Goal: Task Accomplishment & Management: Manage account settings

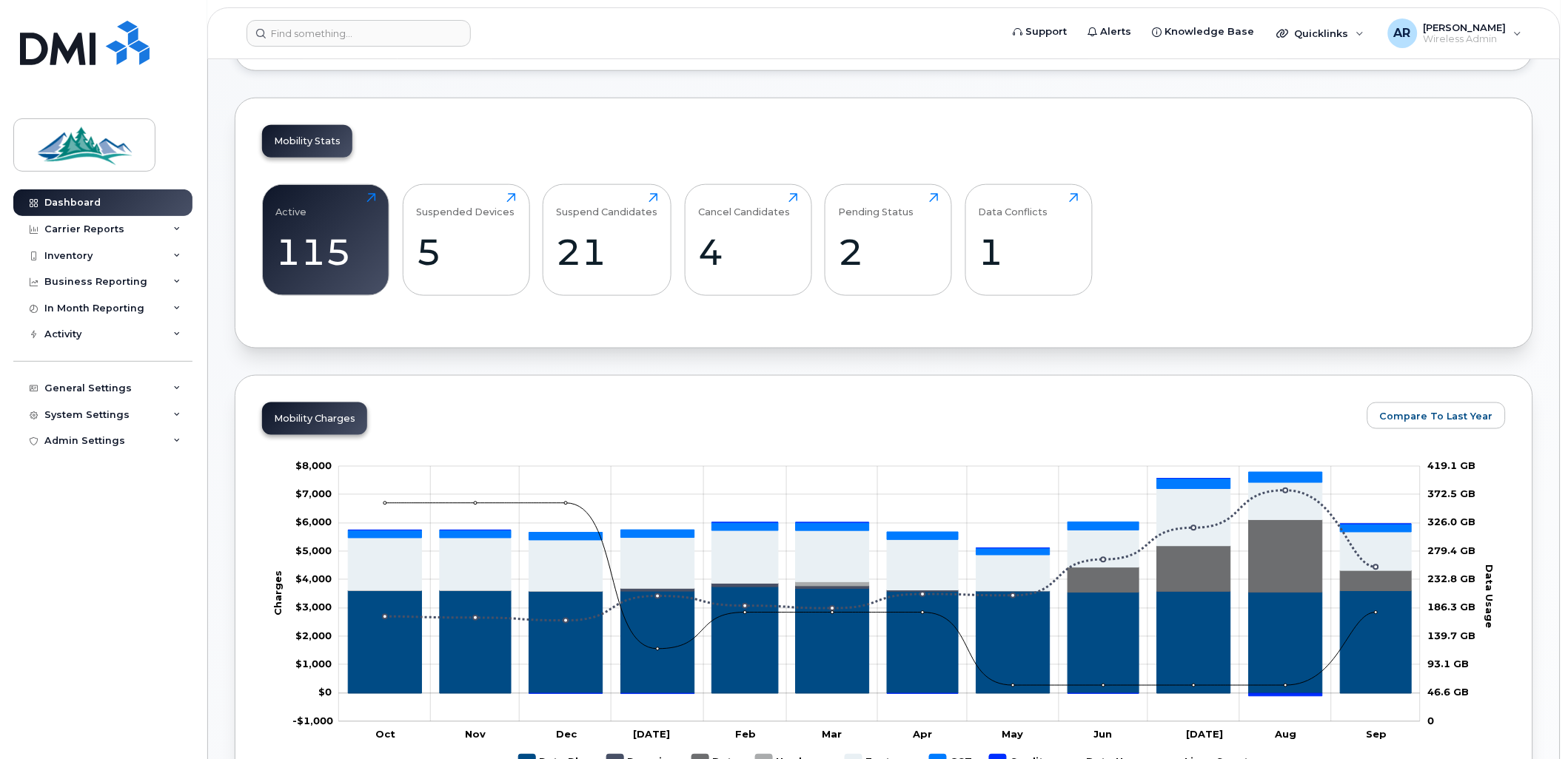
scroll to position [493, 0]
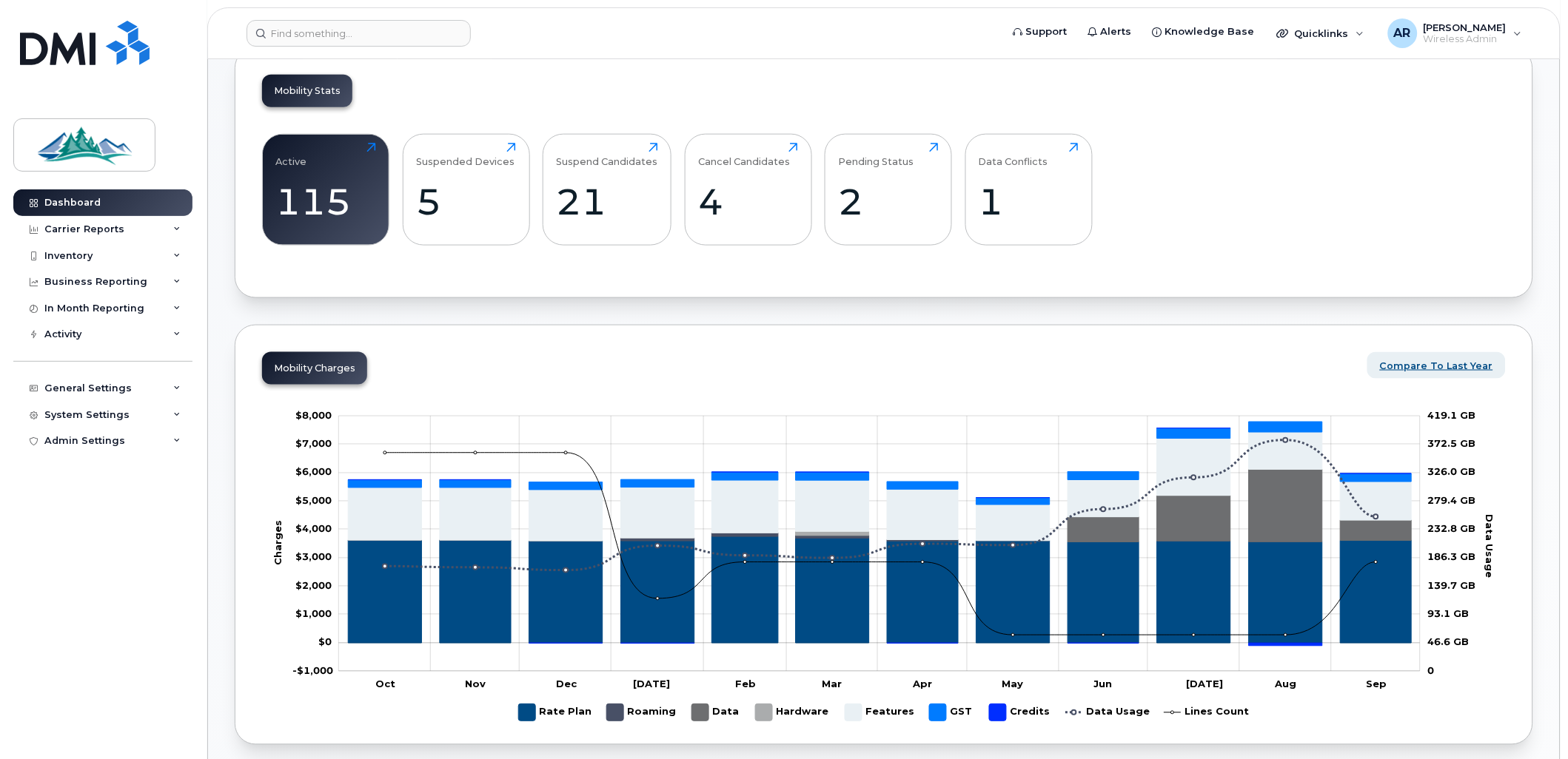
click at [1434, 373] on span "Compare To Last Year" at bounding box center [1437, 366] width 114 height 14
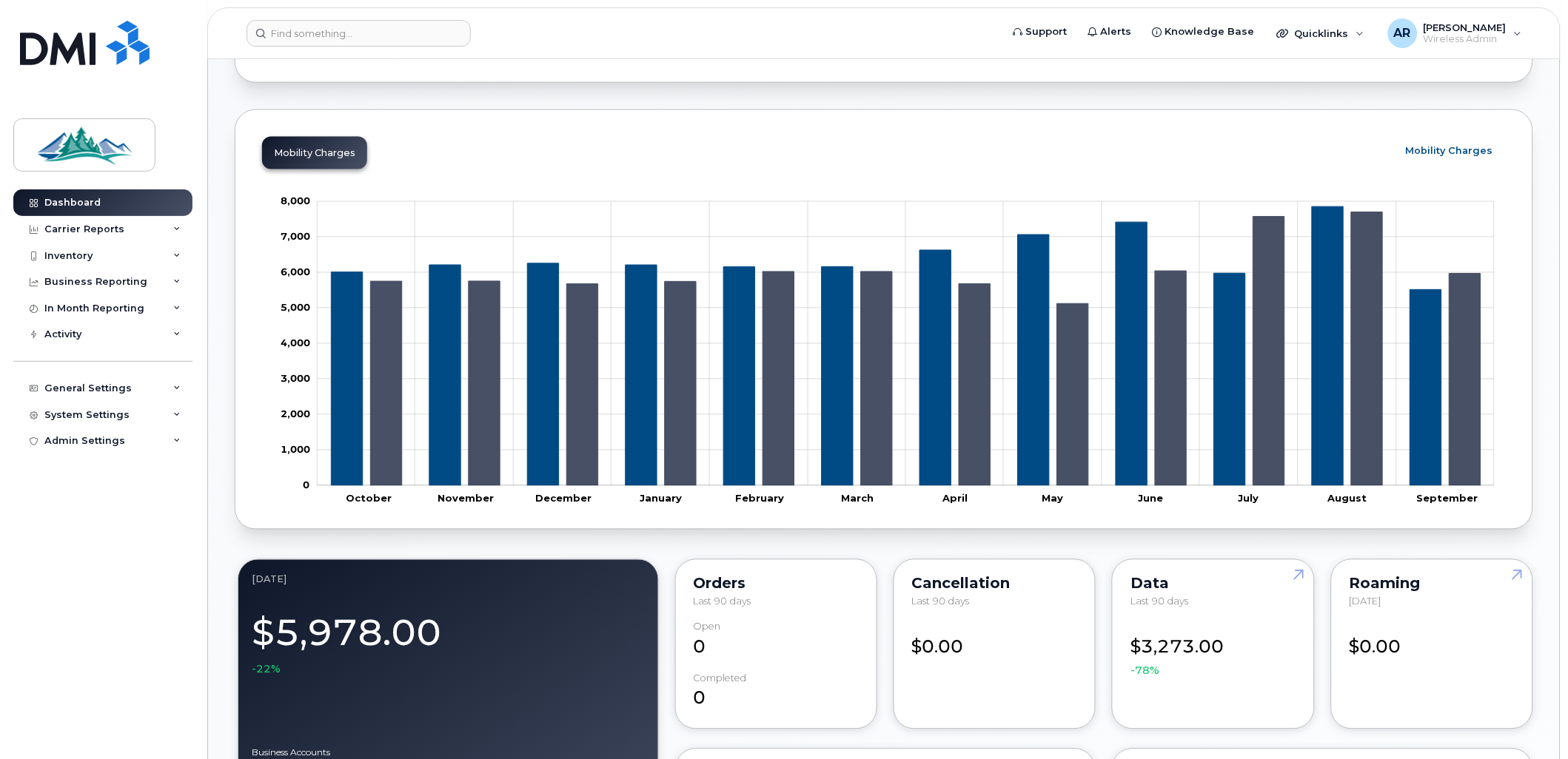
scroll to position [657, 0]
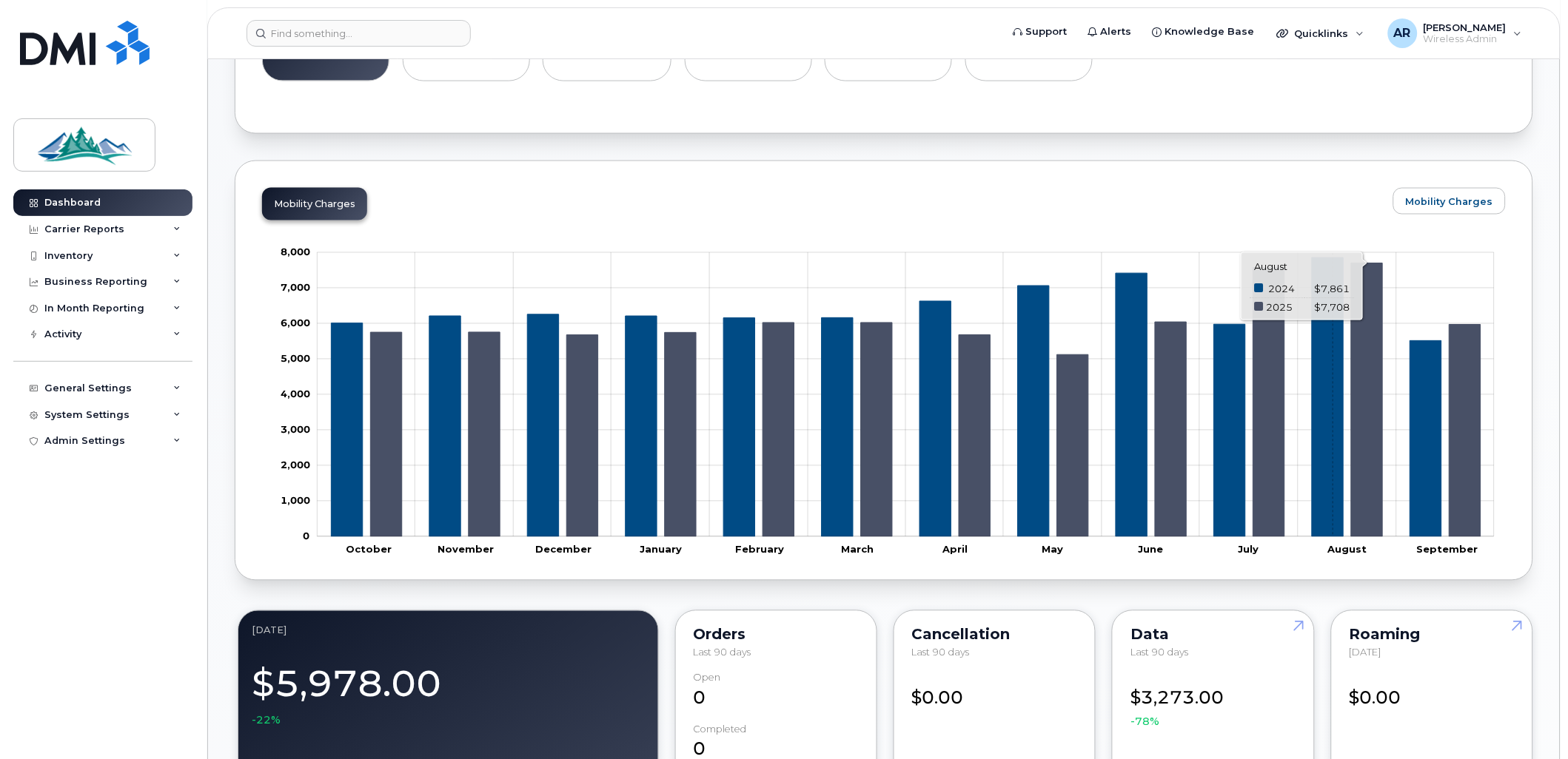
click at [1333, 358] on icon "2024" at bounding box center [1327, 397] width 31 height 279
click at [1358, 358] on icon "2025" at bounding box center [1367, 400] width 31 height 274
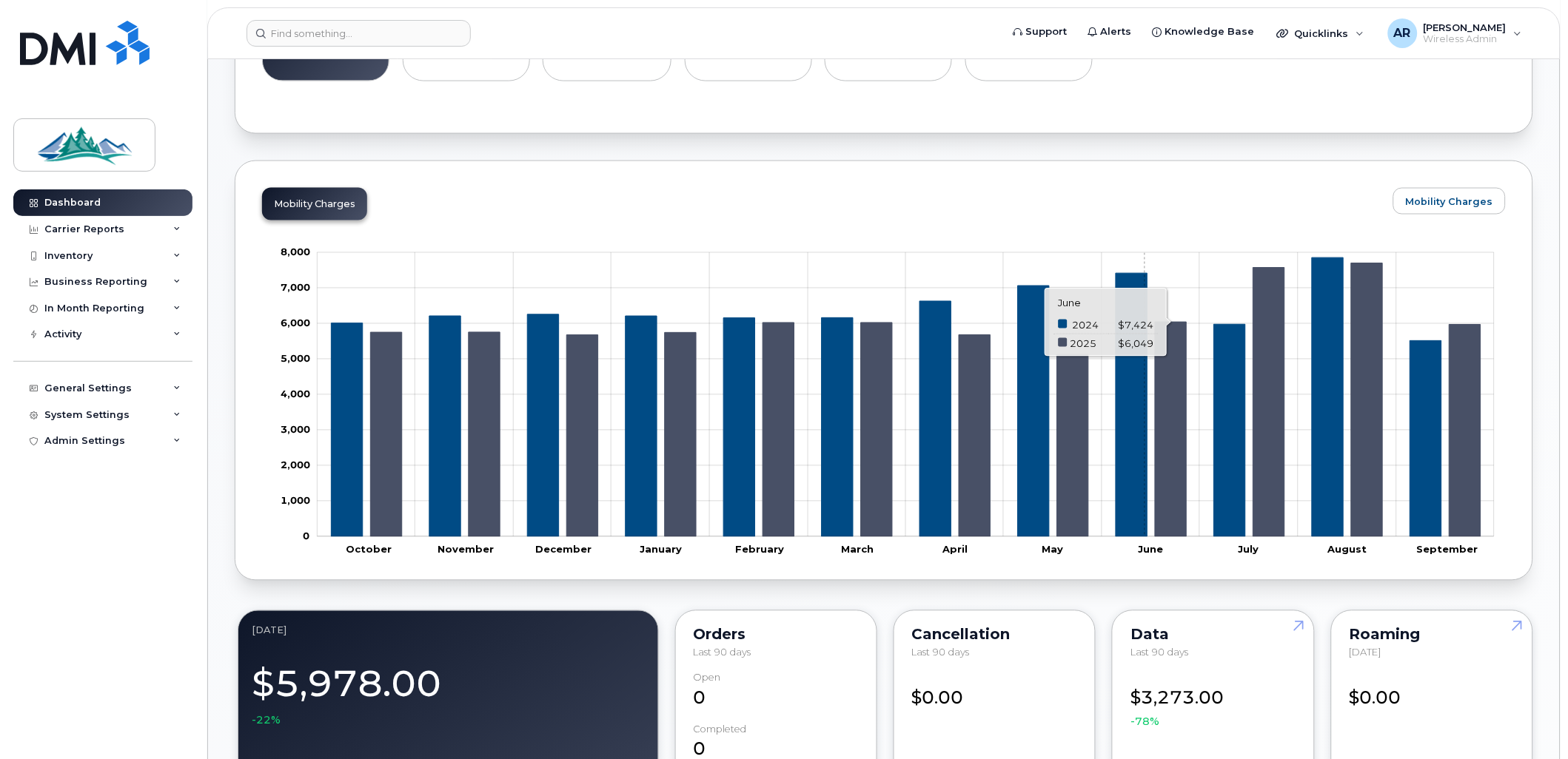
click at [1145, 422] on icon "2024" at bounding box center [1131, 404] width 31 height 264
click at [1187, 416] on rect "Chart" at bounding box center [906, 394] width 1176 height 284
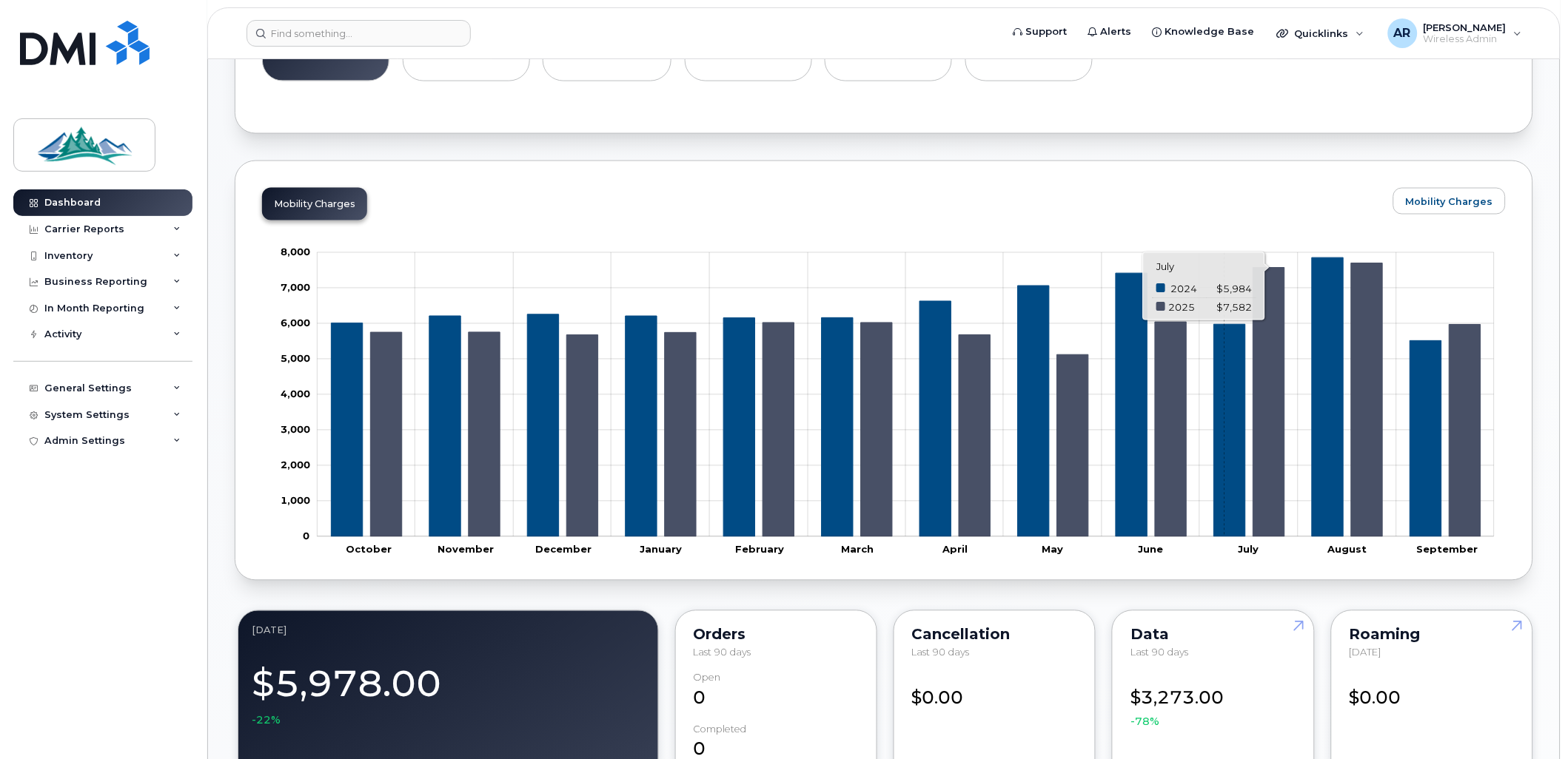
click at [1224, 411] on icon "2024" at bounding box center [1229, 429] width 31 height 212
click at [1283, 387] on icon "2025" at bounding box center [1268, 402] width 31 height 269
click at [1370, 382] on icon "2025" at bounding box center [1367, 400] width 31 height 274
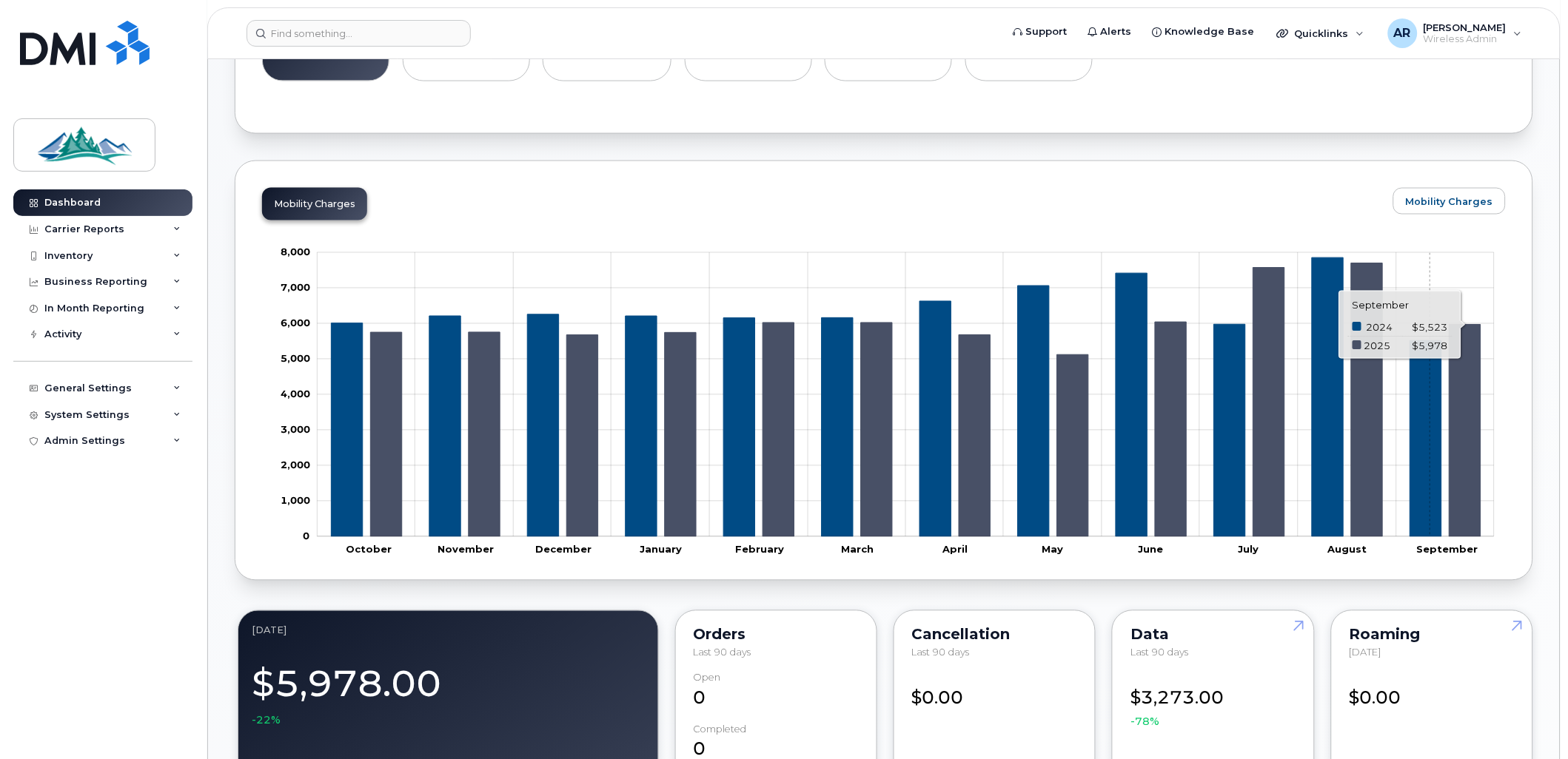
click at [1431, 395] on icon "2024" at bounding box center [1425, 438] width 31 height 196
click at [1479, 392] on icon "2025" at bounding box center [1464, 430] width 31 height 212
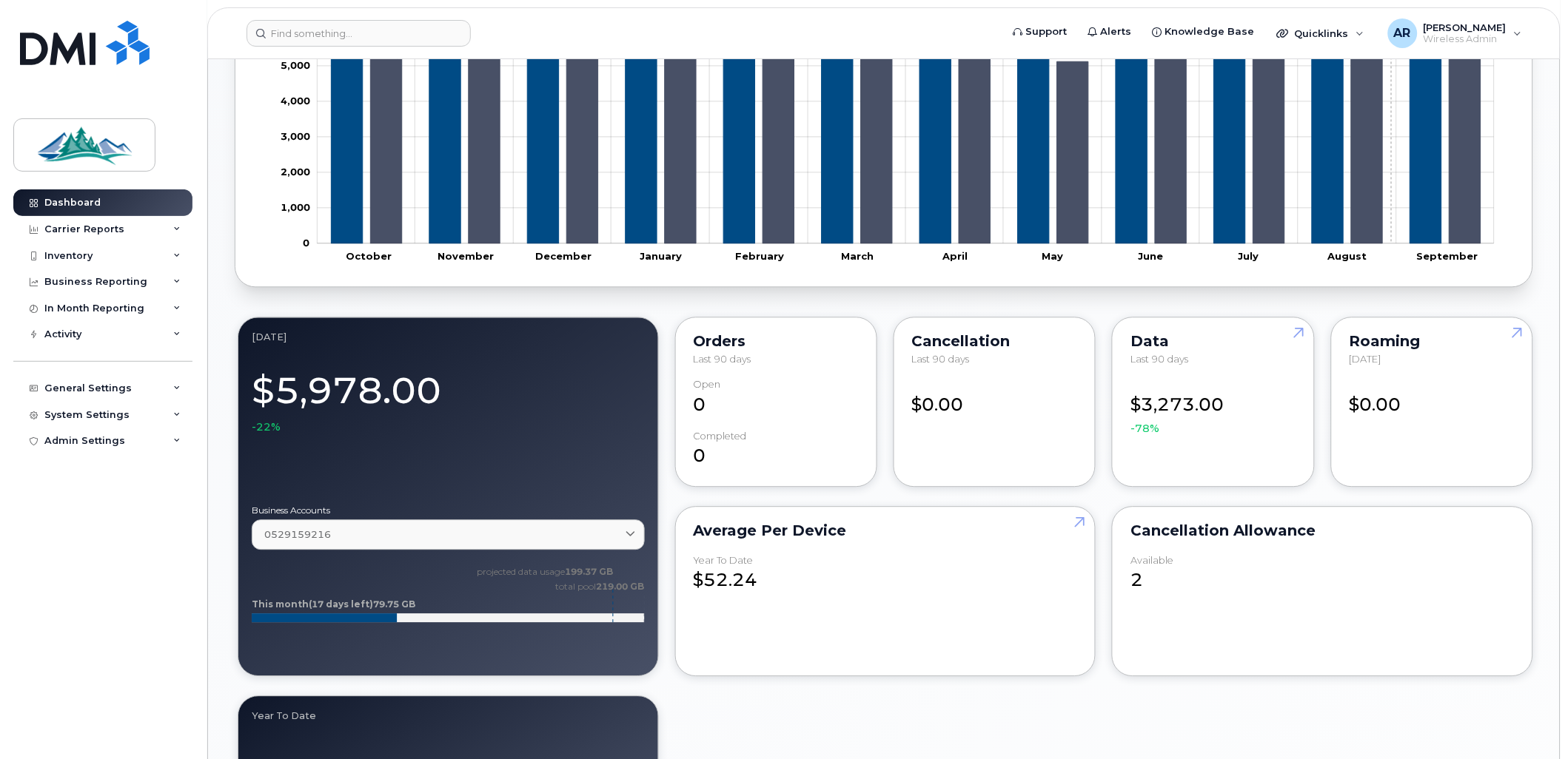
scroll to position [986, 0]
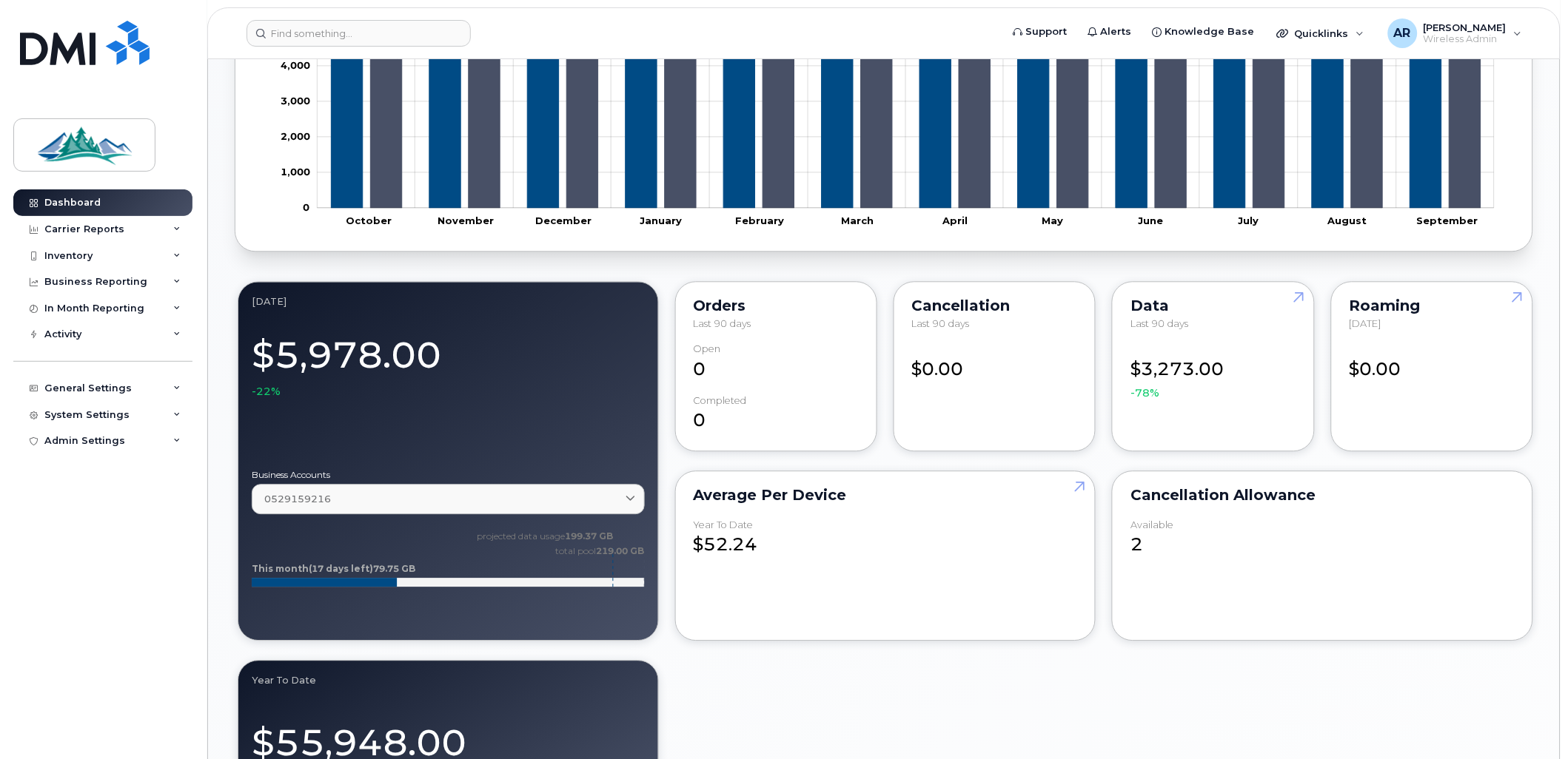
click at [1150, 526] on div "available" at bounding box center [1152, 525] width 43 height 11
click at [1158, 501] on div "Cancellation Allowance" at bounding box center [1323, 495] width 385 height 12
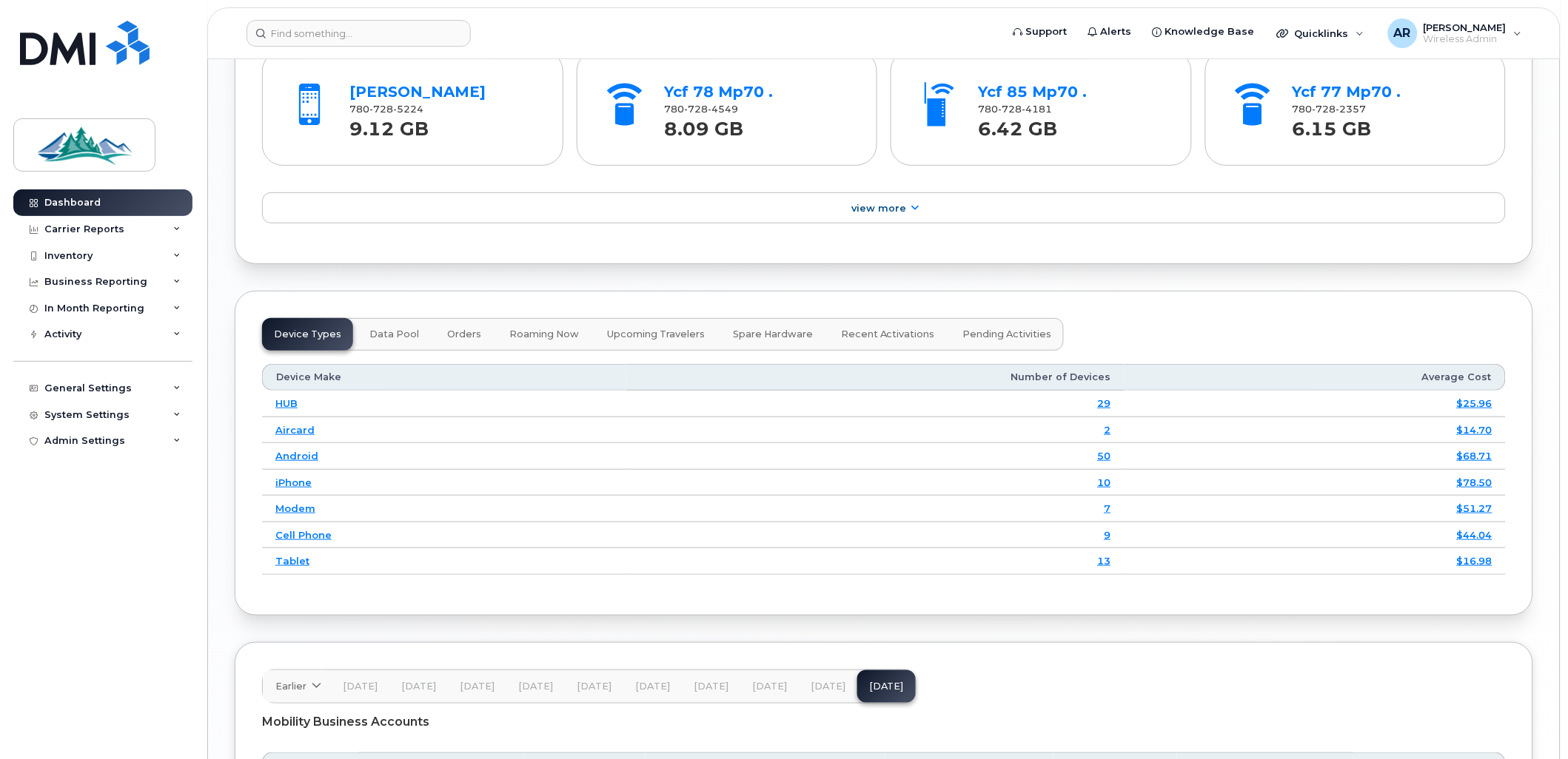
scroll to position [1891, 0]
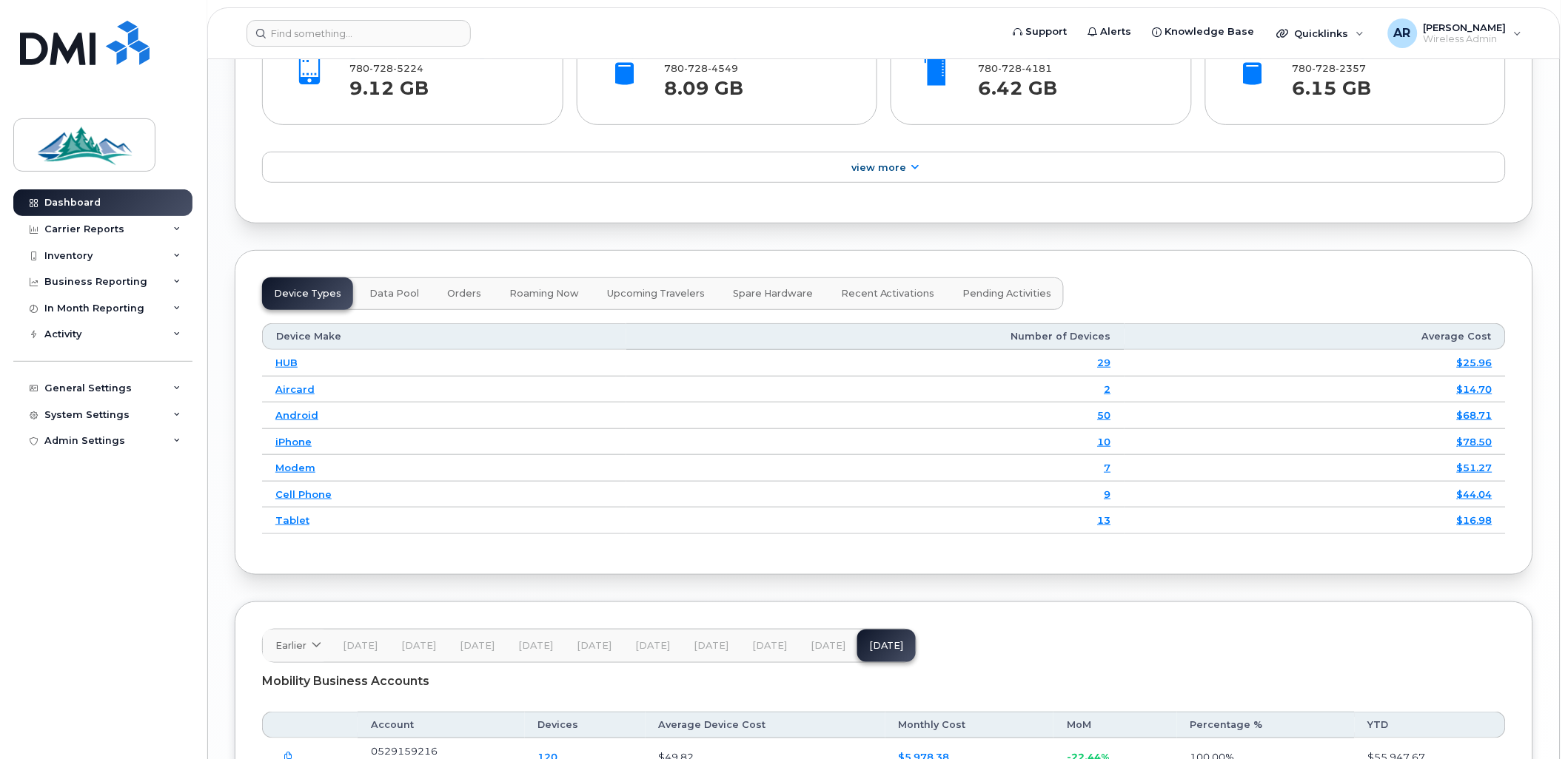
click at [394, 298] on span "Data Pool" at bounding box center [394, 294] width 50 height 12
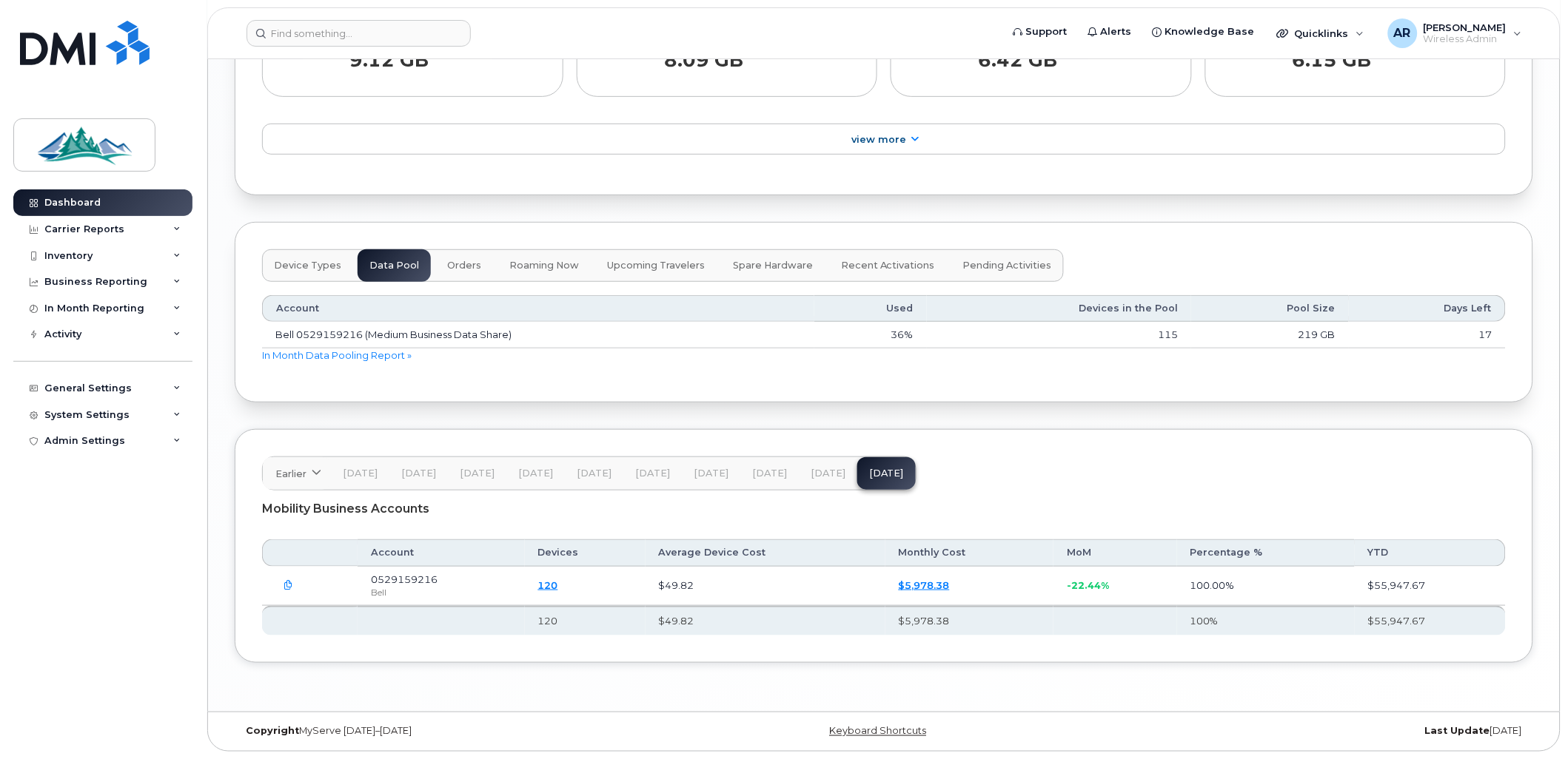
scroll to position [1922, 0]
click at [818, 475] on span "Aug 25" at bounding box center [828, 474] width 35 height 12
click at [752, 471] on span "Jul 25" at bounding box center [769, 474] width 35 height 12
click at [713, 479] on span "Jun 25" at bounding box center [710, 474] width 35 height 12
click at [663, 483] on button "May 25" at bounding box center [653, 473] width 59 height 33
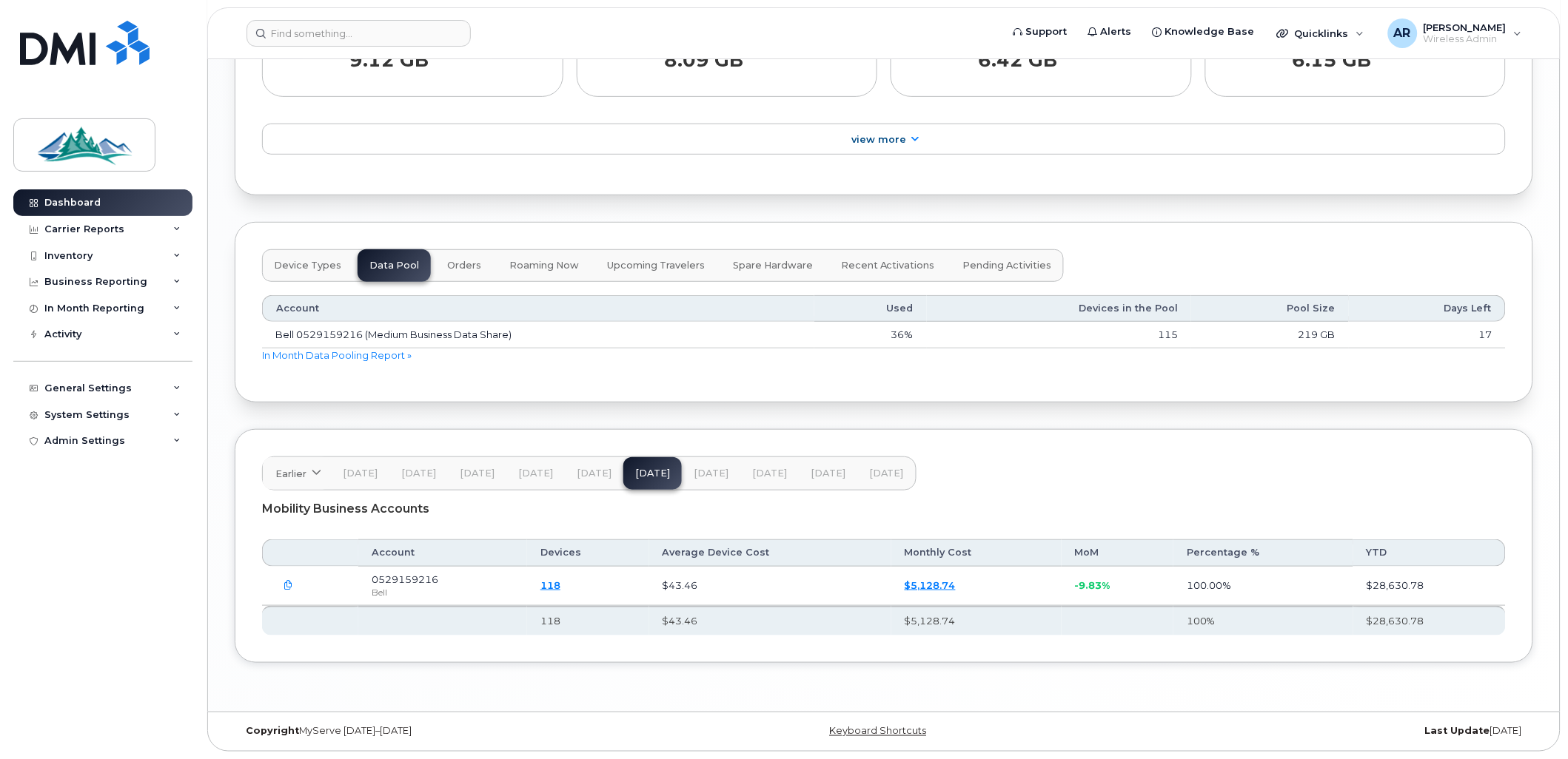
click at [606, 472] on span "Apr 25" at bounding box center [594, 474] width 35 height 12
click at [542, 477] on span "Mar 25" at bounding box center [535, 474] width 35 height 12
click at [481, 484] on button "Feb 25" at bounding box center [477, 473] width 59 height 33
click at [889, 472] on span "Sep 25" at bounding box center [886, 474] width 35 height 12
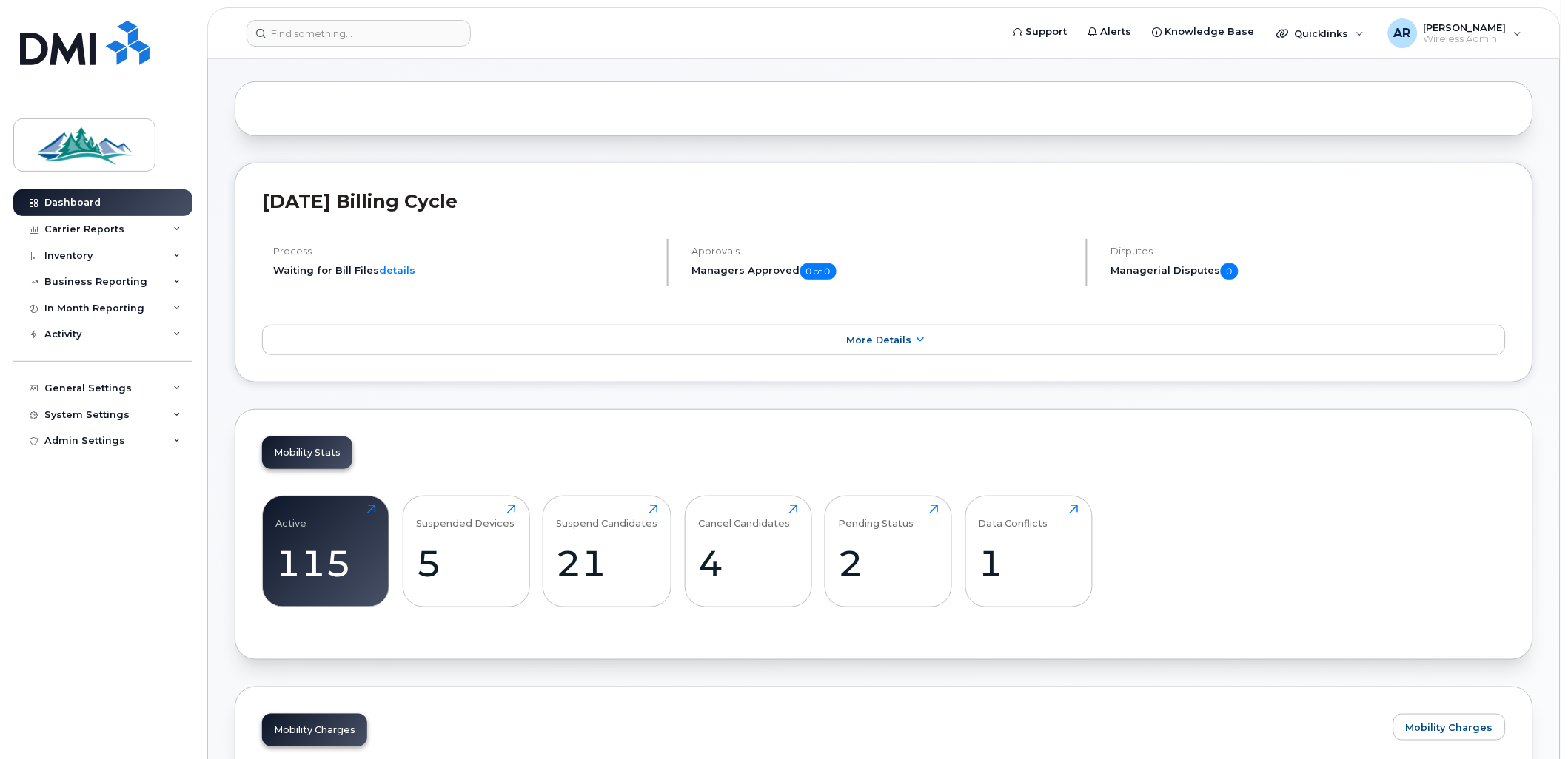
scroll to position [0, 0]
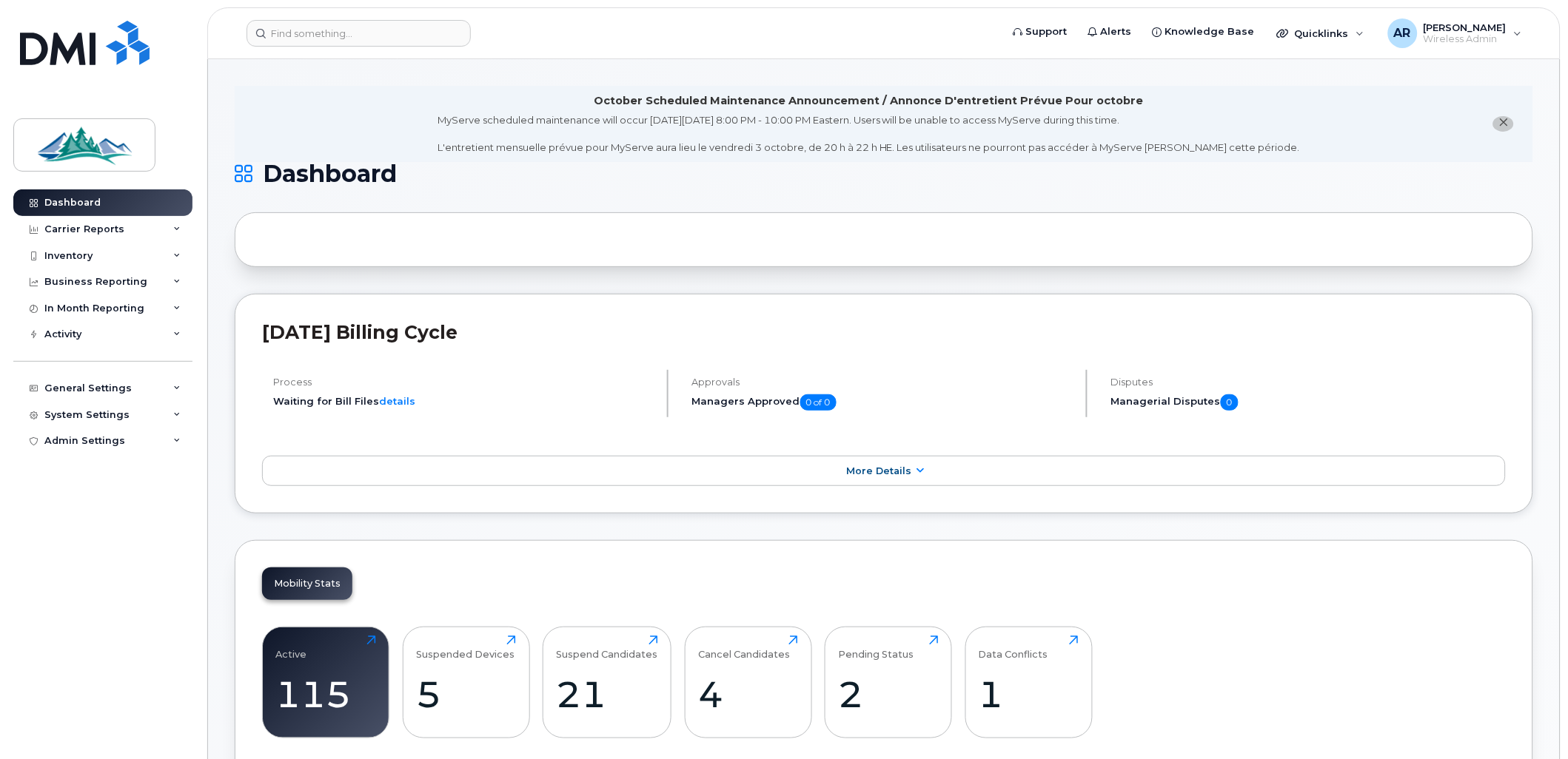
click at [883, 472] on span "More Details" at bounding box center [878, 470] width 65 height 11
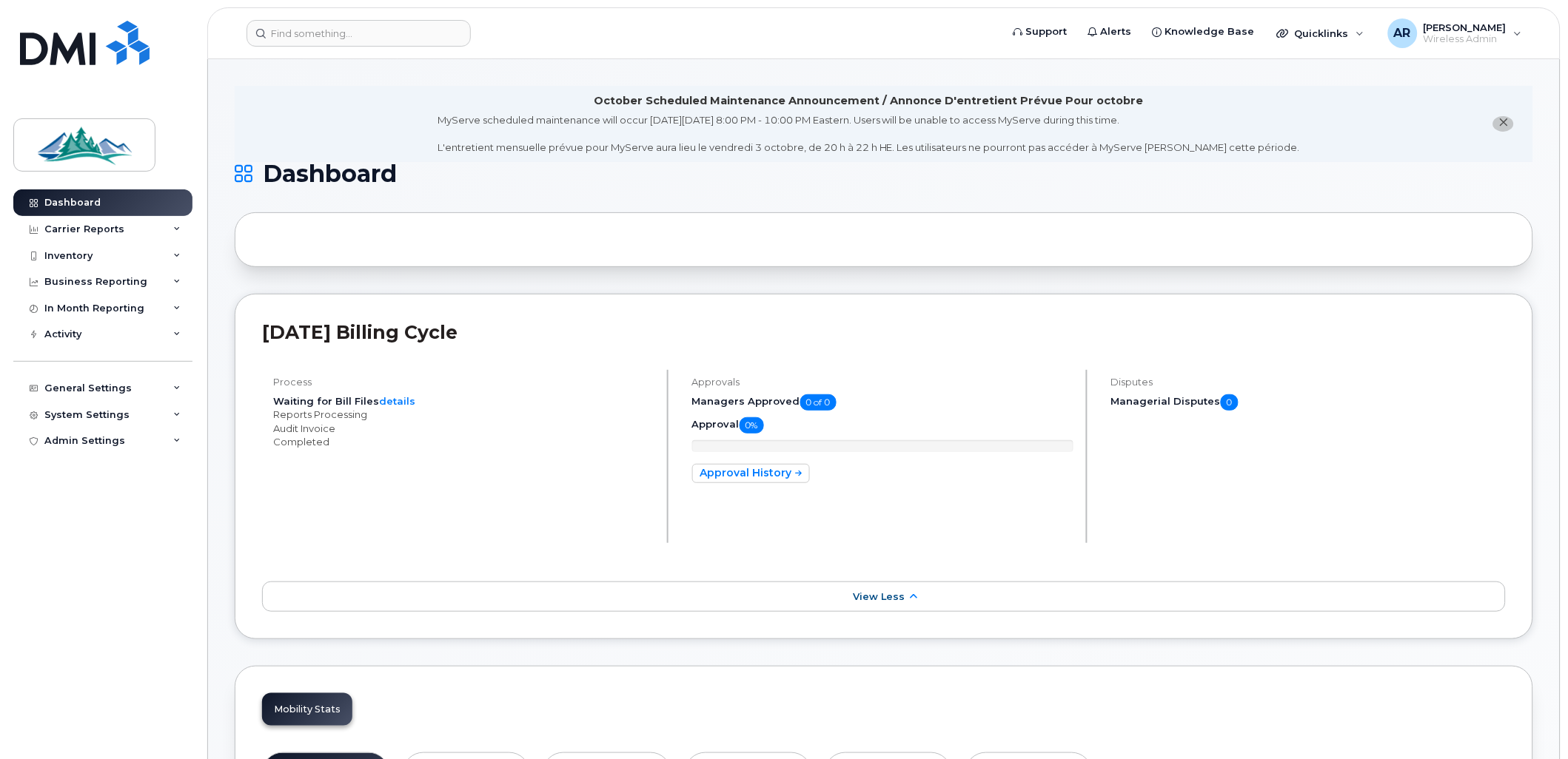
click at [327, 425] on li "Audit Invoice" at bounding box center [463, 429] width 382 height 14
click at [391, 404] on link "details" at bounding box center [396, 401] width 36 height 12
click at [168, 238] on div "Carrier Reports" at bounding box center [103, 229] width 179 height 27
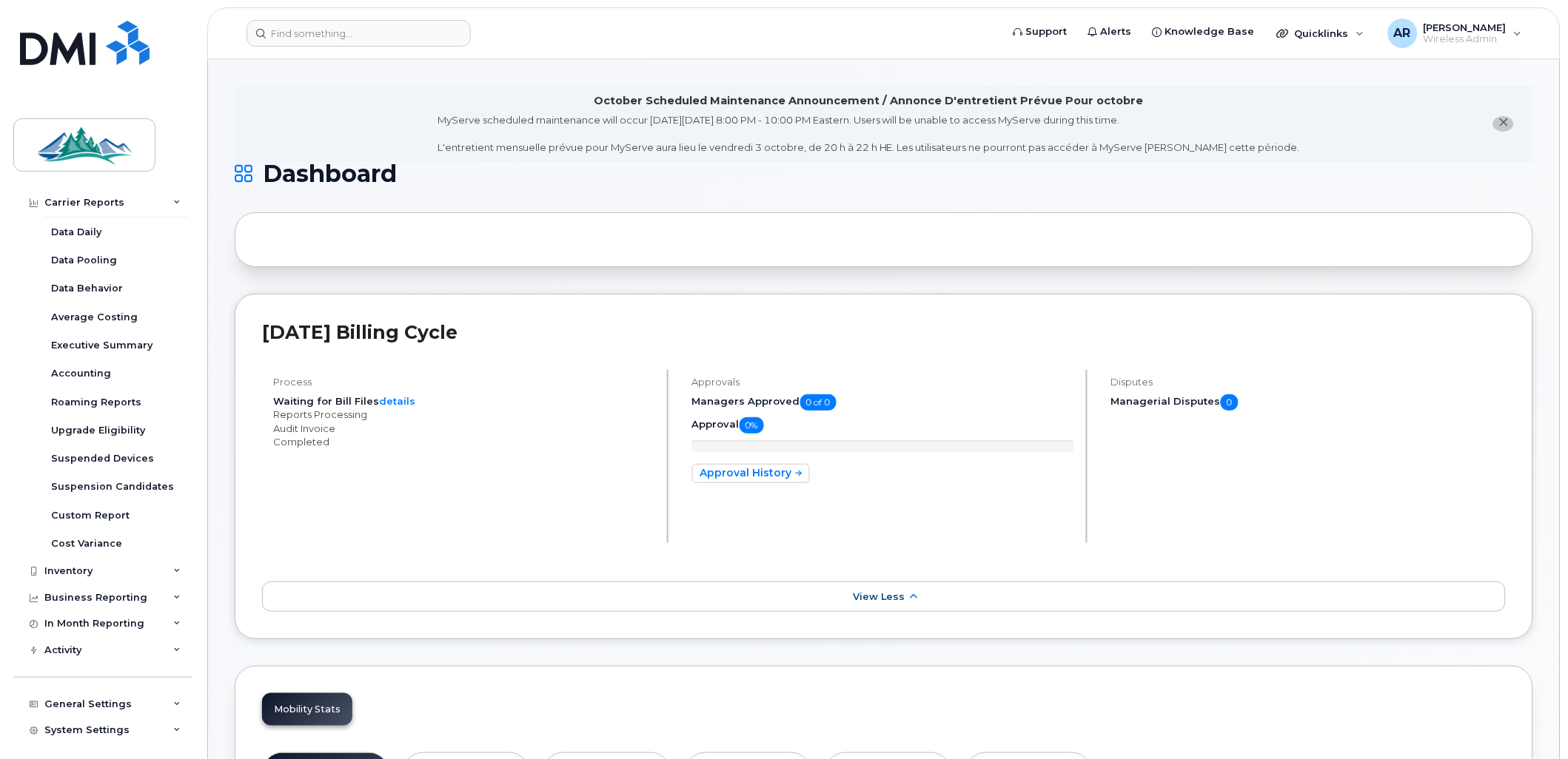
scroll to position [85, 0]
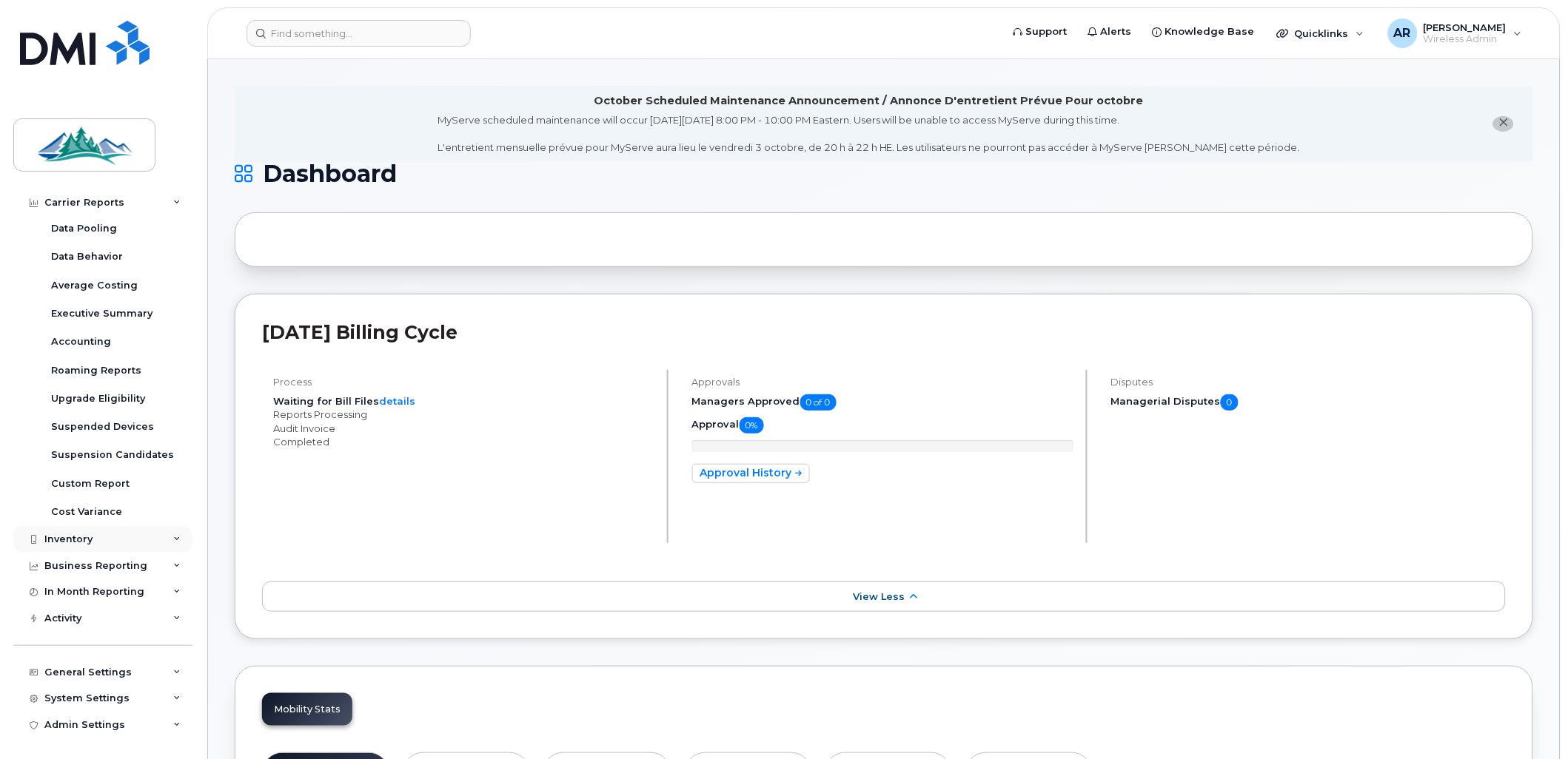
click at [162, 543] on div "Inventory" at bounding box center [103, 539] width 179 height 27
click at [109, 569] on div "Mobility Devices" at bounding box center [93, 566] width 84 height 13
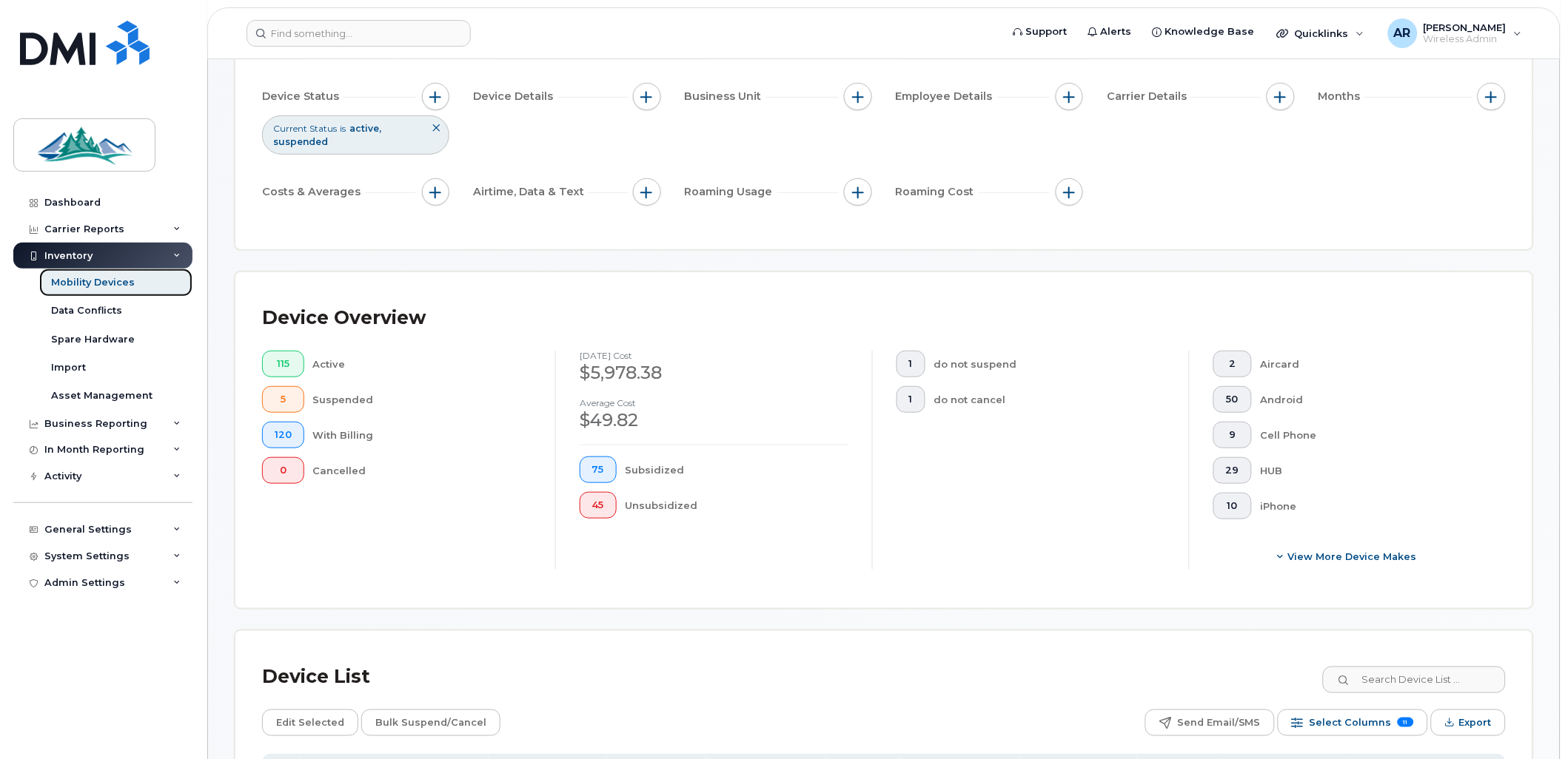
scroll to position [164, 0]
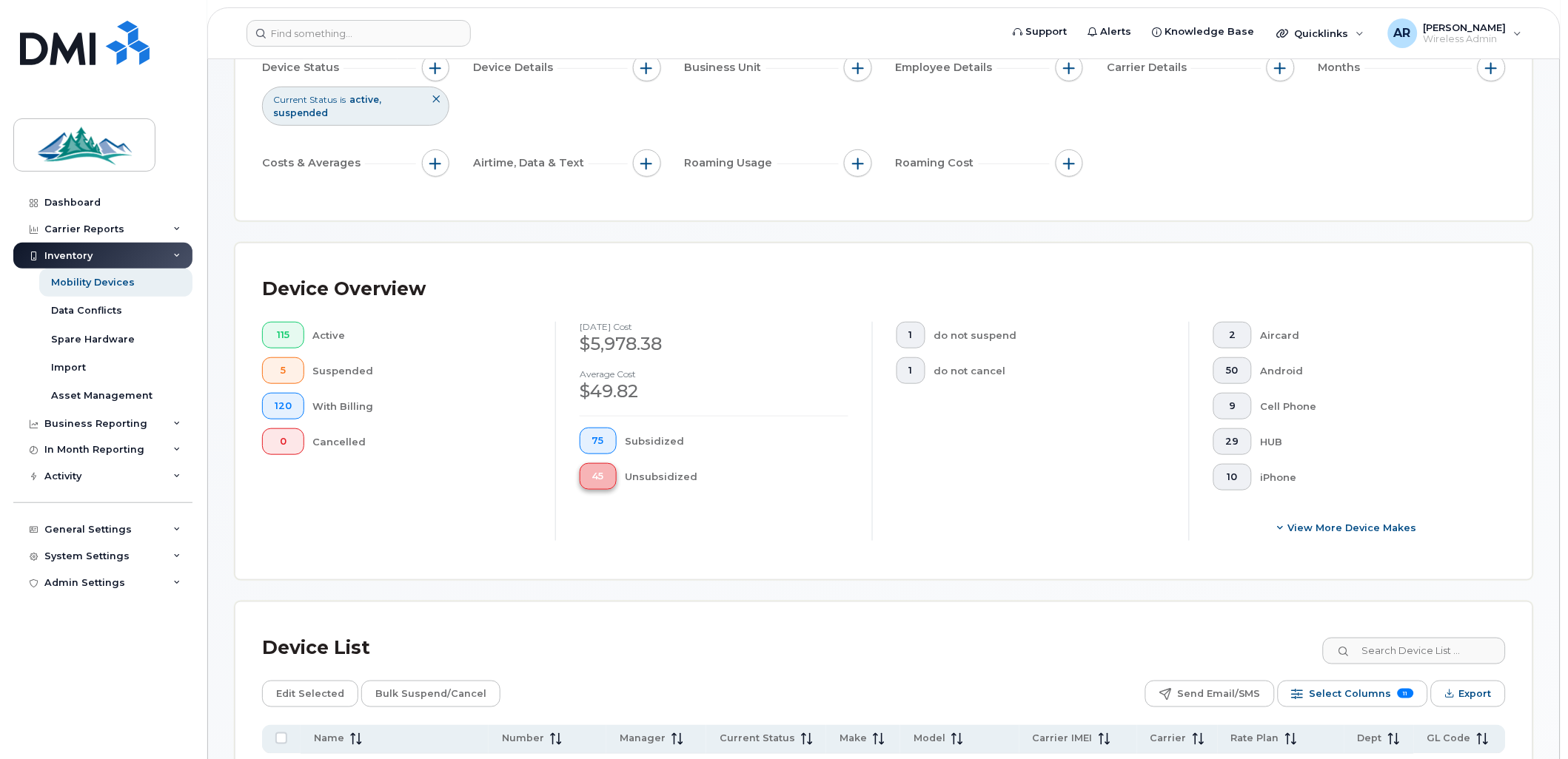
click at [607, 475] on button "45" at bounding box center [598, 476] width 37 height 27
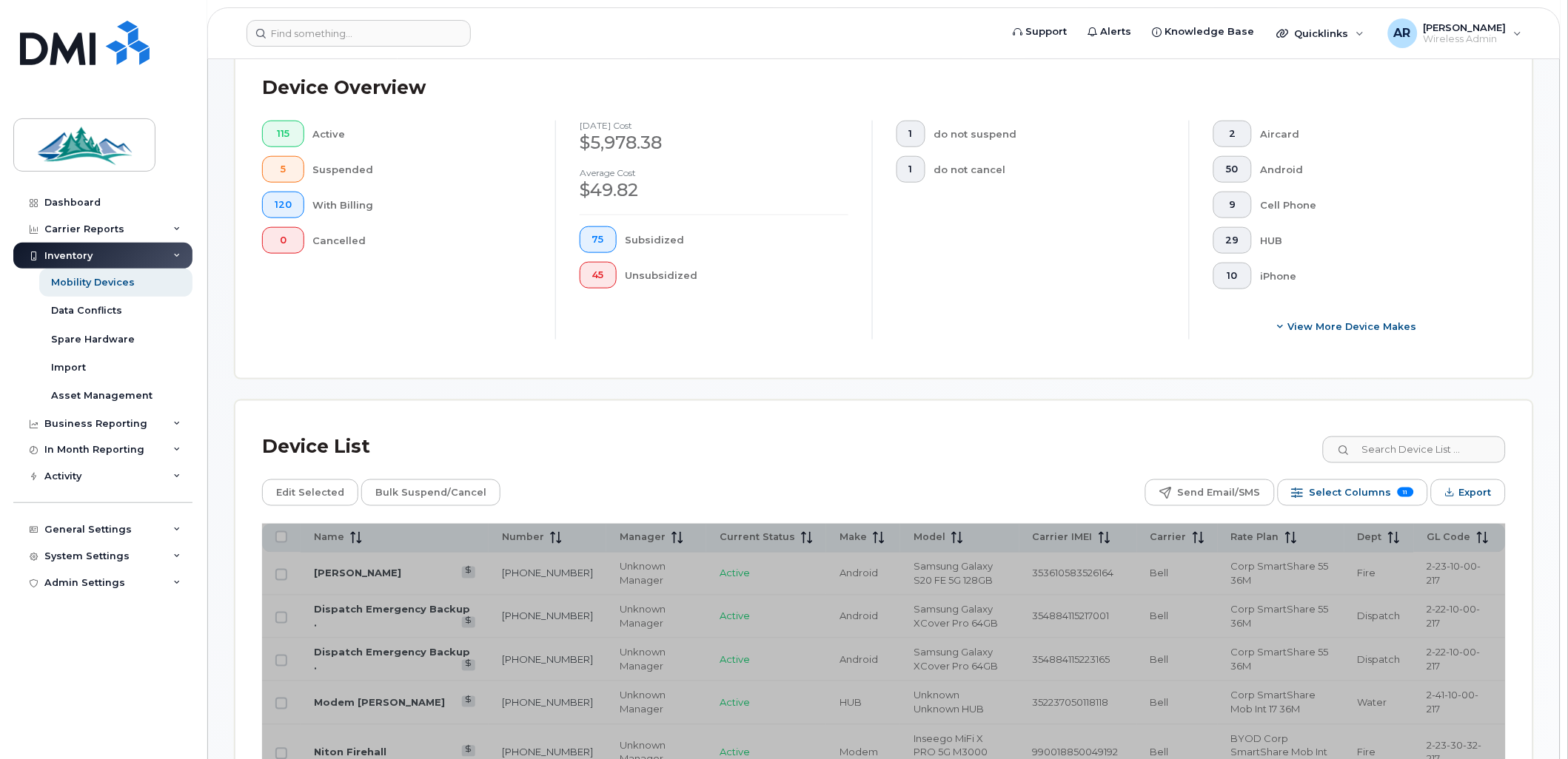
scroll to position [410, 0]
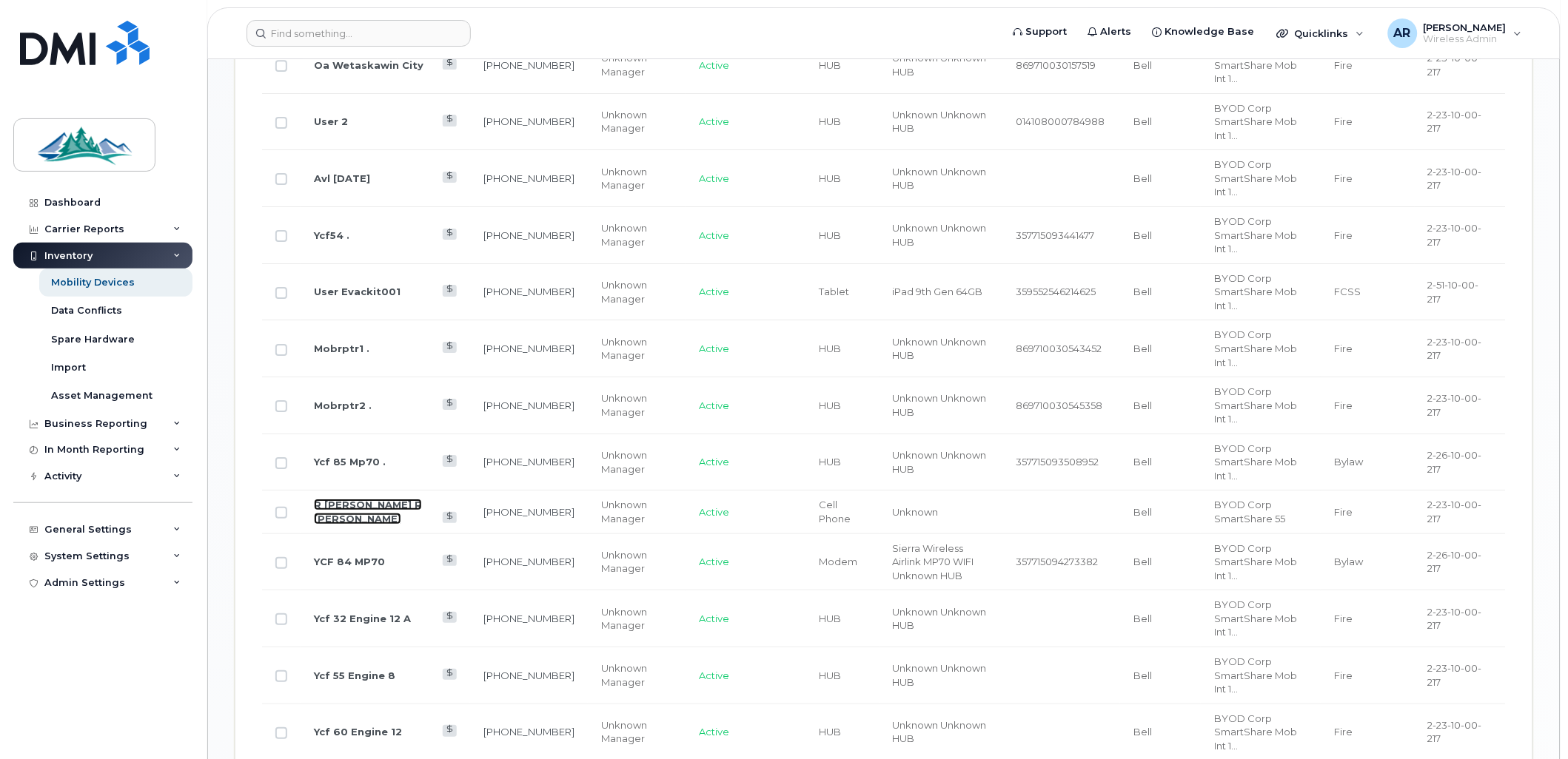
scroll to position [1973, 0]
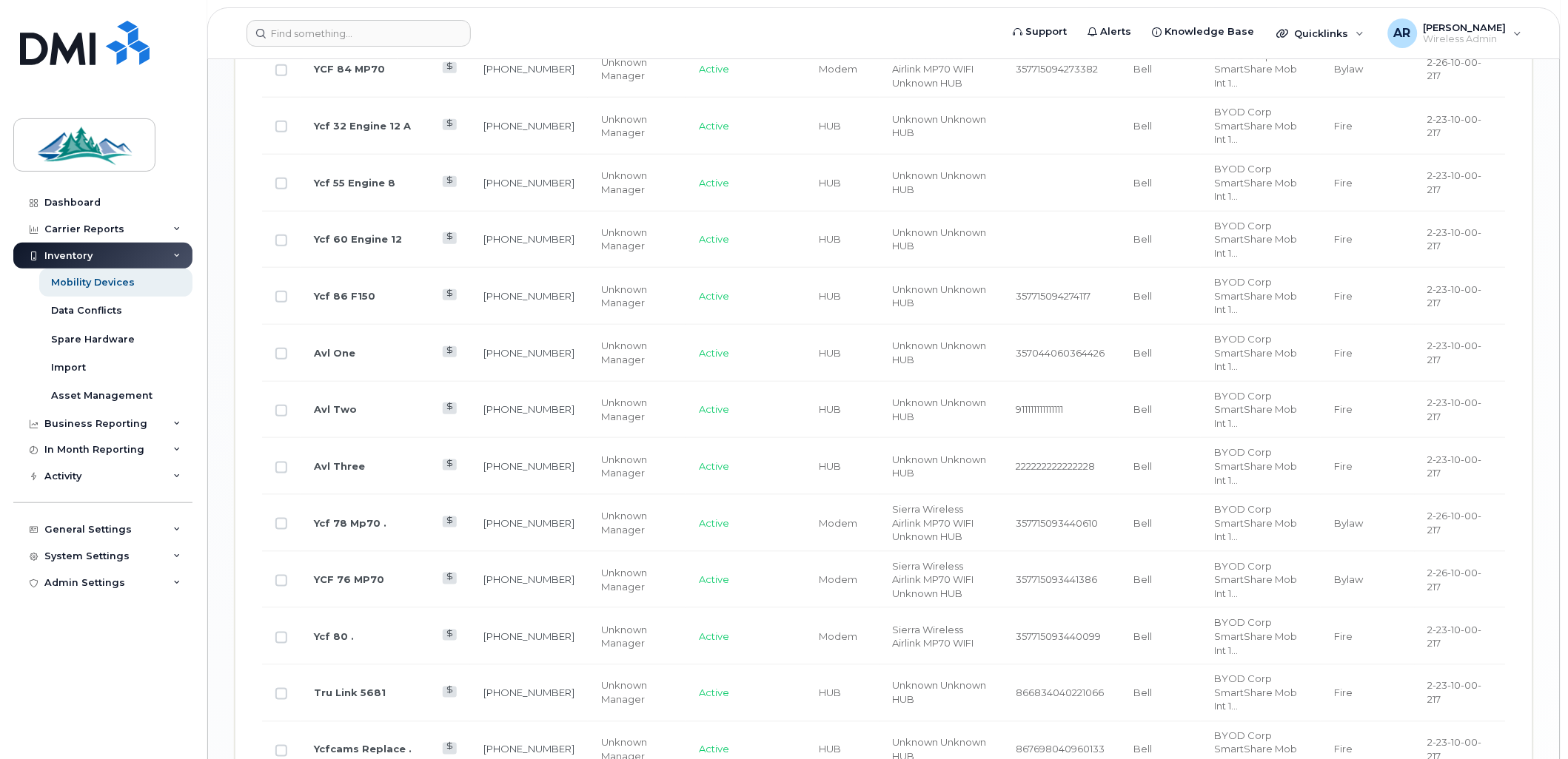
drag, startPoint x: 368, startPoint y: 560, endPoint x: 346, endPoint y: 563, distance: 22.2
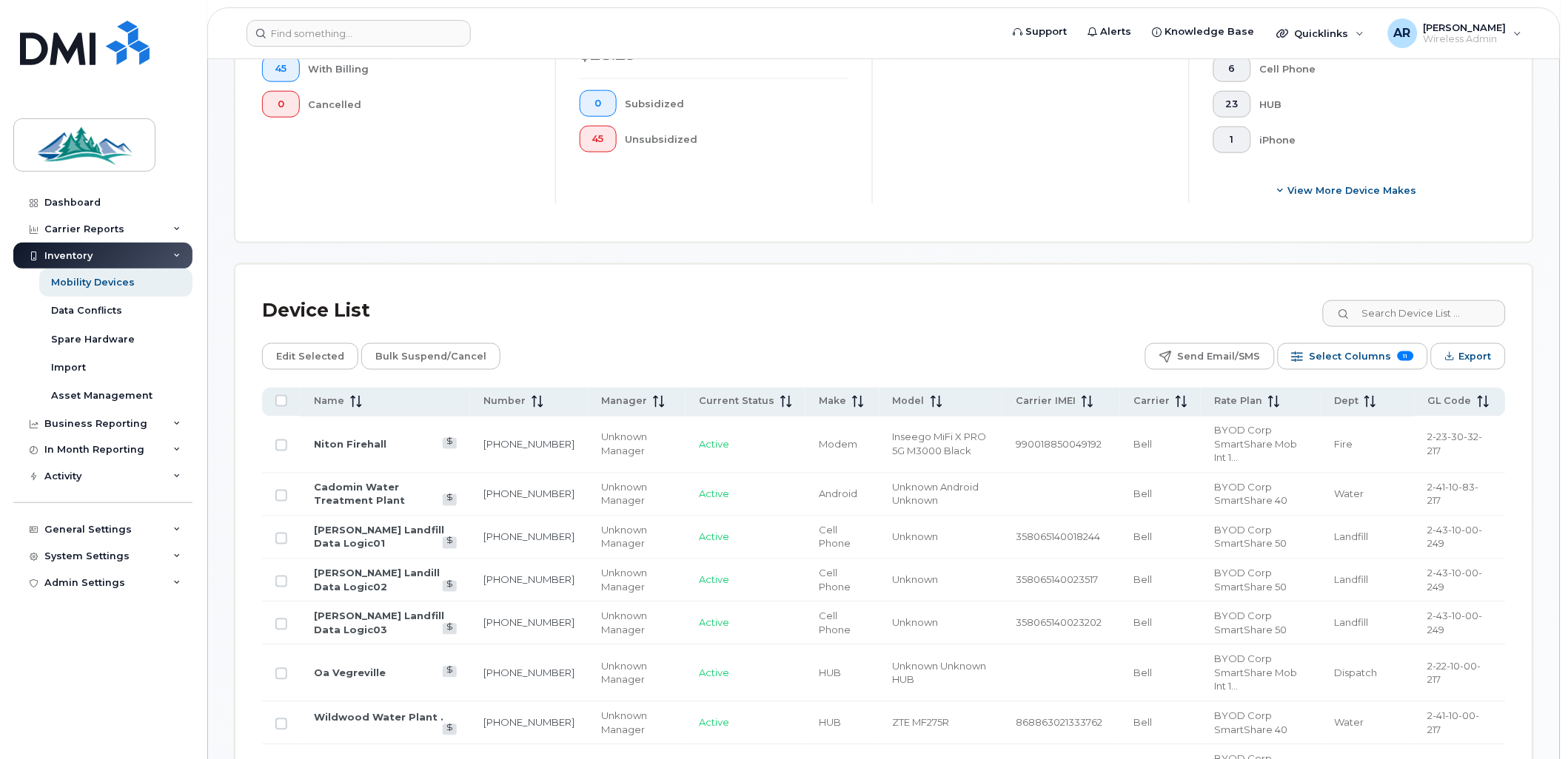
scroll to position [426, 0]
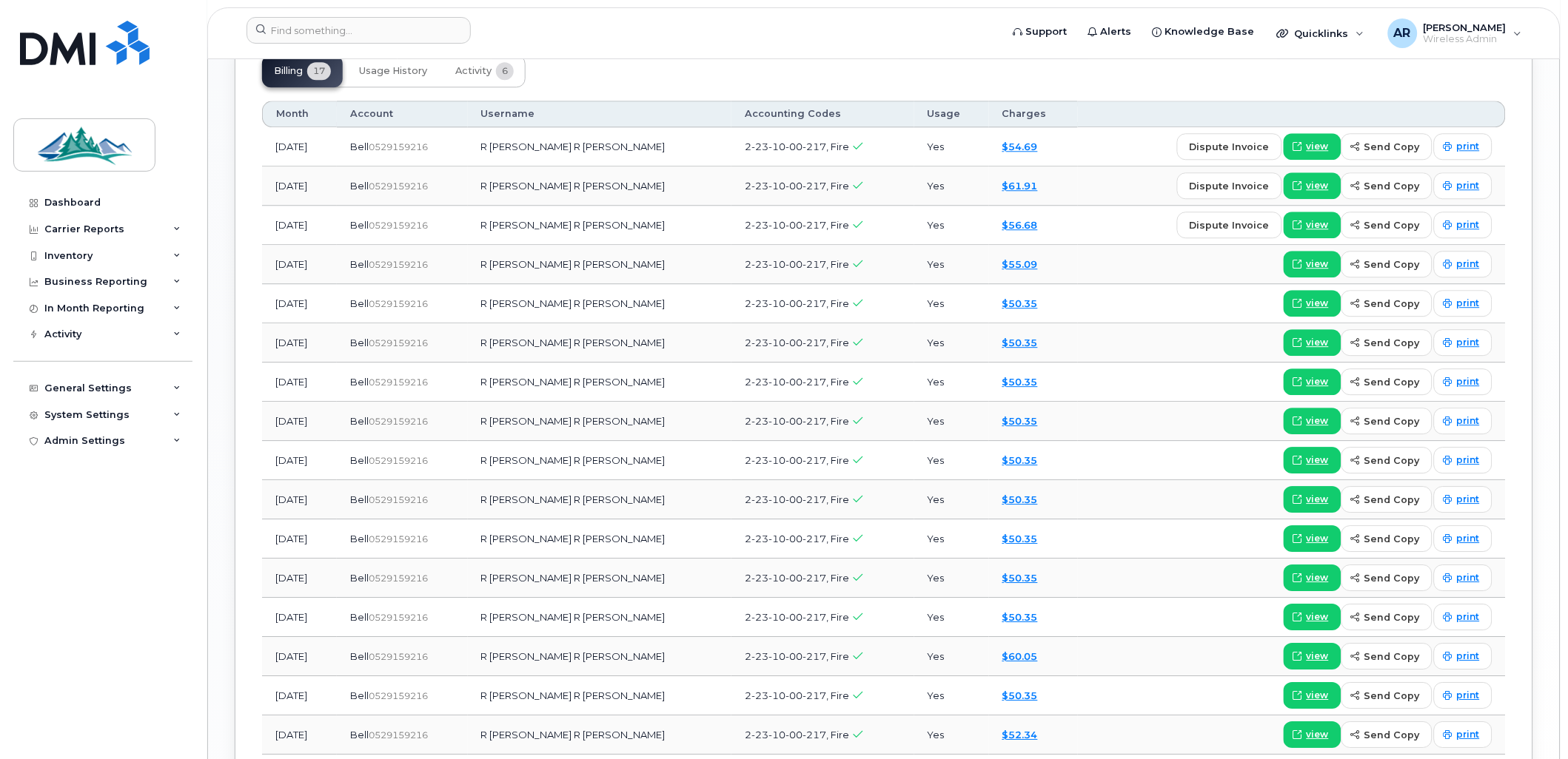
scroll to position [1150, 0]
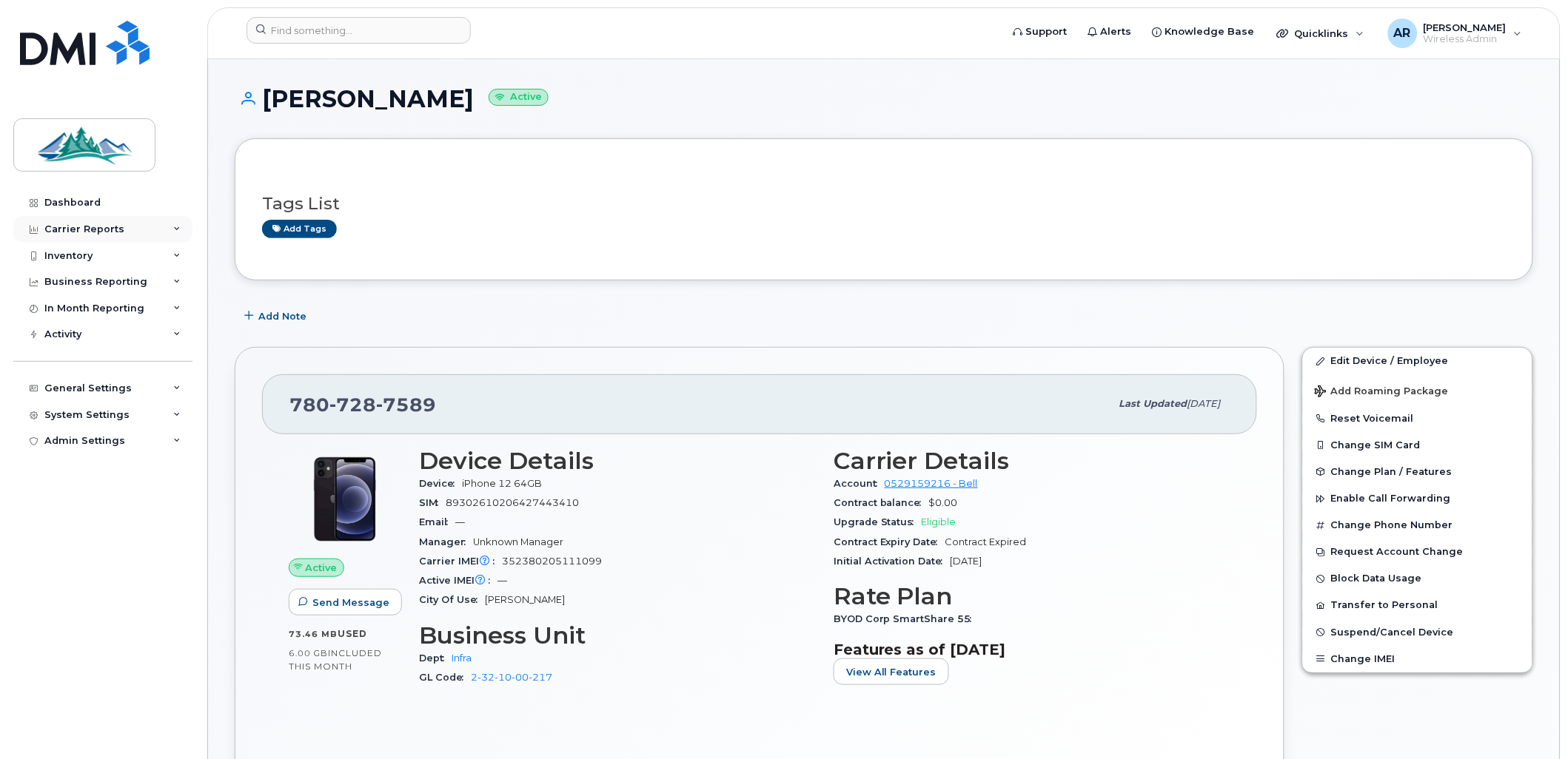
click at [143, 237] on div "Carrier Reports" at bounding box center [103, 229] width 179 height 27
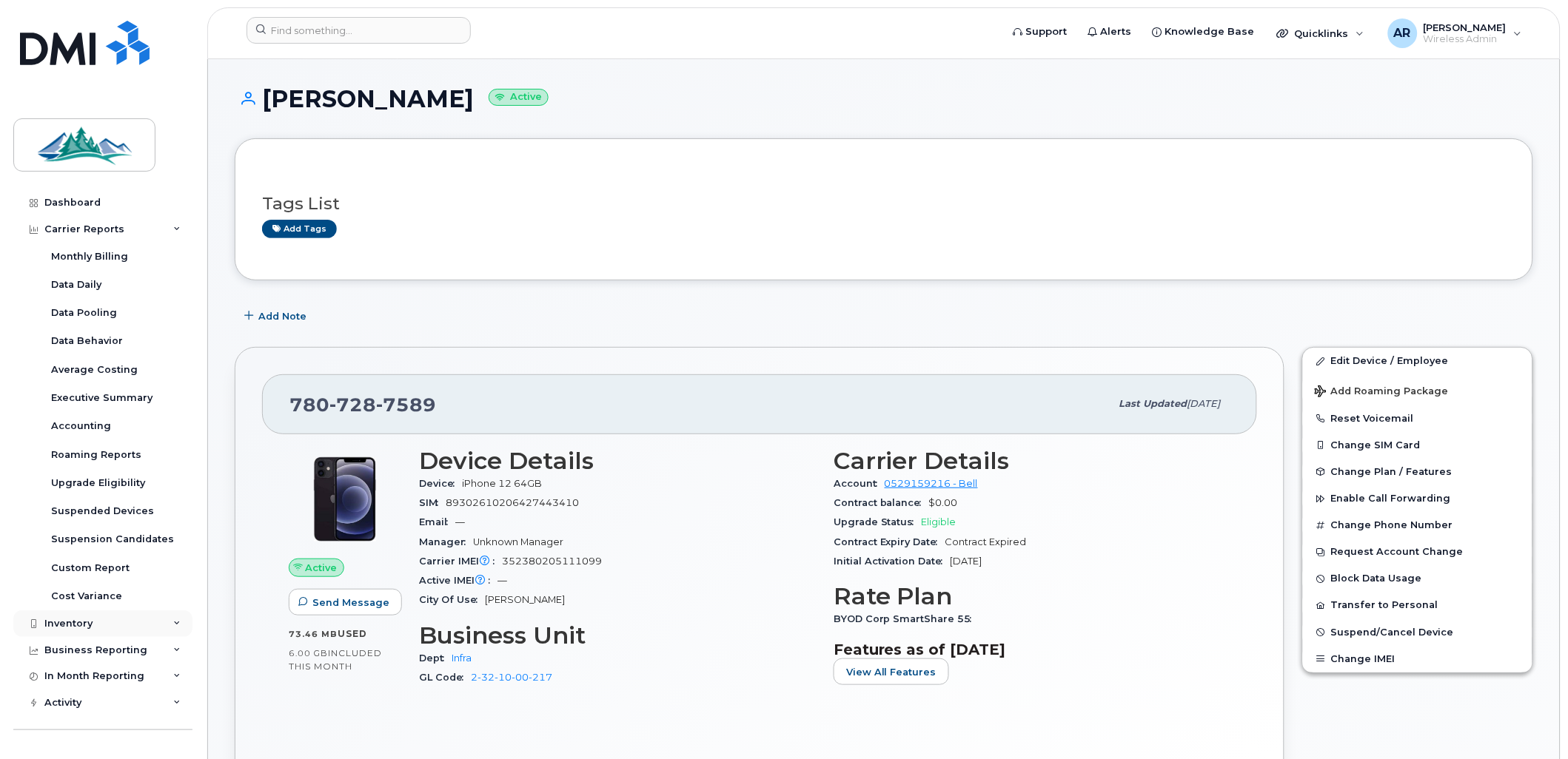
click at [106, 612] on div "Inventory" at bounding box center [103, 624] width 179 height 27
click at [98, 646] on div "Mobility Devices" at bounding box center [93, 650] width 84 height 13
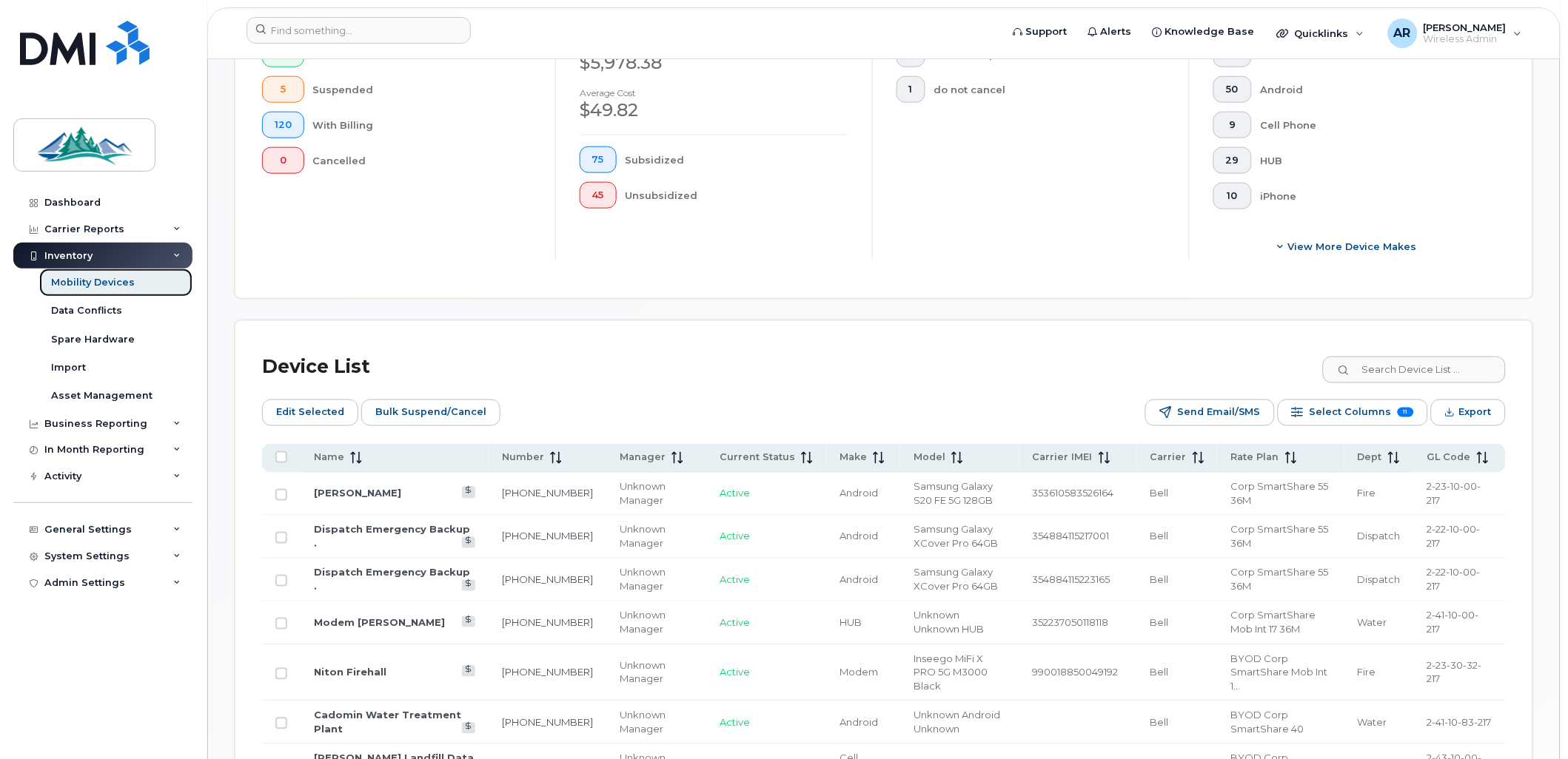
scroll to position [493, 0]
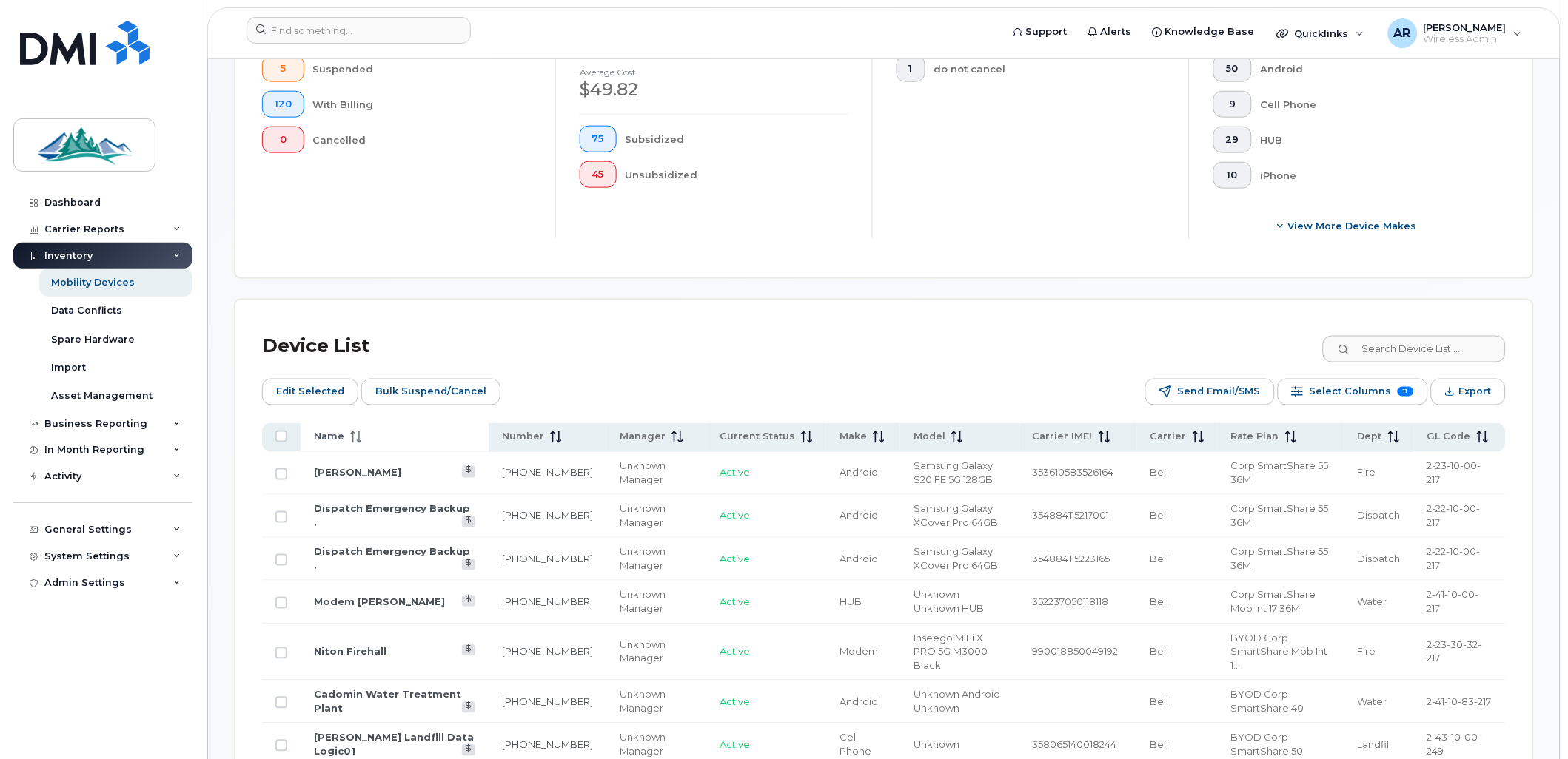
click at [327, 438] on span "Name" at bounding box center [329, 436] width 30 height 13
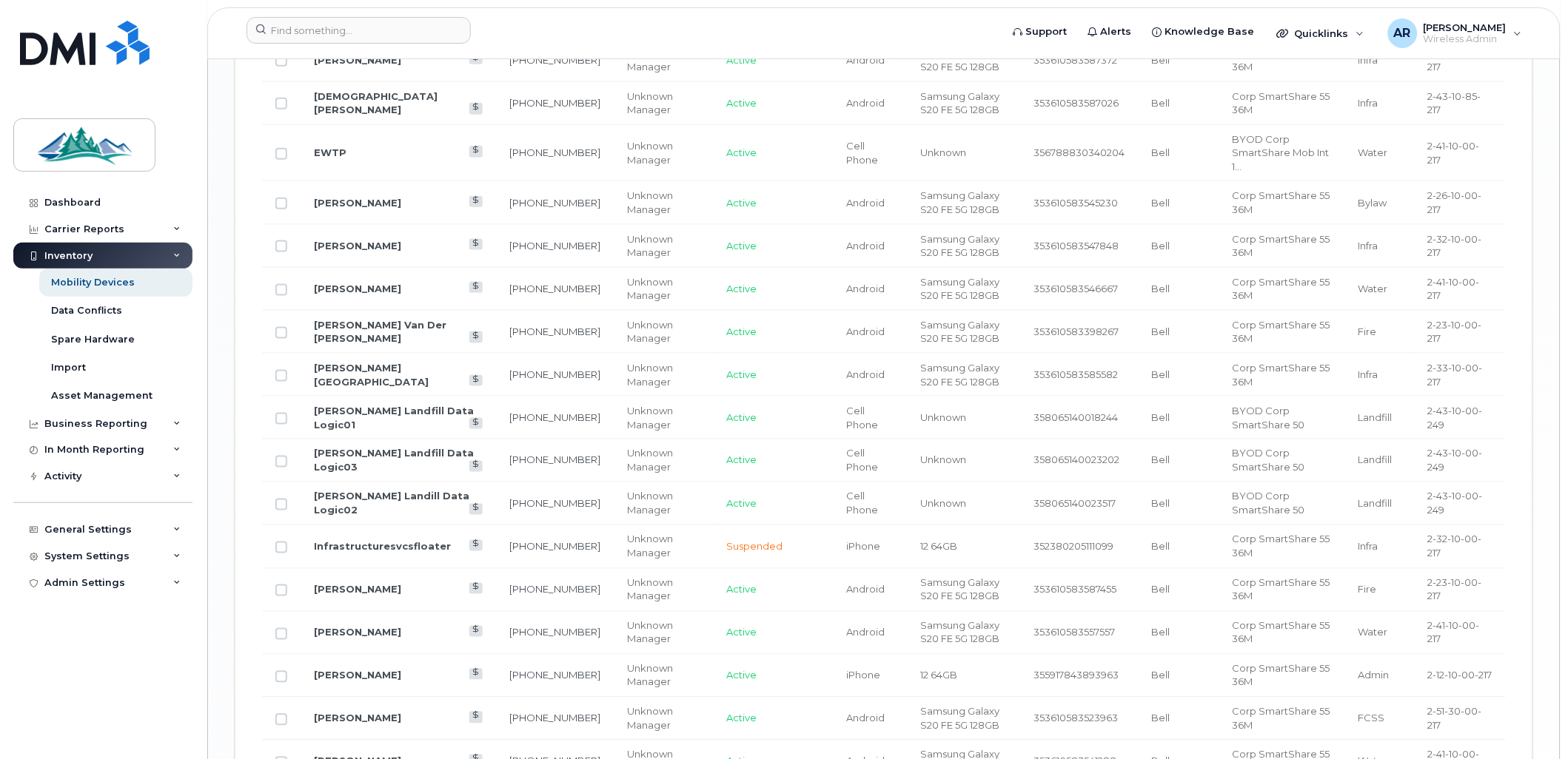
scroll to position [2477, 0]
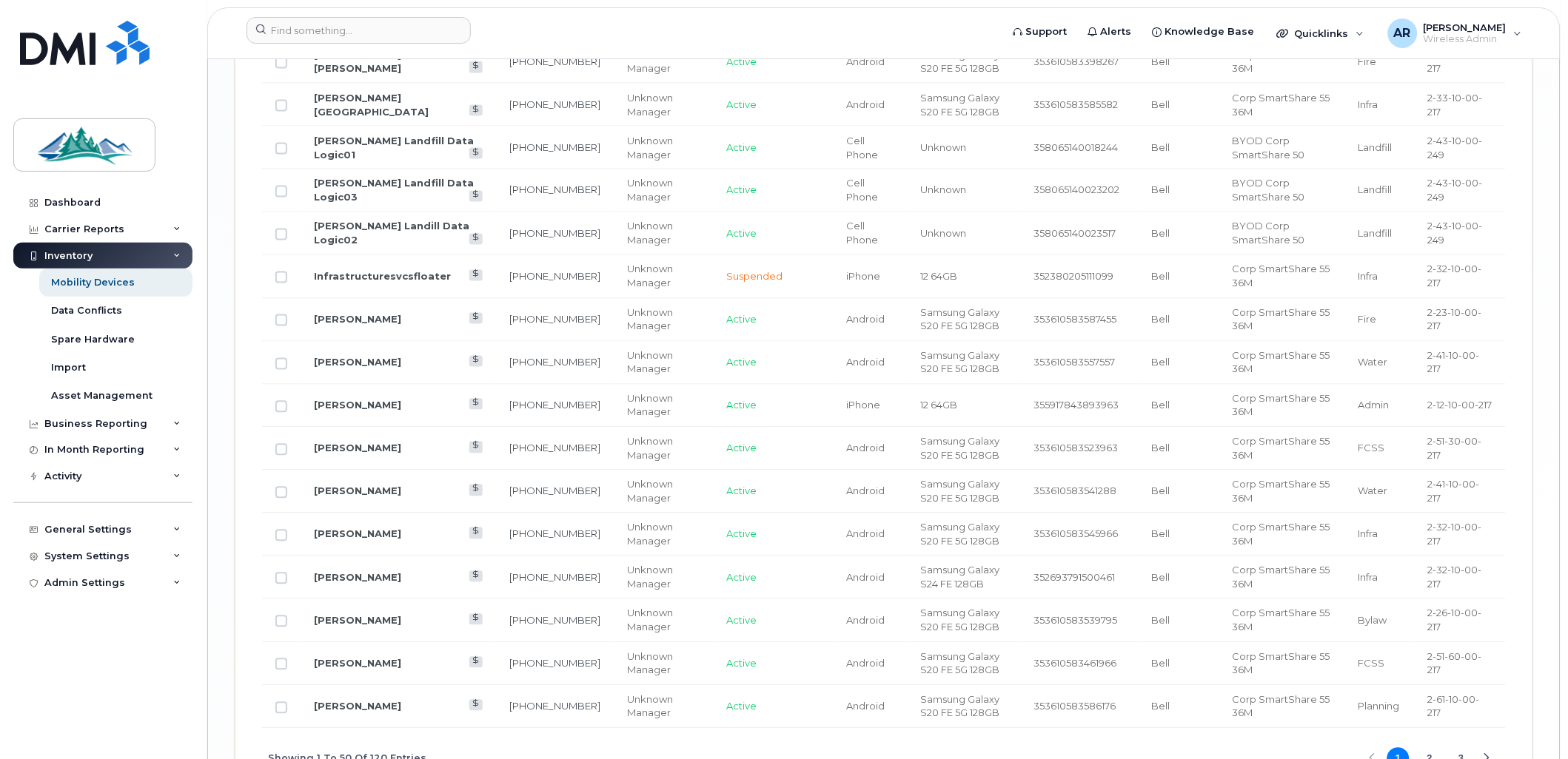
click at [1456, 748] on button "3" at bounding box center [1461, 759] width 22 height 22
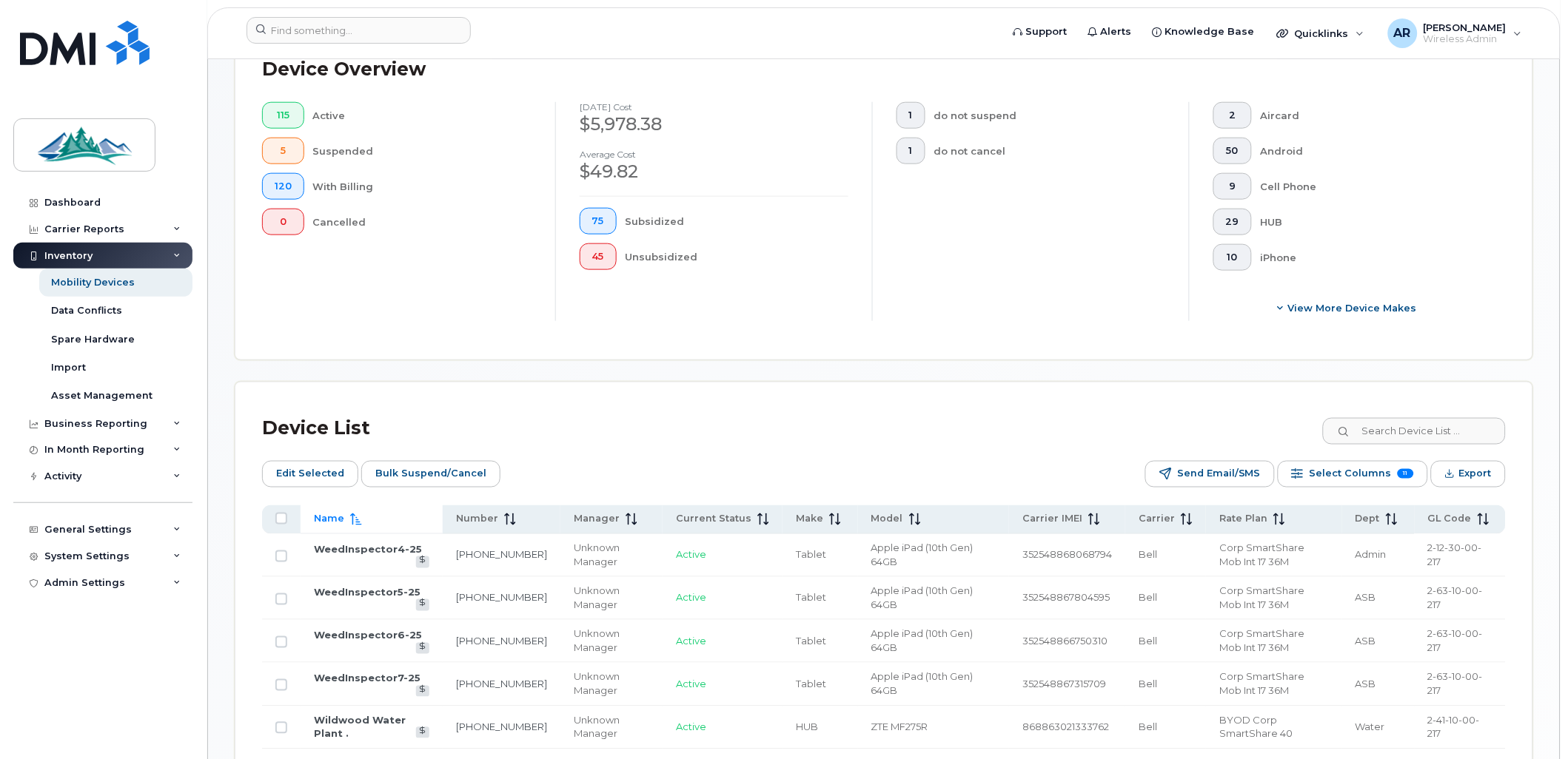
scroll to position [1184, 0]
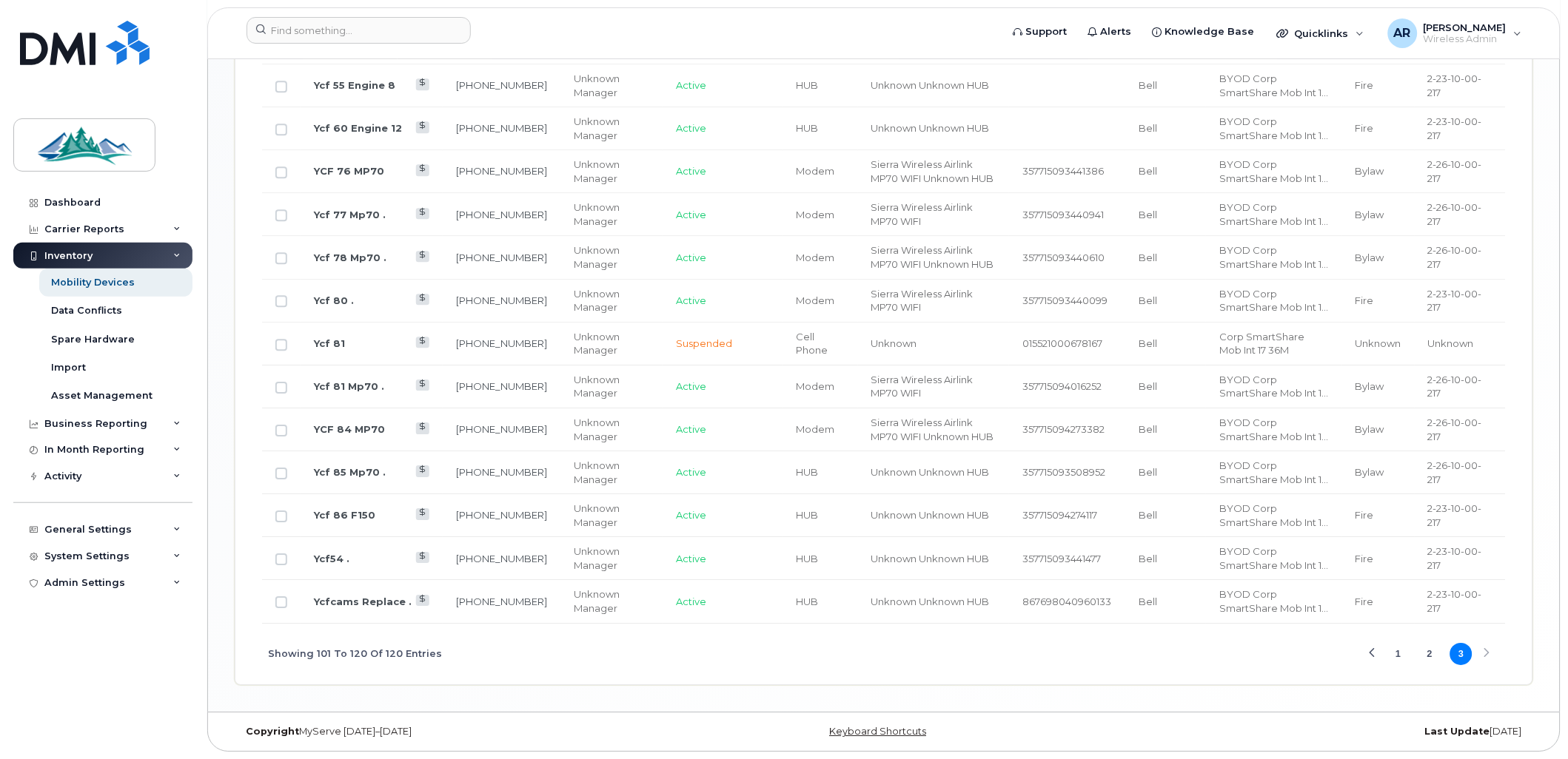
click at [1424, 655] on button "2" at bounding box center [1430, 654] width 22 height 22
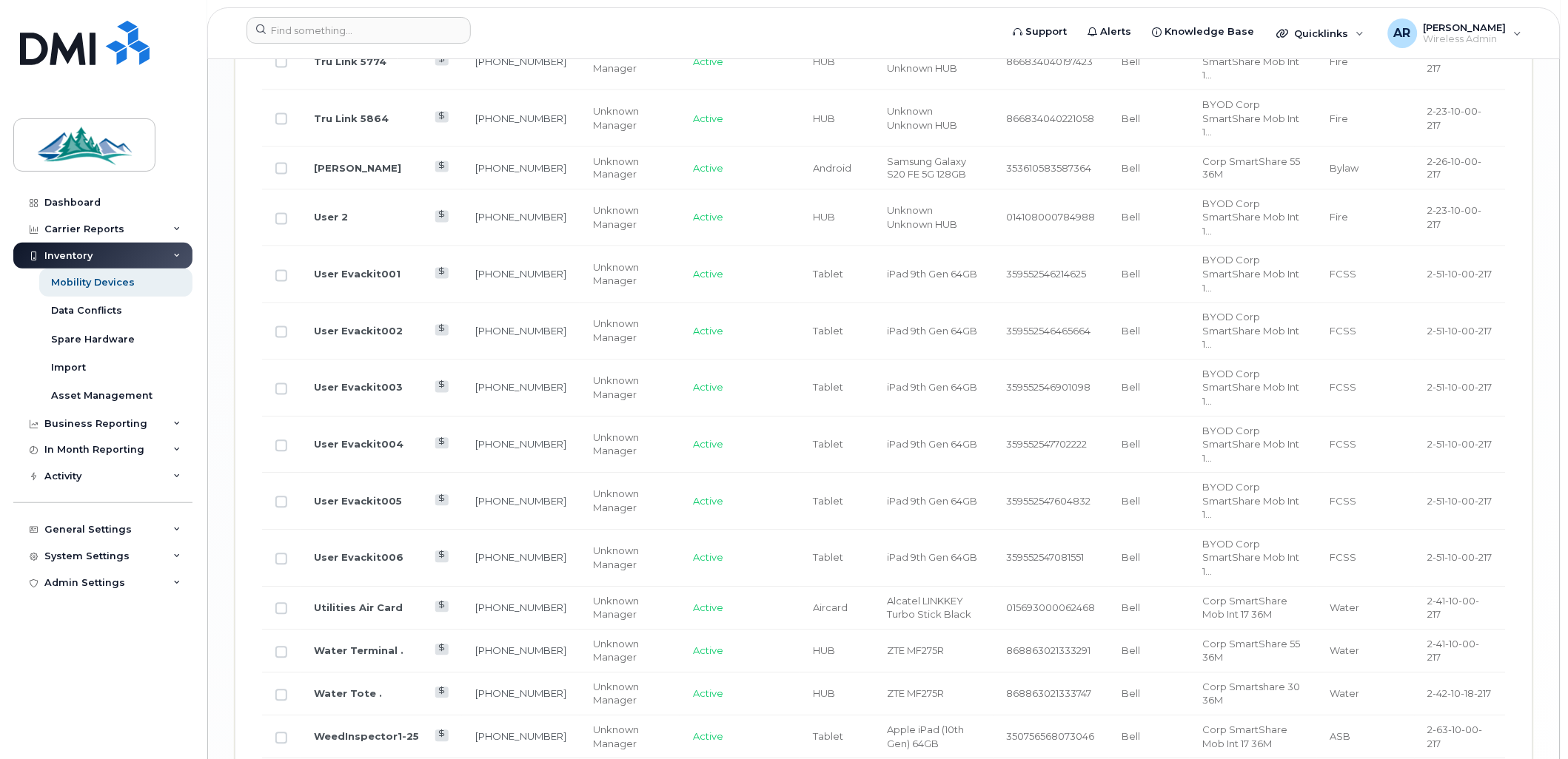
scroll to position [2477, 0]
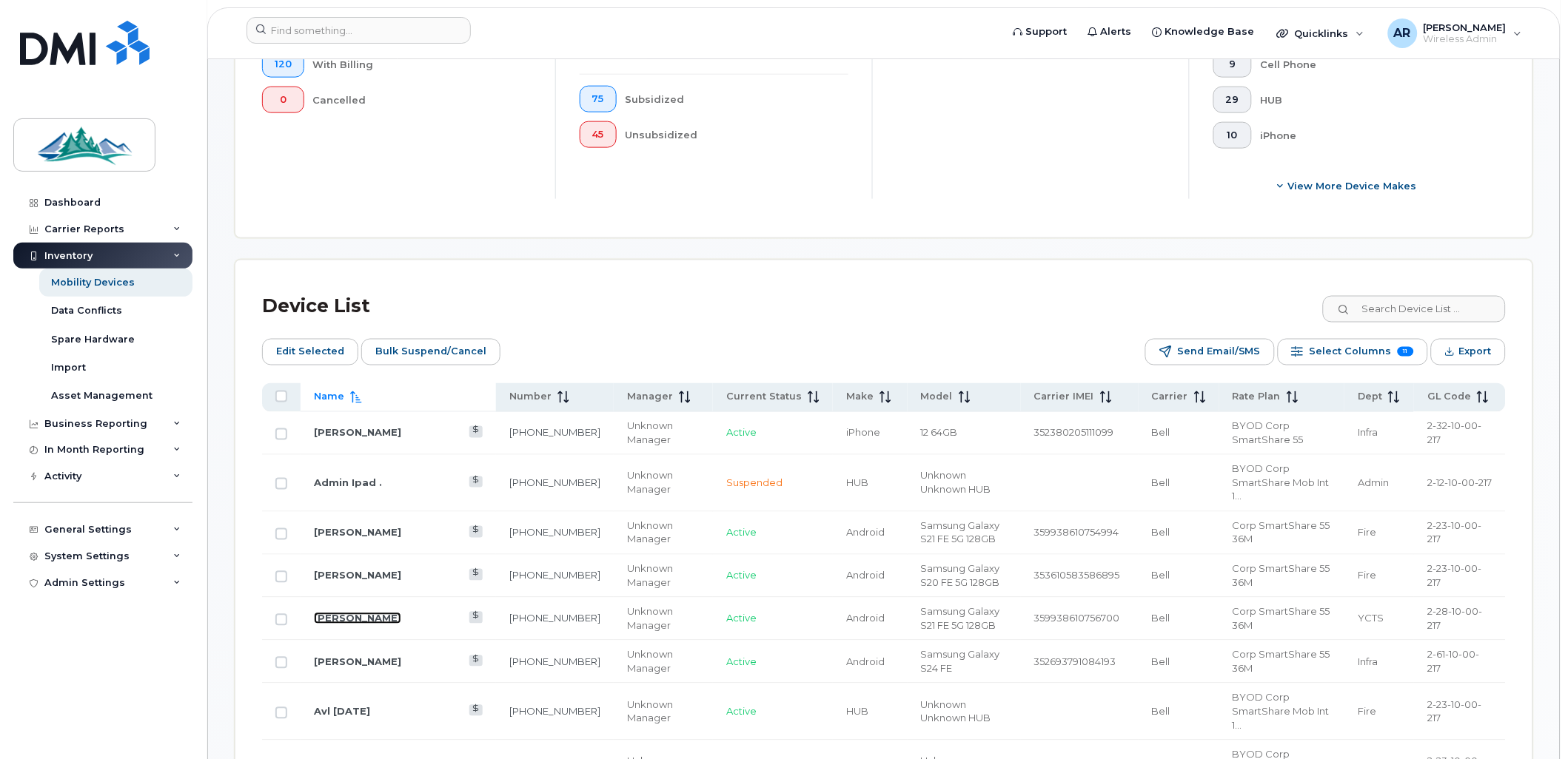
scroll to position [504, 0]
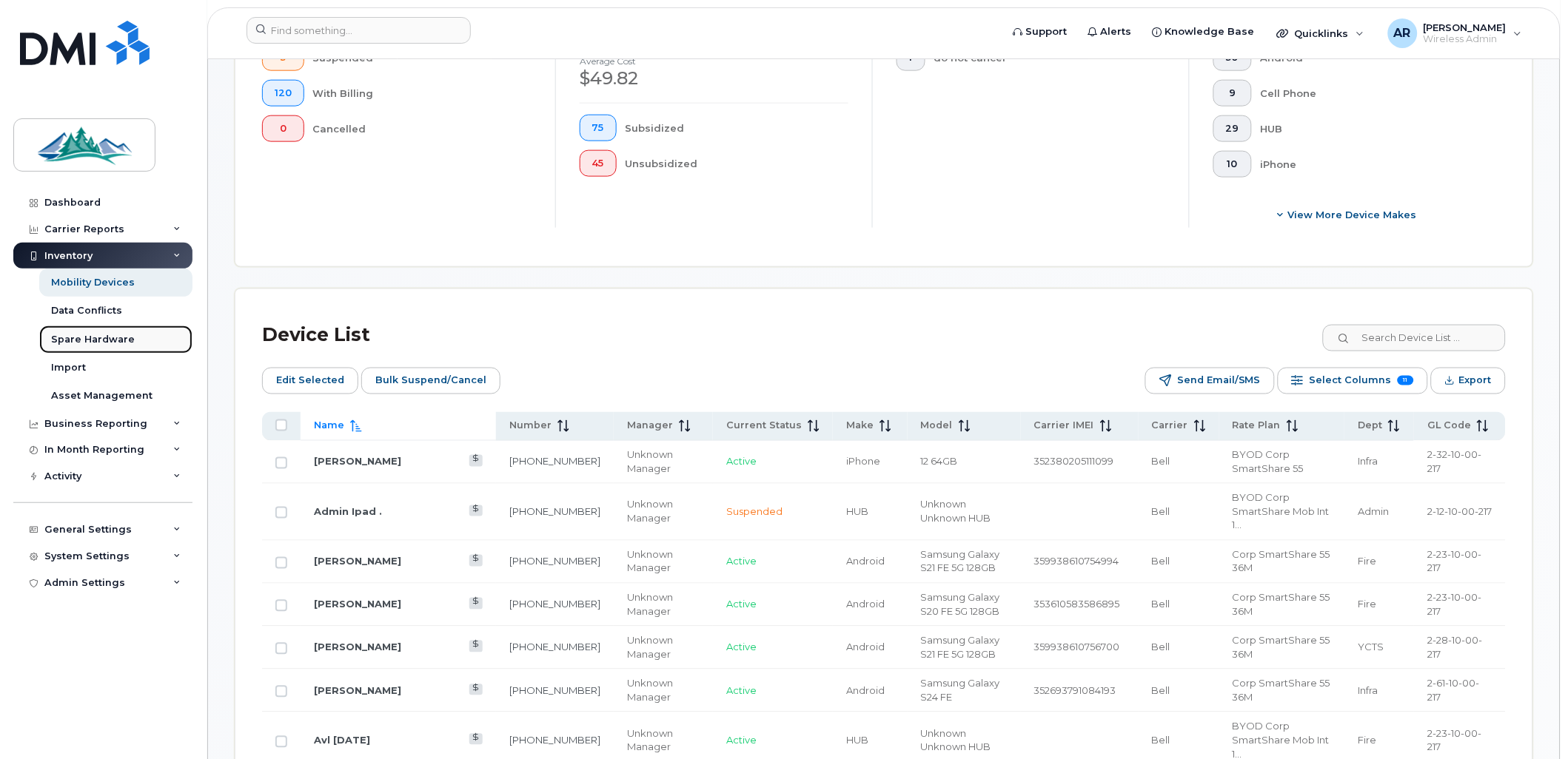
click at [106, 338] on div "Spare Hardware" at bounding box center [93, 339] width 84 height 13
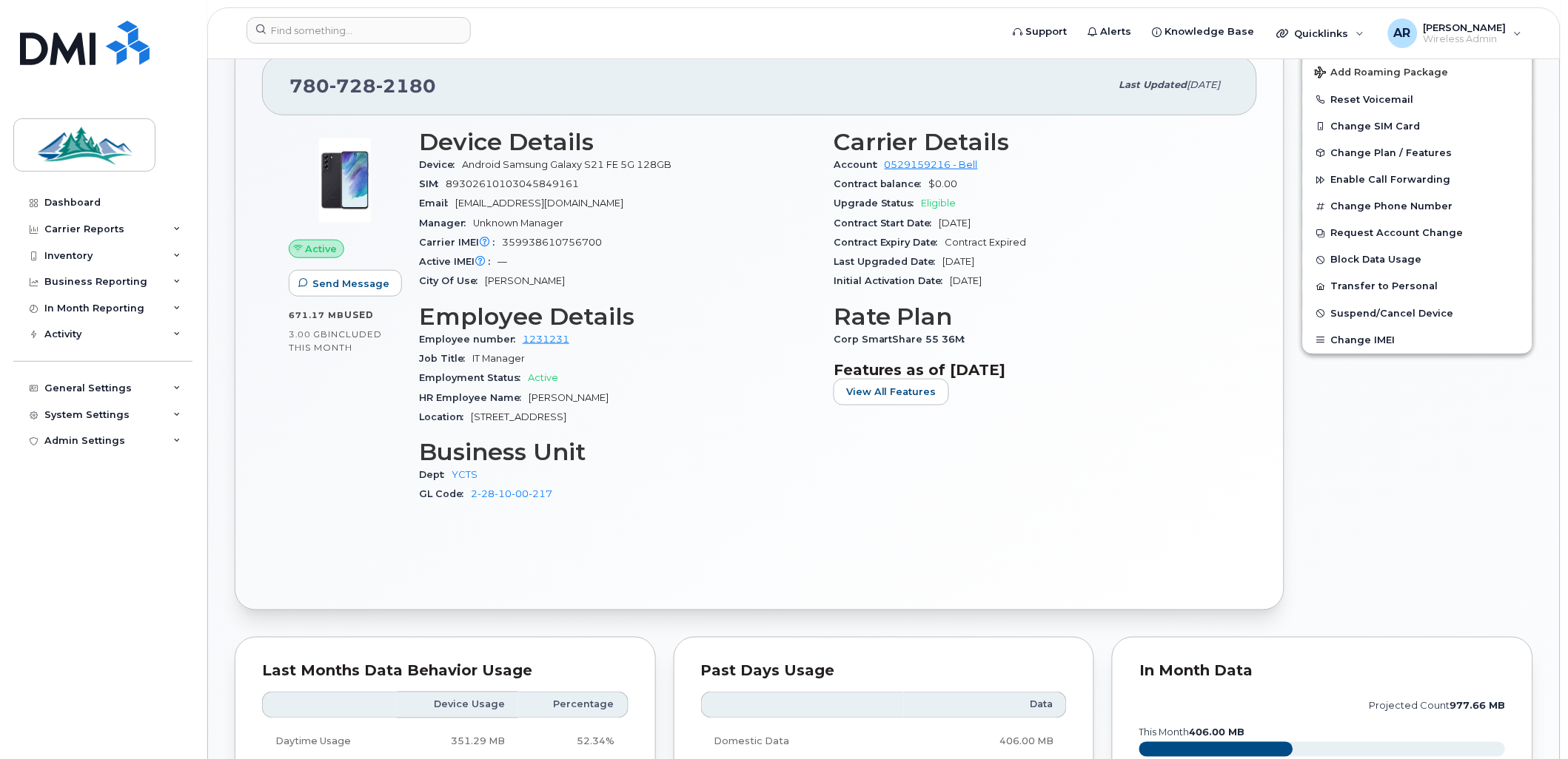
scroll to position [329, 0]
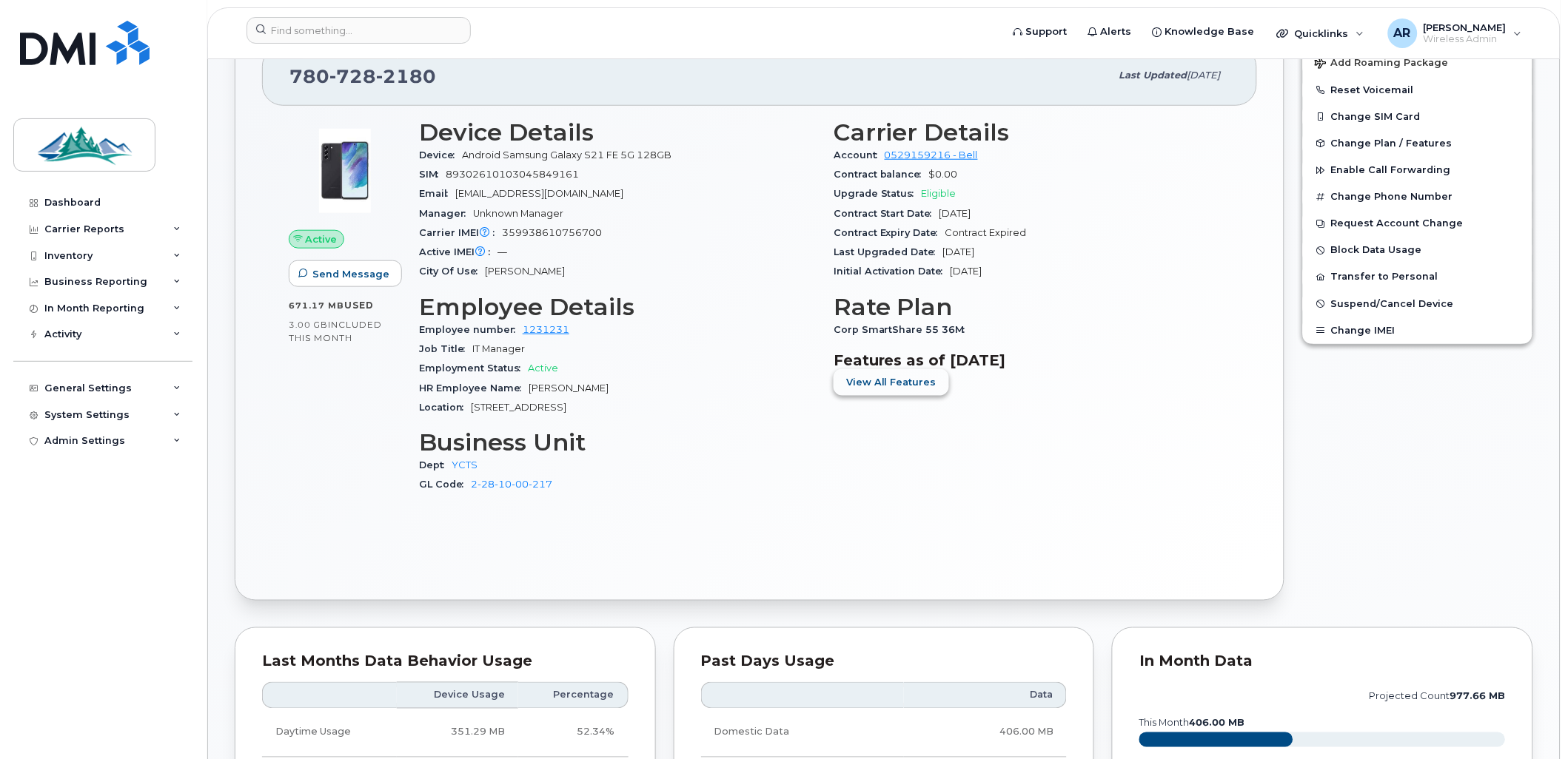
click at [909, 379] on span "View All Features" at bounding box center [891, 382] width 91 height 14
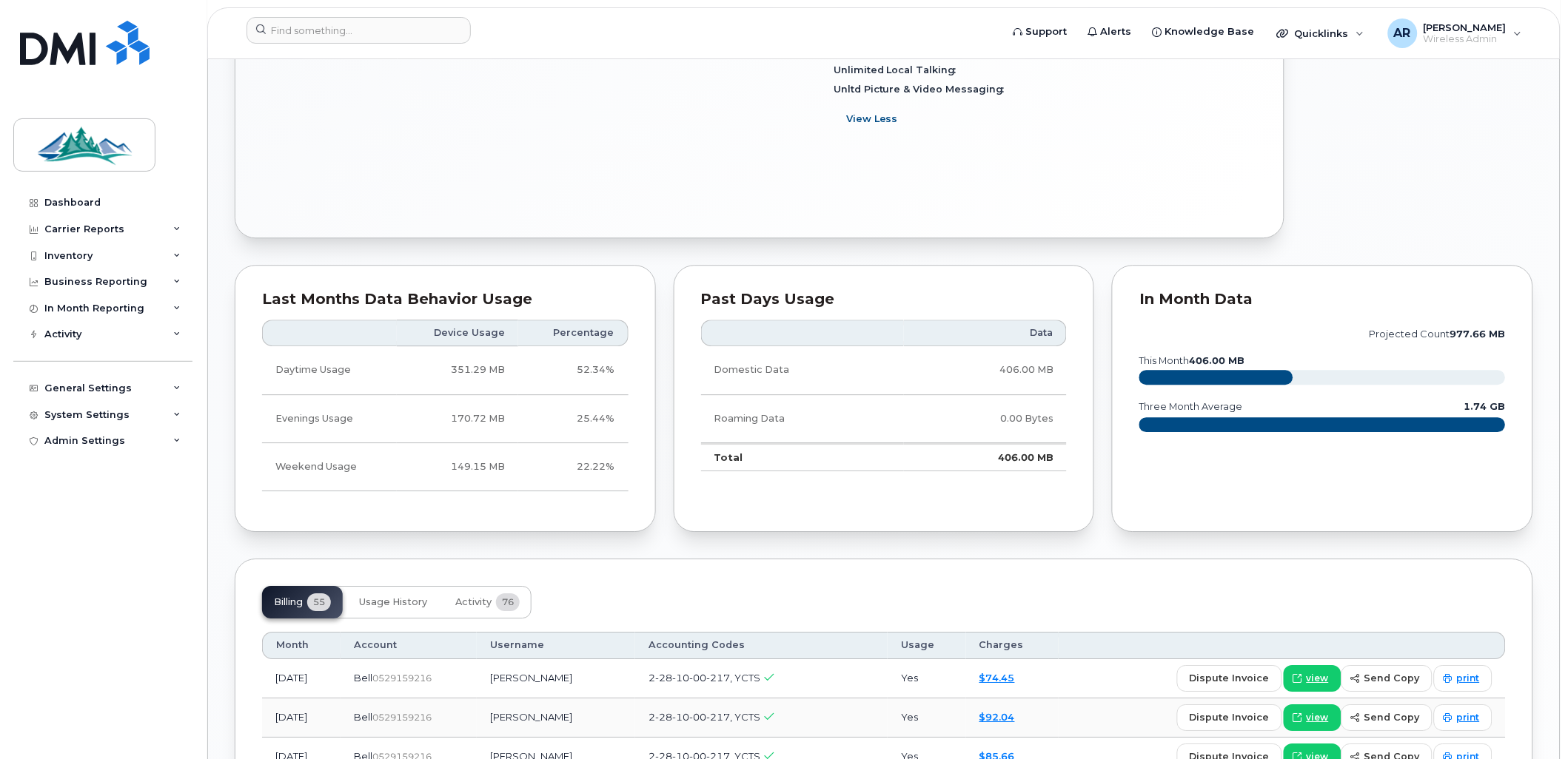
scroll to position [1453, 0]
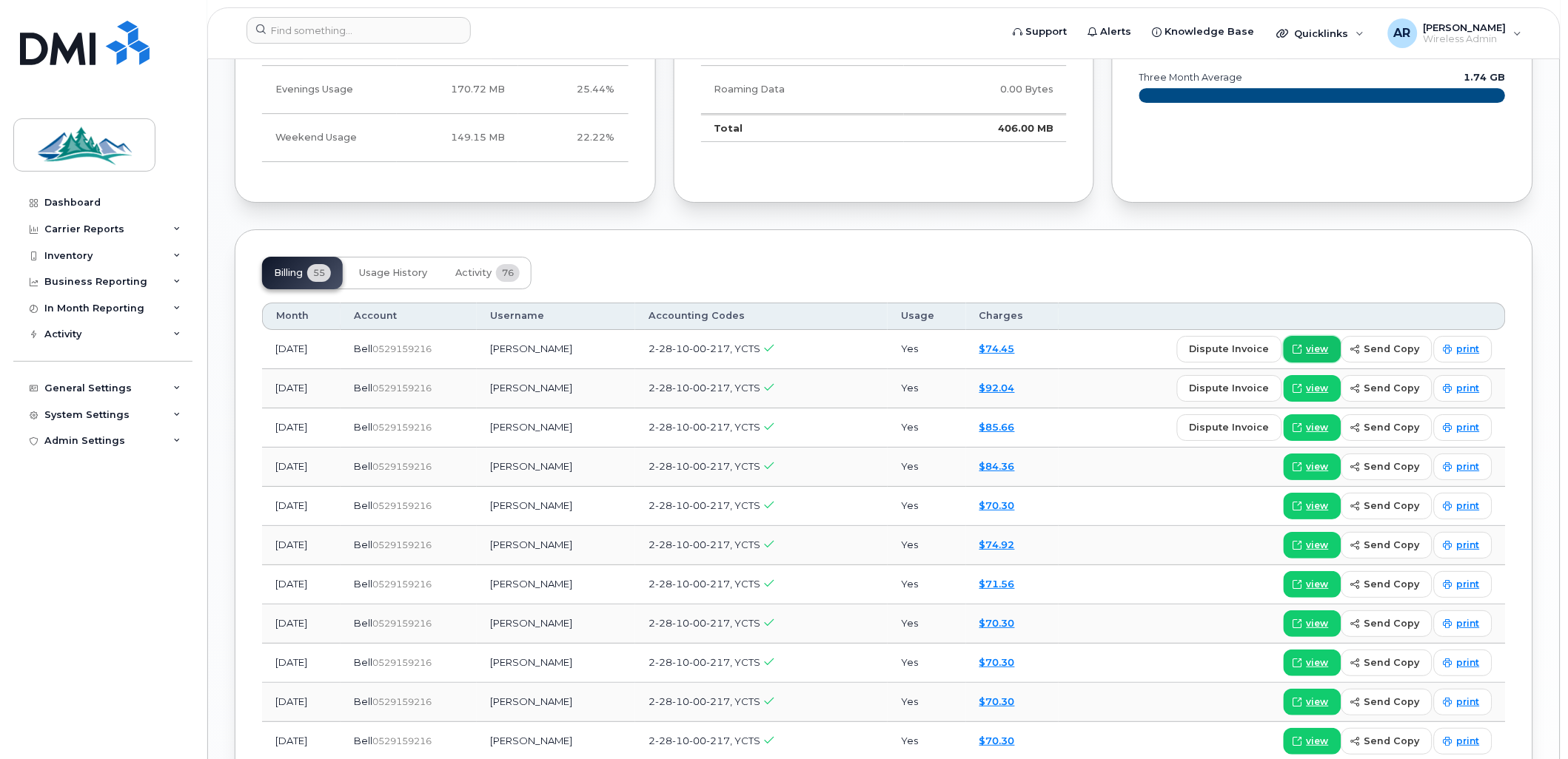
click at [1333, 356] on link "view" at bounding box center [1312, 349] width 58 height 27
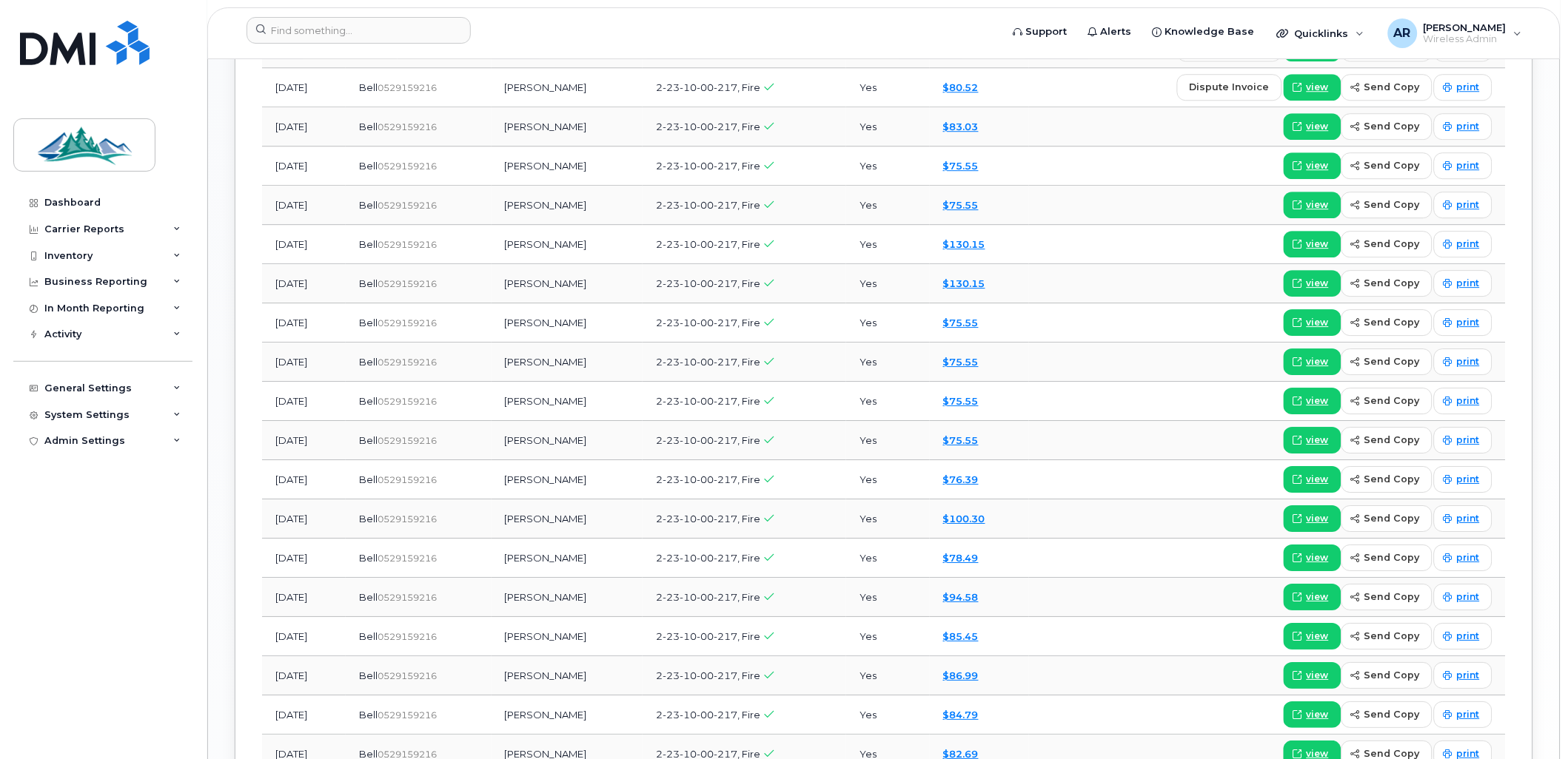
scroll to position [1233, 0]
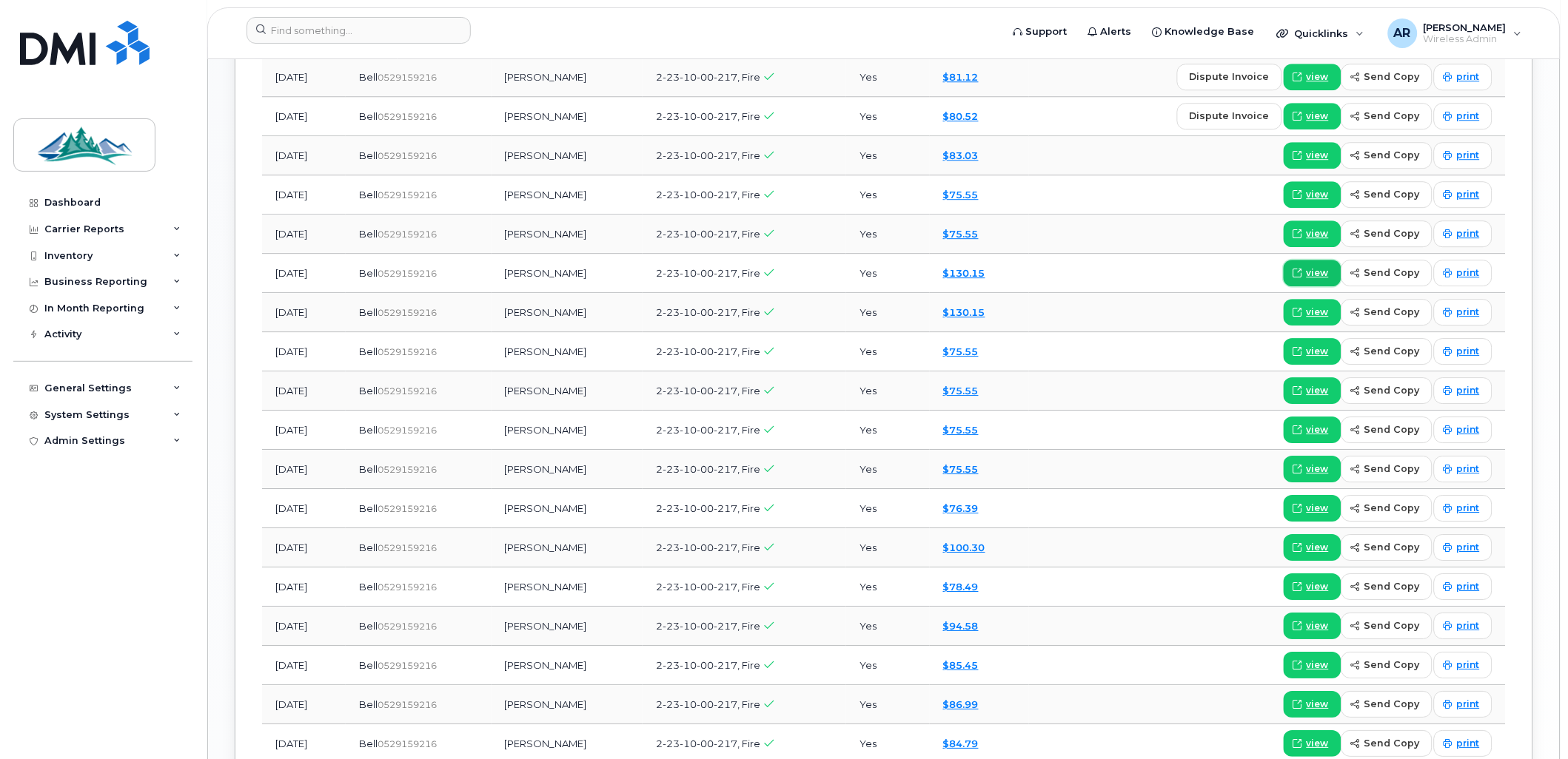
click at [1328, 272] on span "view" at bounding box center [1317, 272] width 22 height 13
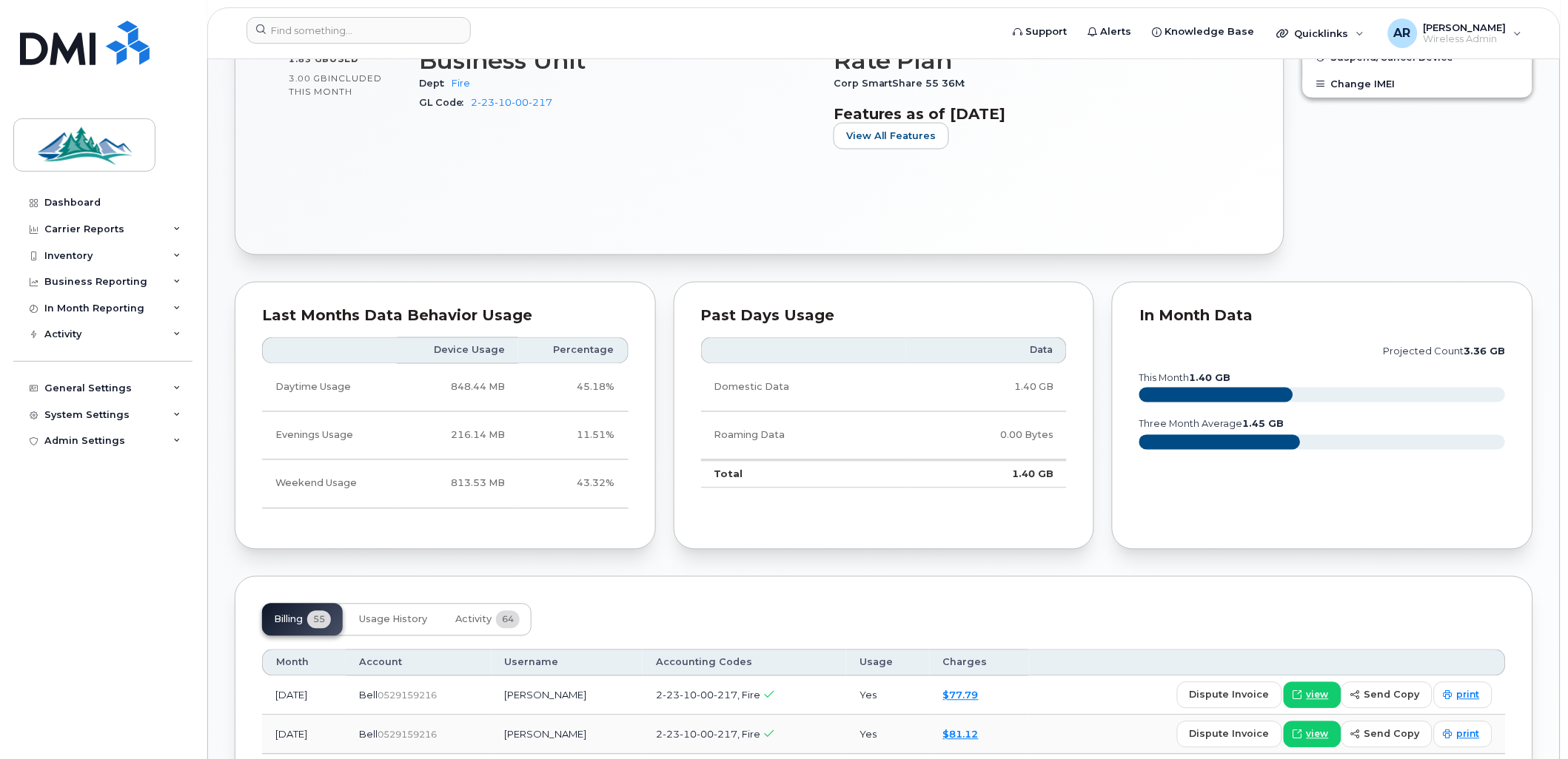
scroll to position [1025, 0]
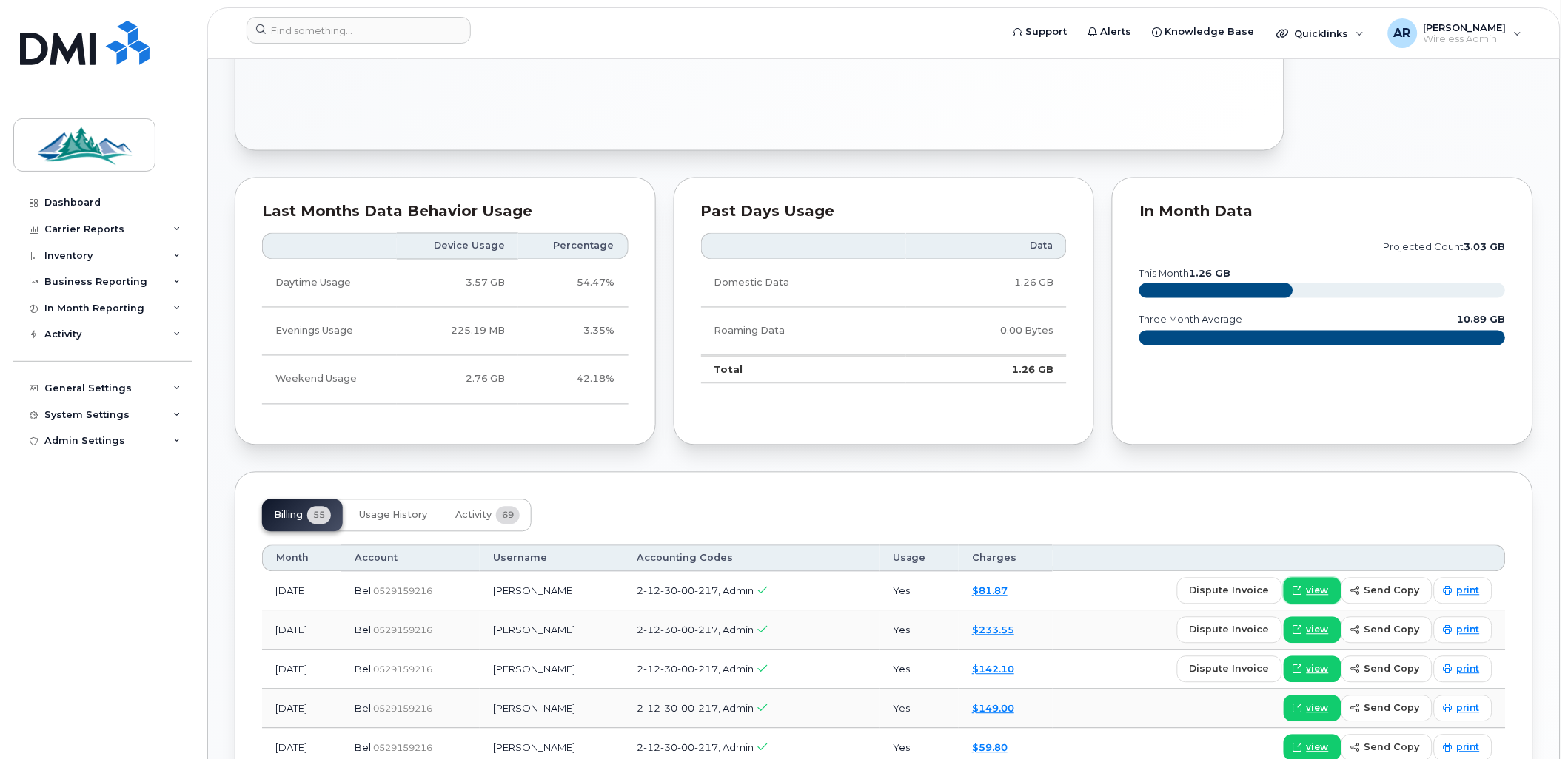
scroll to position [657, 0]
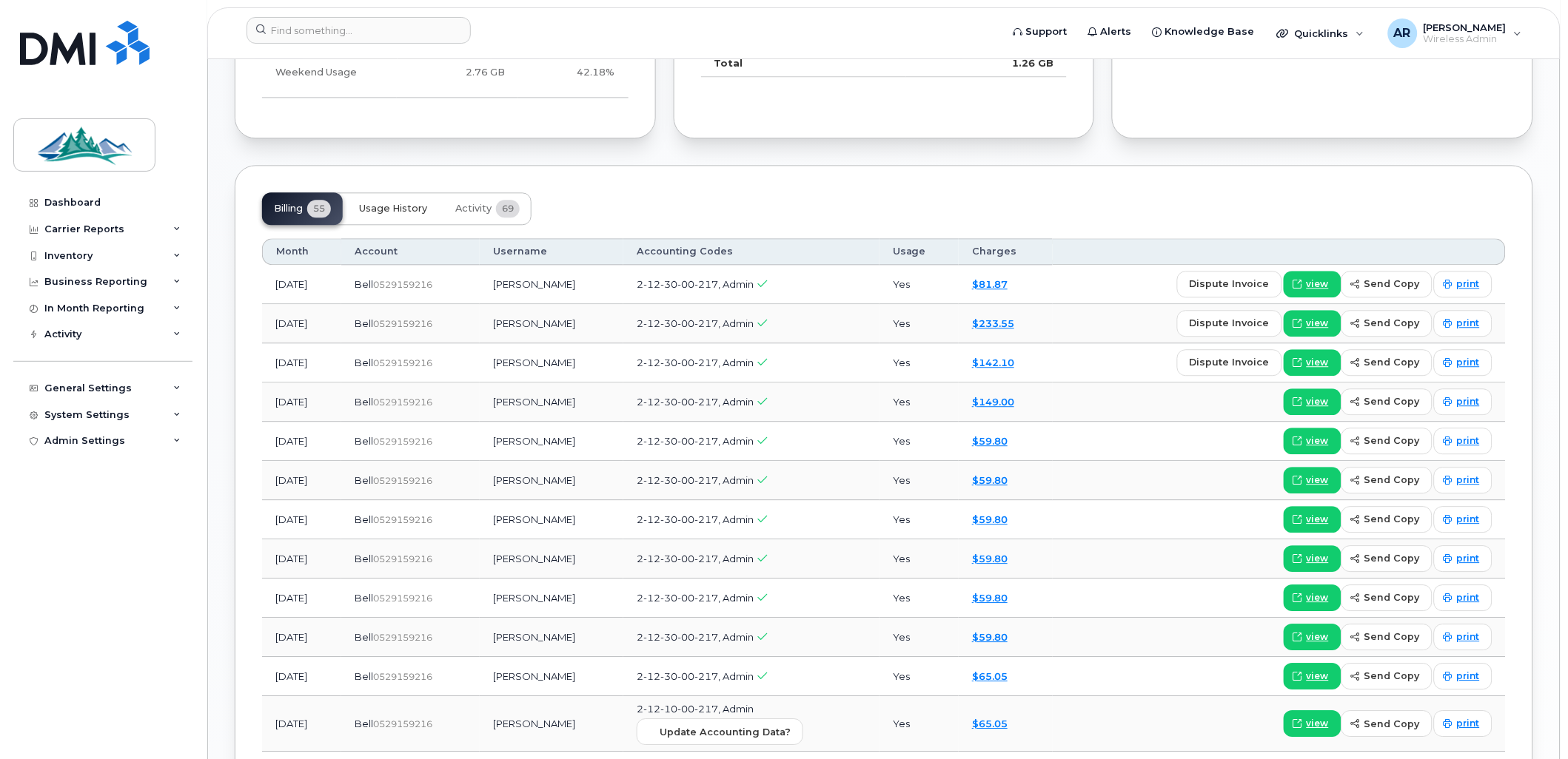
click at [366, 207] on span "Usage History" at bounding box center [392, 209] width 68 height 12
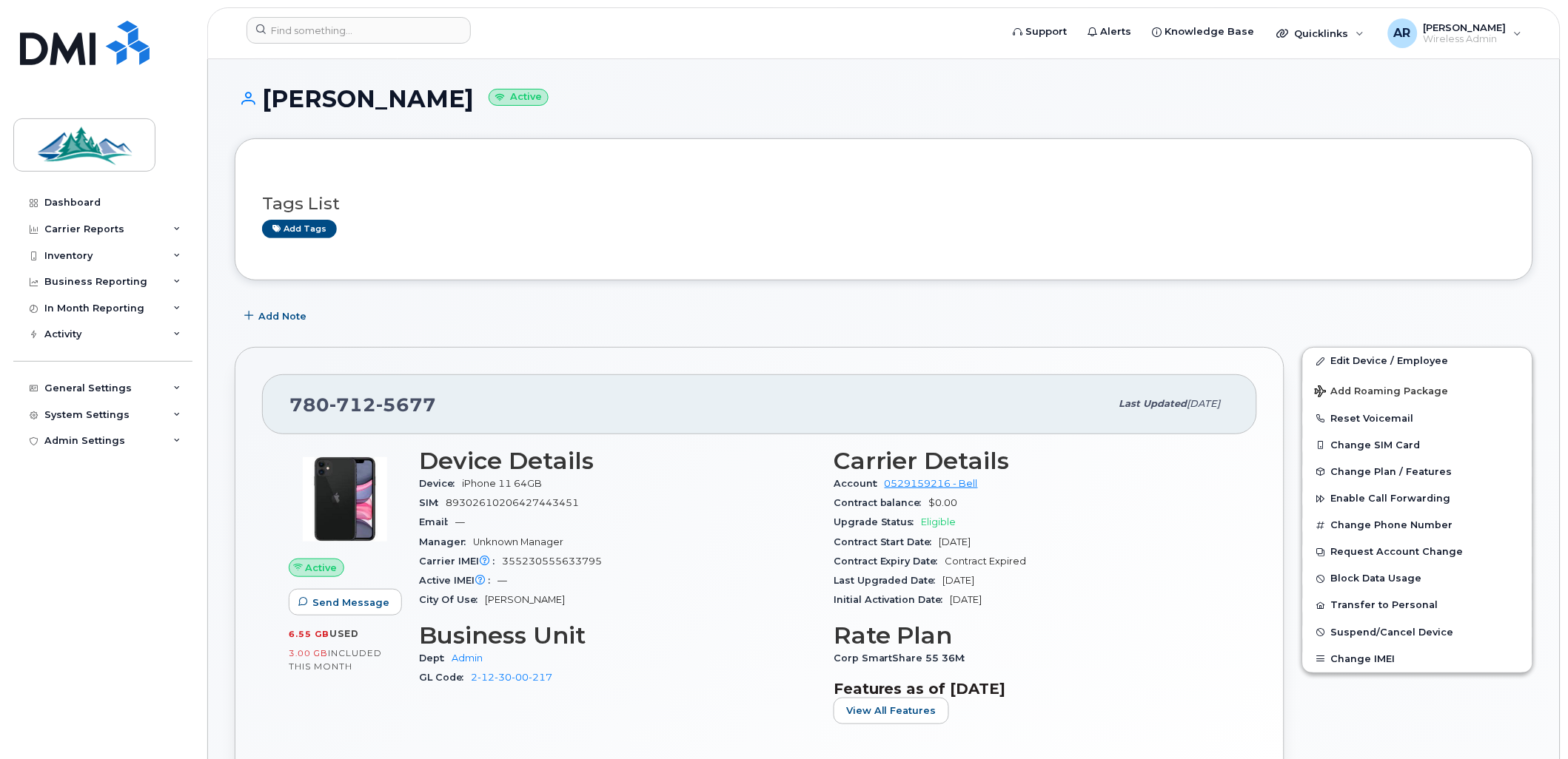
scroll to position [82, 0]
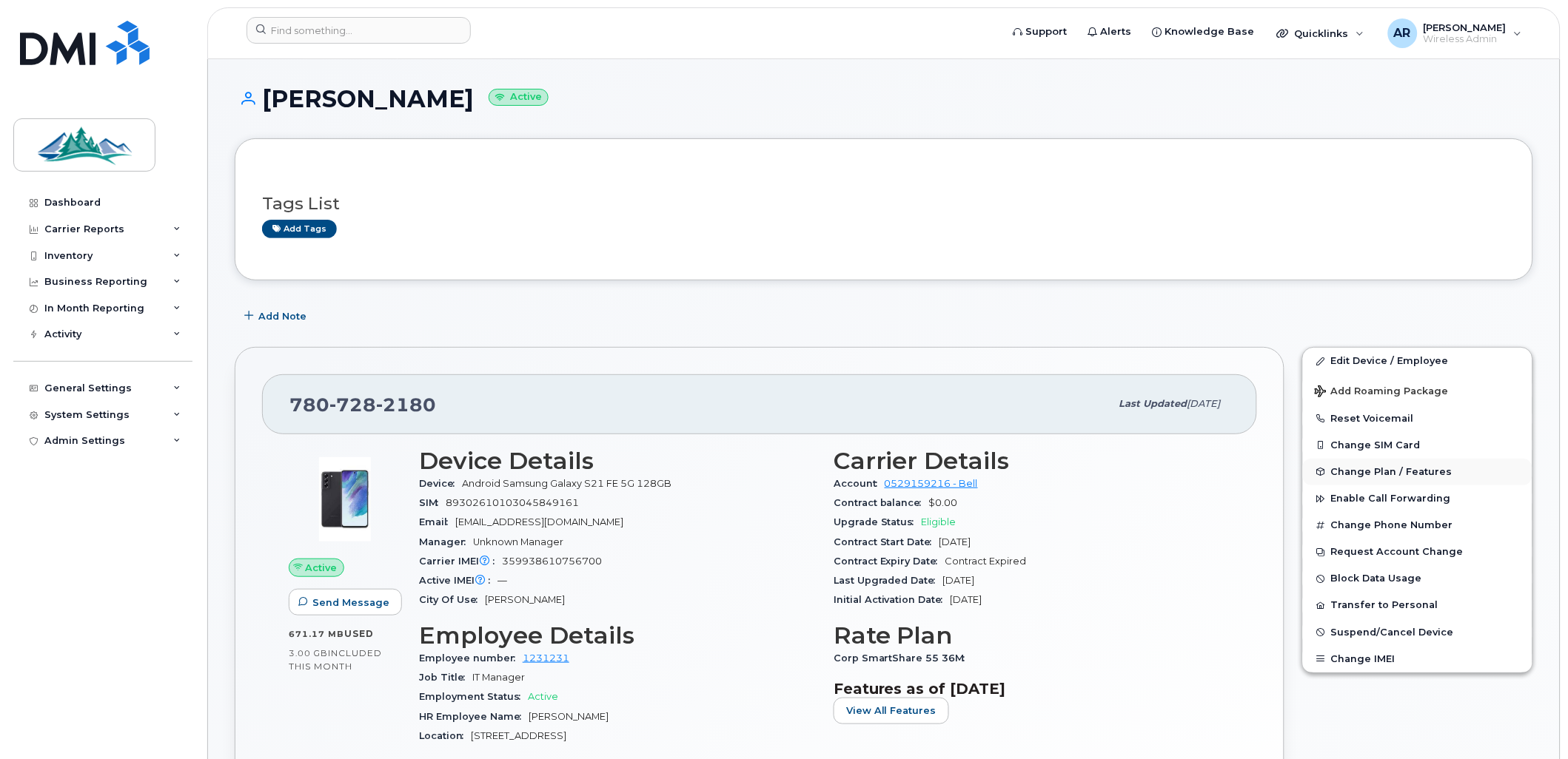
click at [1439, 482] on button "Change Plan / Features" at bounding box center [1418, 472] width 229 height 27
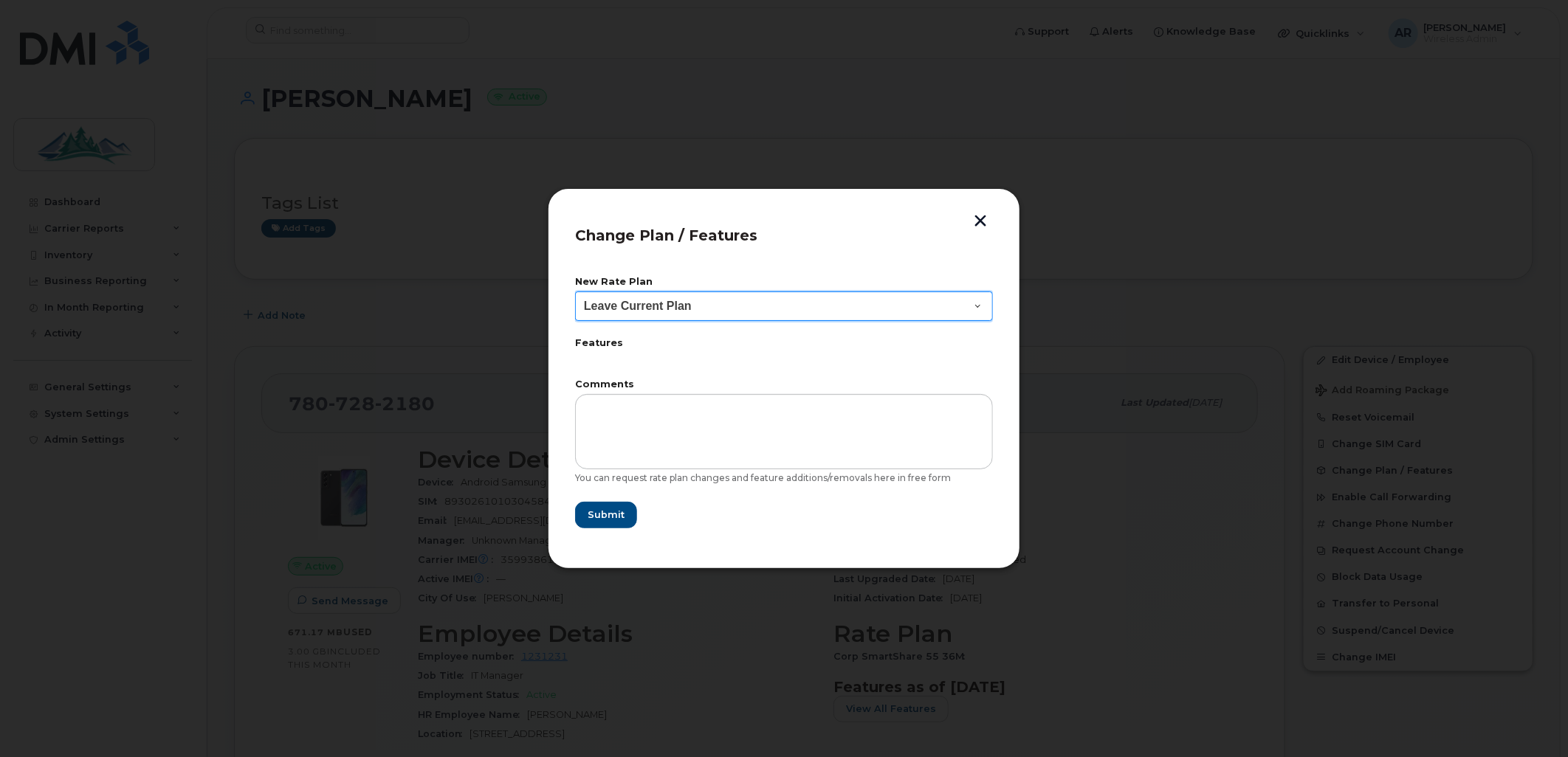
click at [966, 307] on select "Leave Current Plan BYOD Corp SmartShare 40 BYOD Corp SmartShare 55 Corp SmartSh…" at bounding box center [784, 306] width 418 height 30
click at [984, 220] on button "button" at bounding box center [981, 223] width 22 height 16
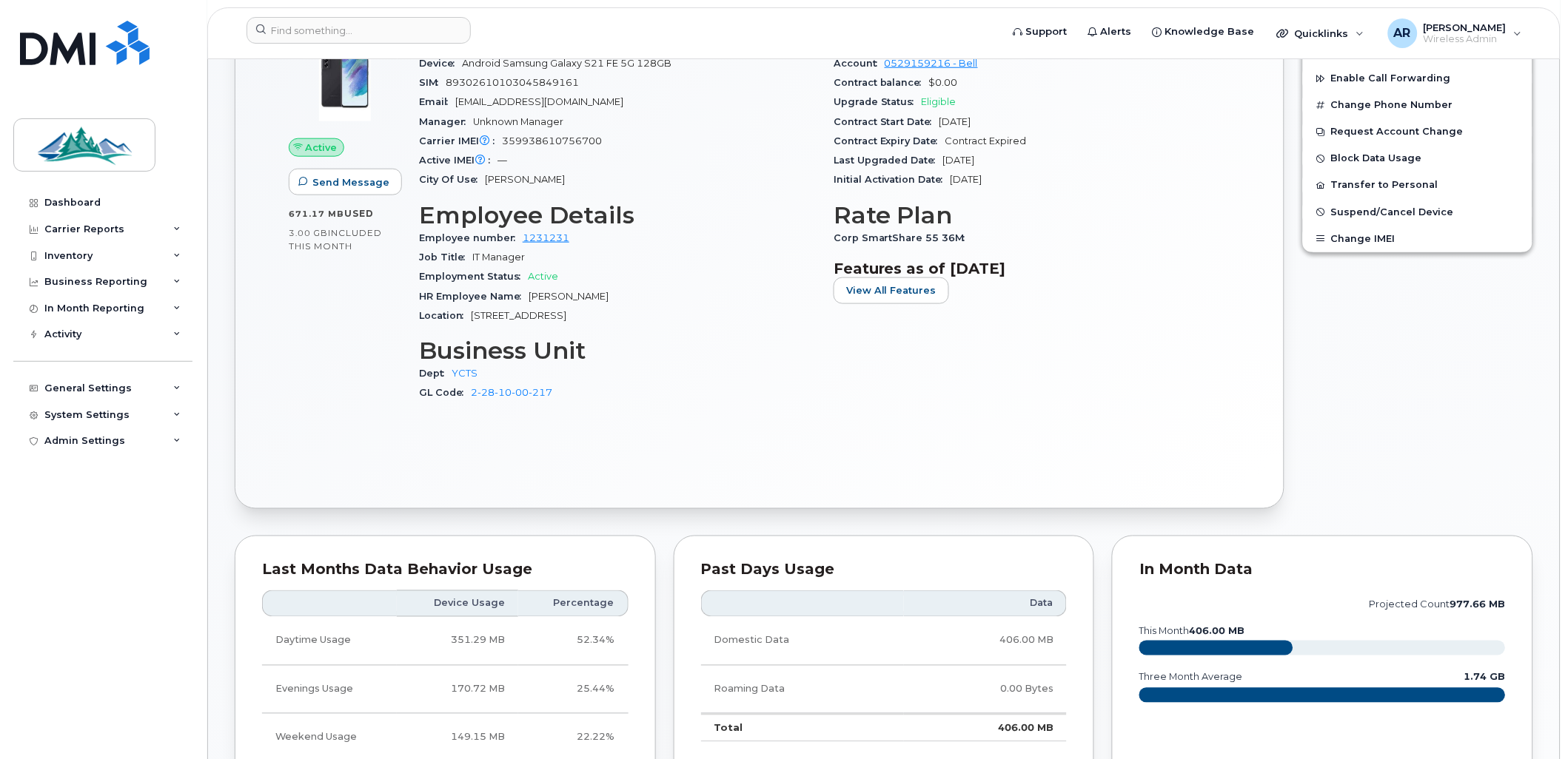
scroll to position [329, 0]
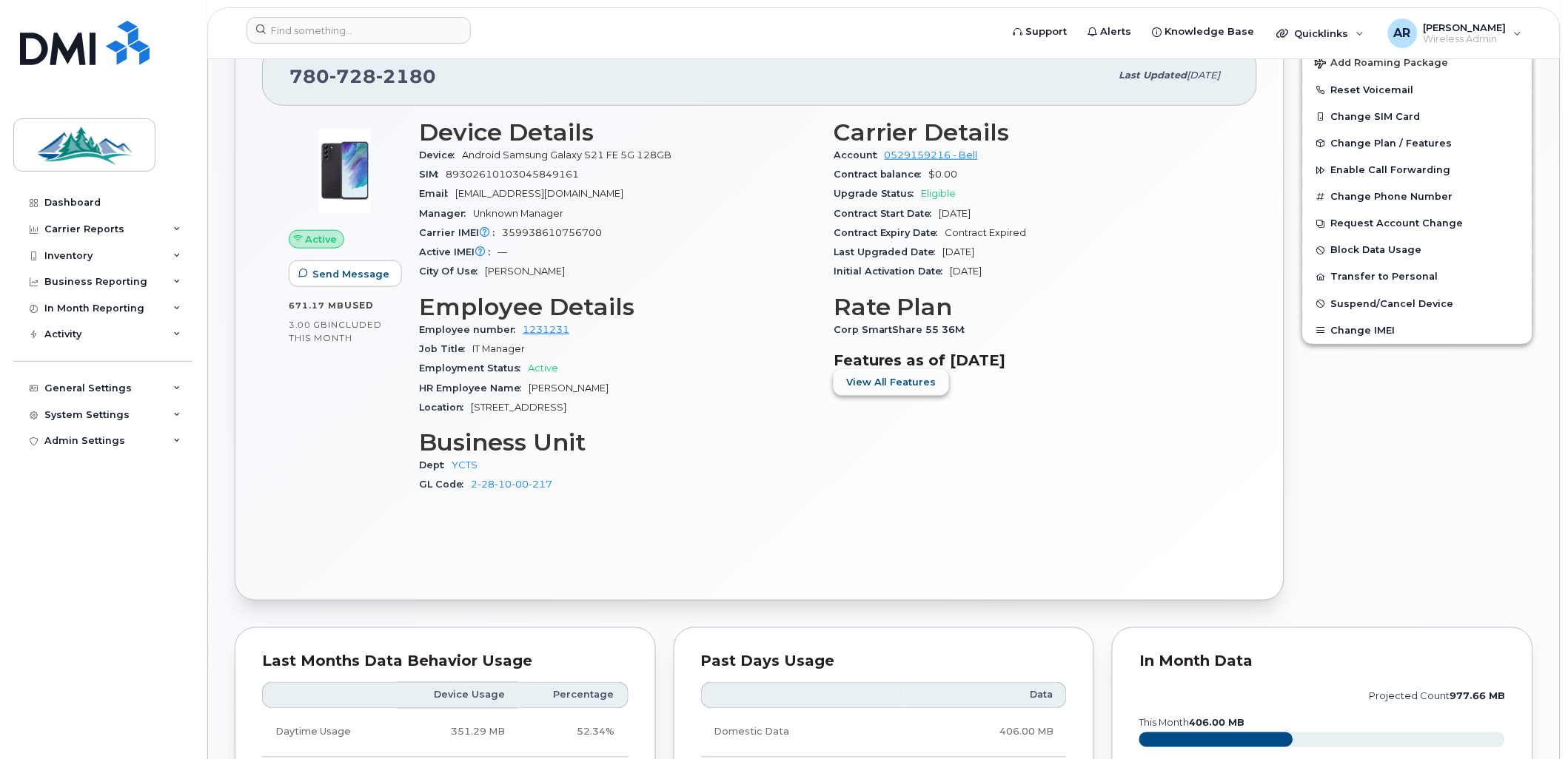
click at [879, 376] on span "View All Features" at bounding box center [891, 382] width 91 height 14
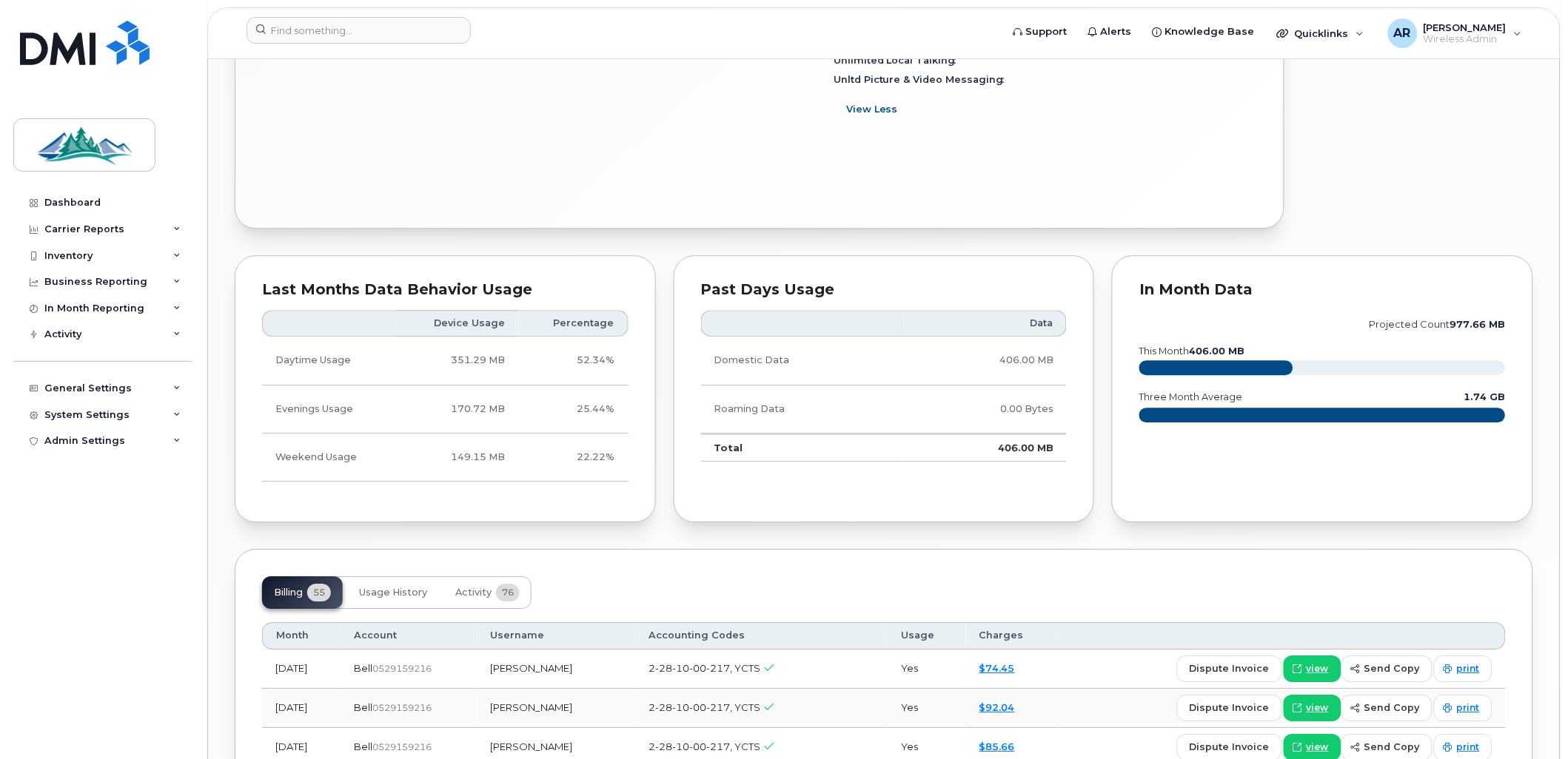
scroll to position [1233, 0]
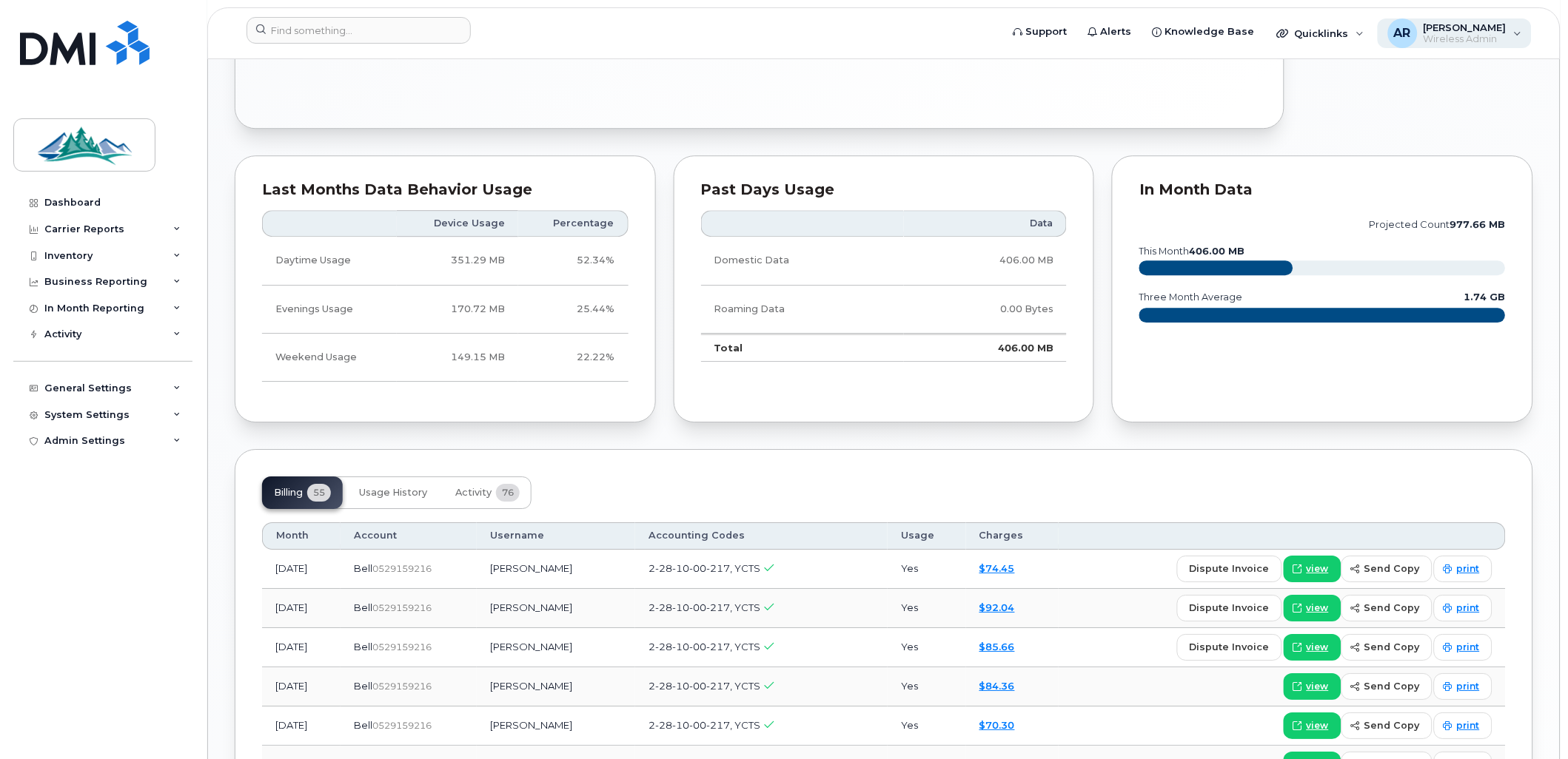
click at [1520, 24] on div "AR [PERSON_NAME] Wireless Admin" at bounding box center [1454, 34] width 154 height 30
click at [1061, 33] on span "Support" at bounding box center [1047, 32] width 42 height 15
click at [1517, 33] on div "AR [PERSON_NAME] Wireless Admin" at bounding box center [1454, 34] width 154 height 30
click at [1341, 31] on span "Quicklinks" at bounding box center [1322, 33] width 54 height 12
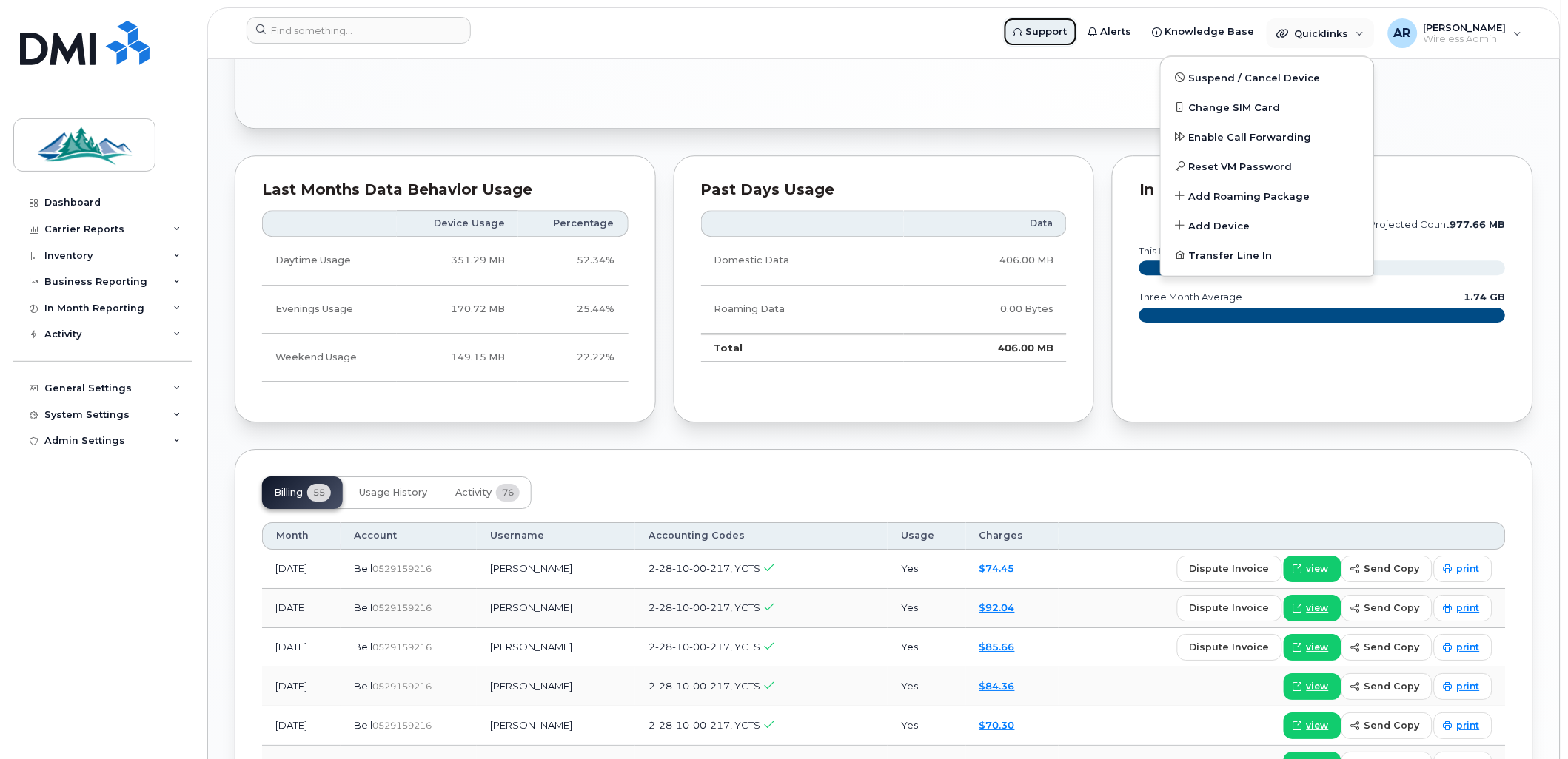
click at [1078, 32] on link "Support" at bounding box center [1040, 32] width 75 height 30
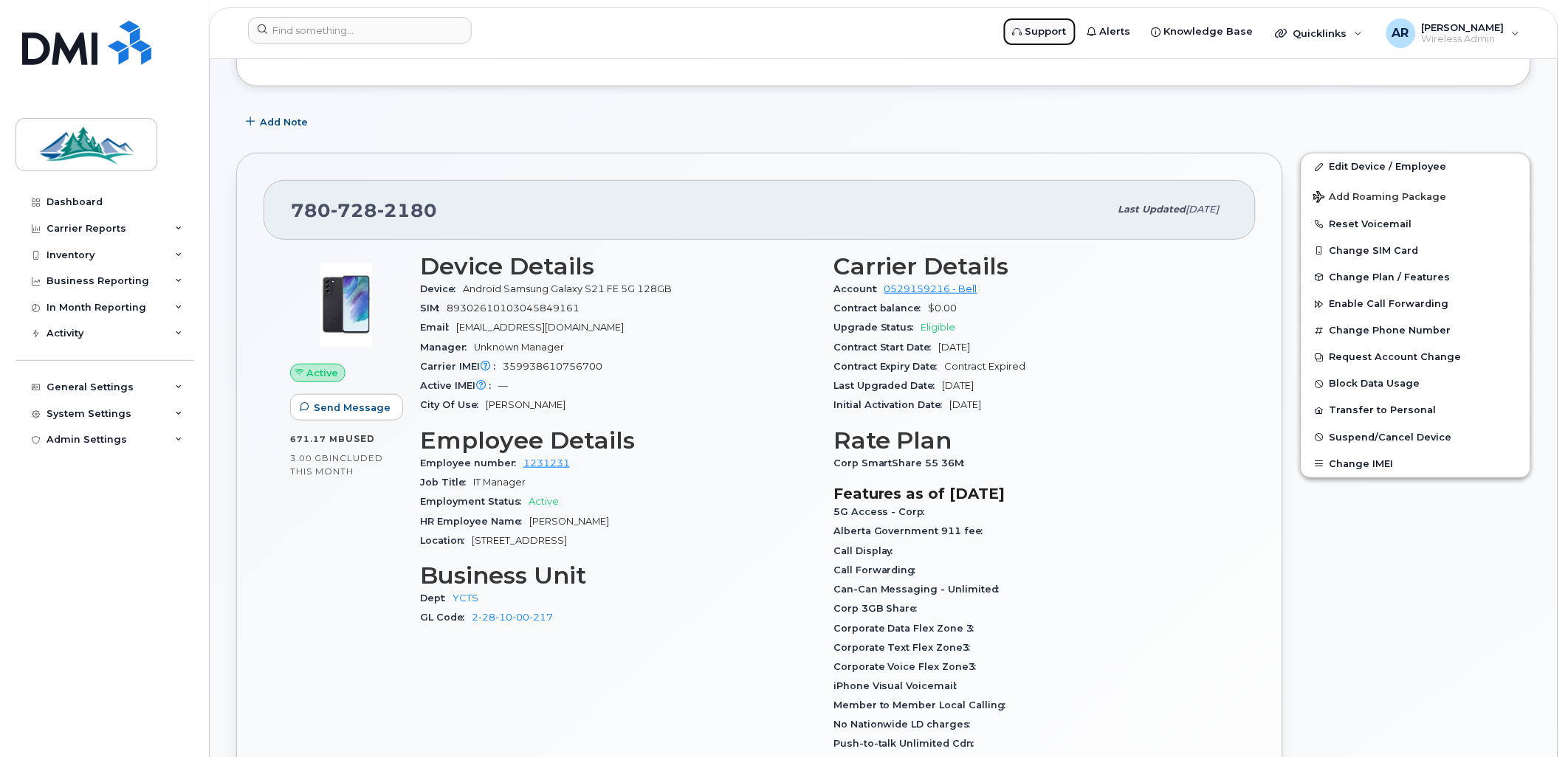
scroll to position [219, 0]
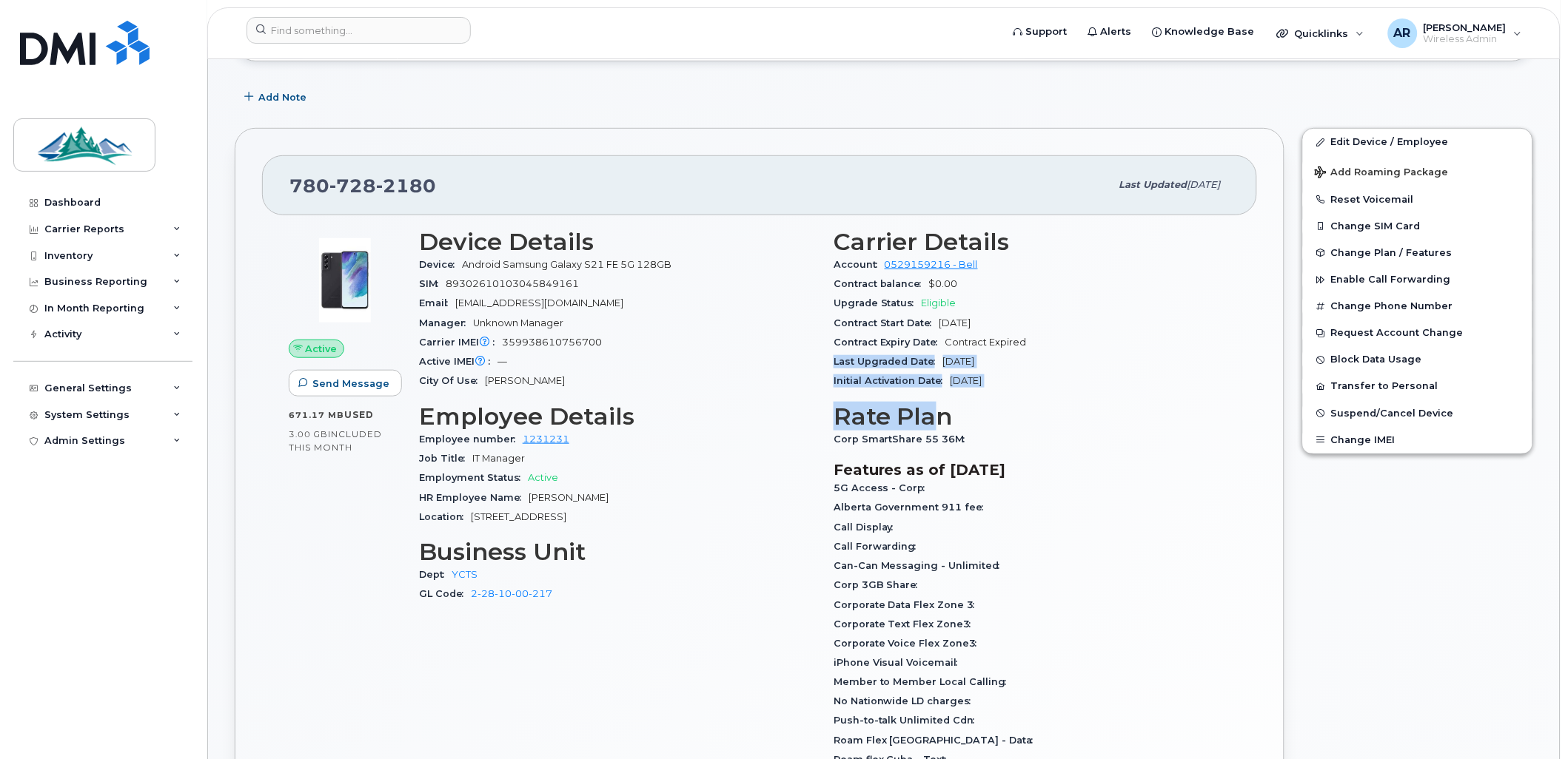
drag, startPoint x: 1024, startPoint y: 341, endPoint x: 936, endPoint y: 390, distance: 100.7
click at [936, 390] on div "Carrier Details Account 0529159216 - Bell Contract balance $0.00 Upgrade Status…" at bounding box center [1032, 638] width 414 height 838
drag, startPoint x: 936, startPoint y: 390, endPoint x: 1061, endPoint y: 400, distance: 125.4
click at [1061, 400] on div "Carrier Details Account 0529159216 - Bell Contract balance $0.00 Upgrade Status…" at bounding box center [1032, 638] width 414 height 838
click at [1385, 258] on span "Change Plan / Features" at bounding box center [1392, 252] width 122 height 11
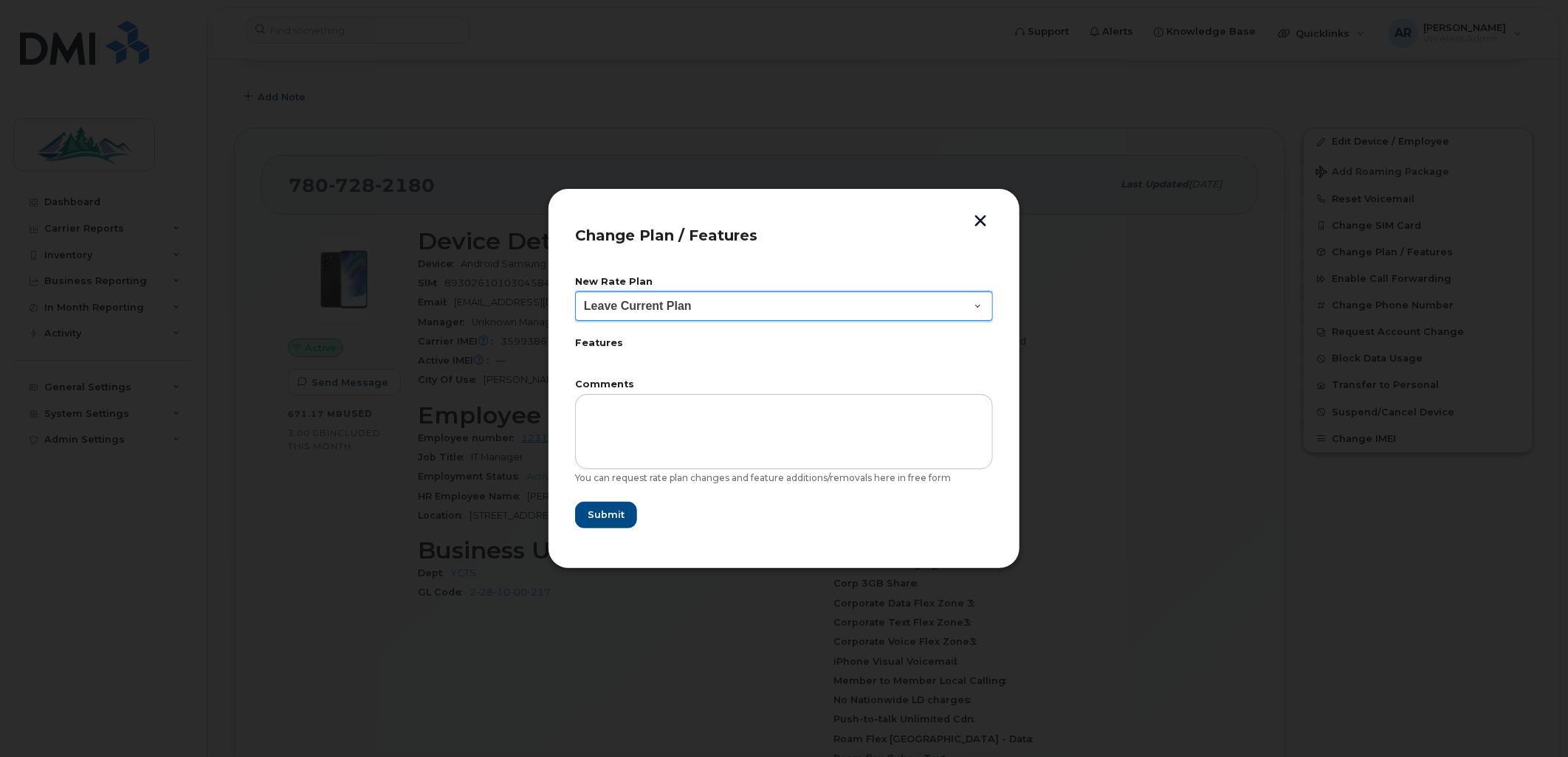
click at [733, 318] on select "Leave Current Plan BYOD Corp SmartShare 40 BYOD Corp SmartShare 55 Corp SmartSh…" at bounding box center [784, 306] width 418 height 30
select select "2721"
click at [575, 291] on select "Leave Current Plan BYOD Corp SmartShare 40 BYOD Corp SmartShare 55 Corp SmartSh…" at bounding box center [784, 306] width 418 height 30
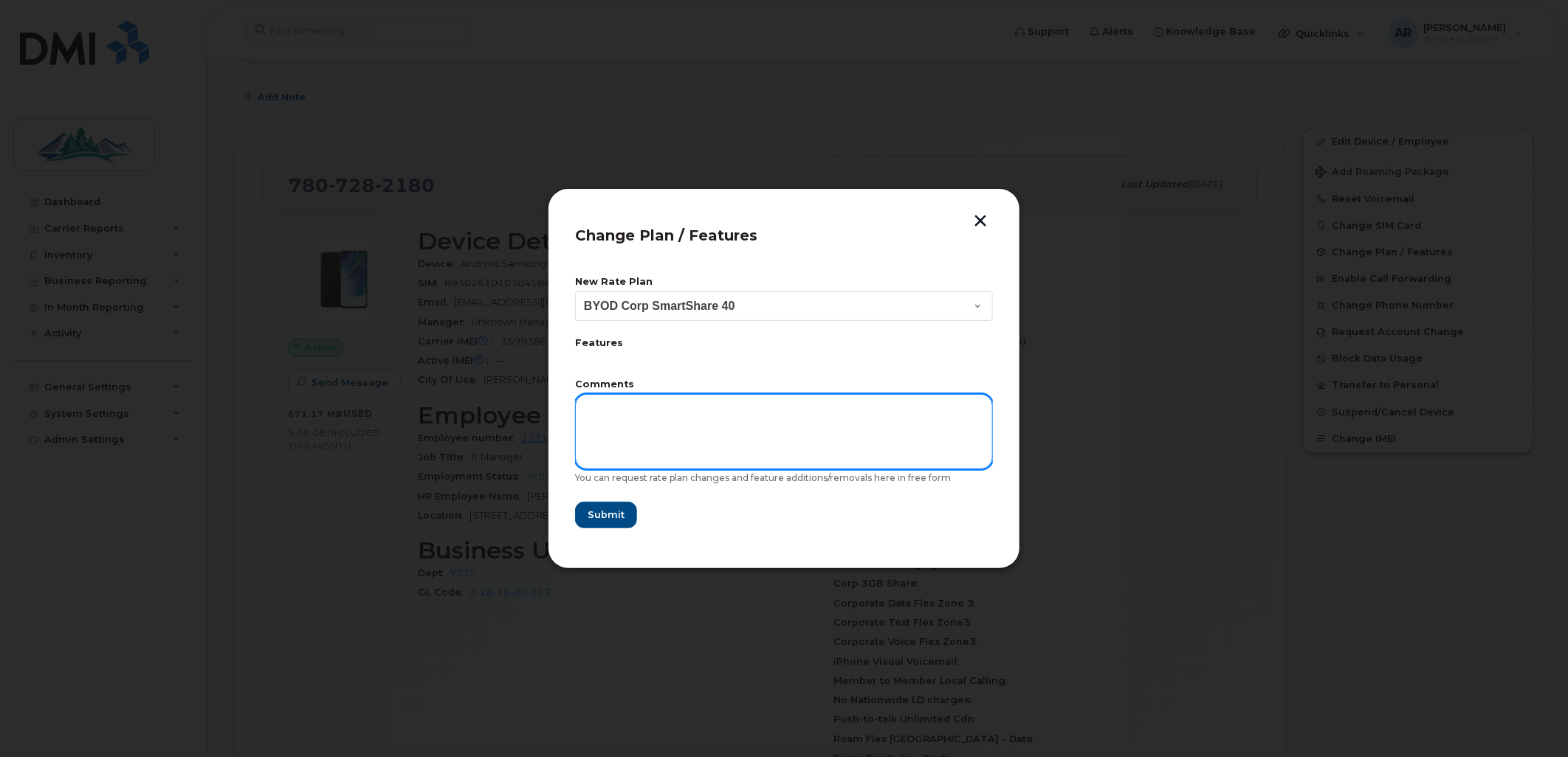
click at [629, 416] on textarea at bounding box center [784, 432] width 418 height 76
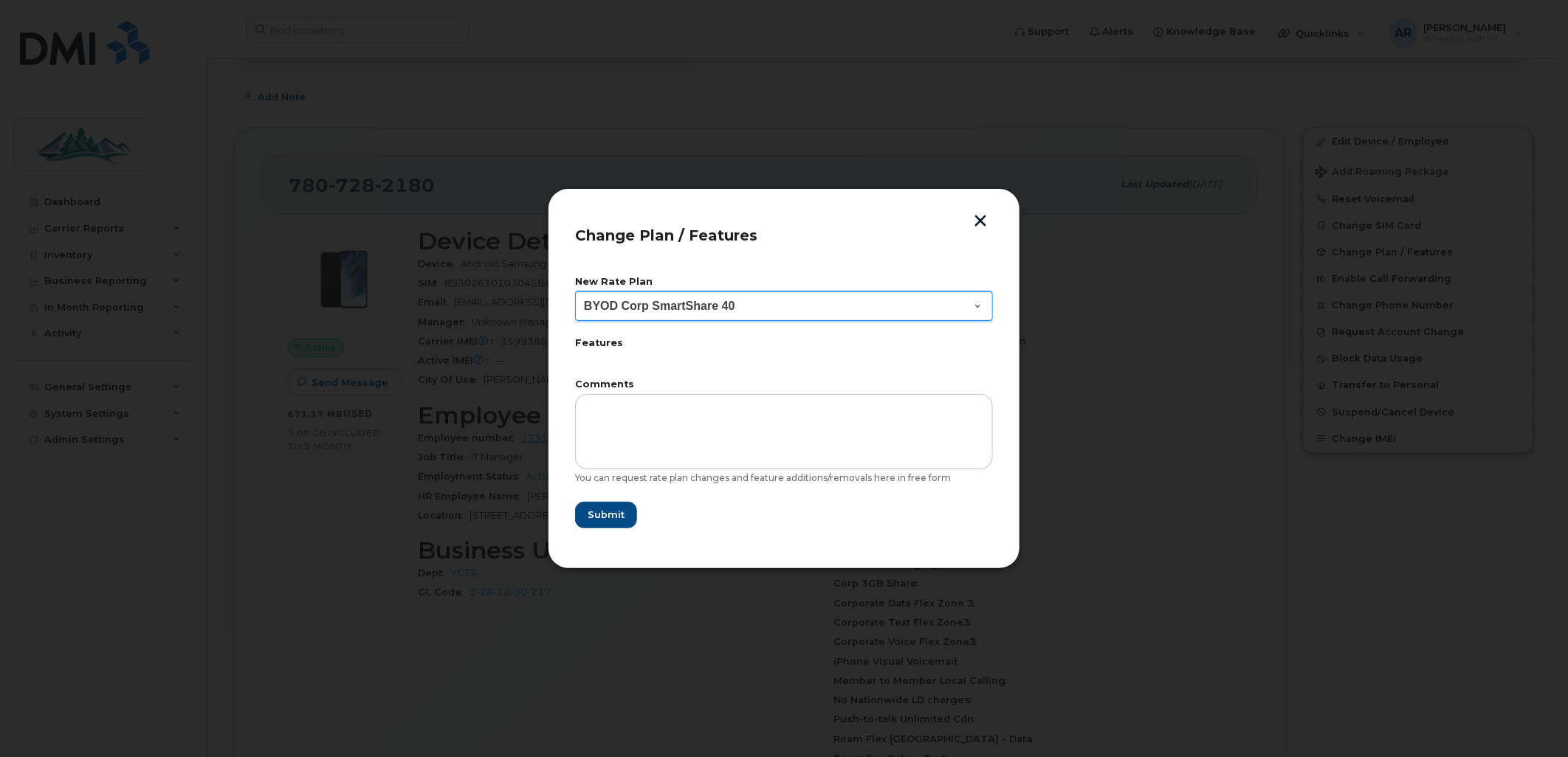
click at [695, 315] on select "Leave Current Plan BYOD Corp SmartShare 40 BYOD Corp SmartShare 55 Corp SmartSh…" at bounding box center [784, 306] width 418 height 30
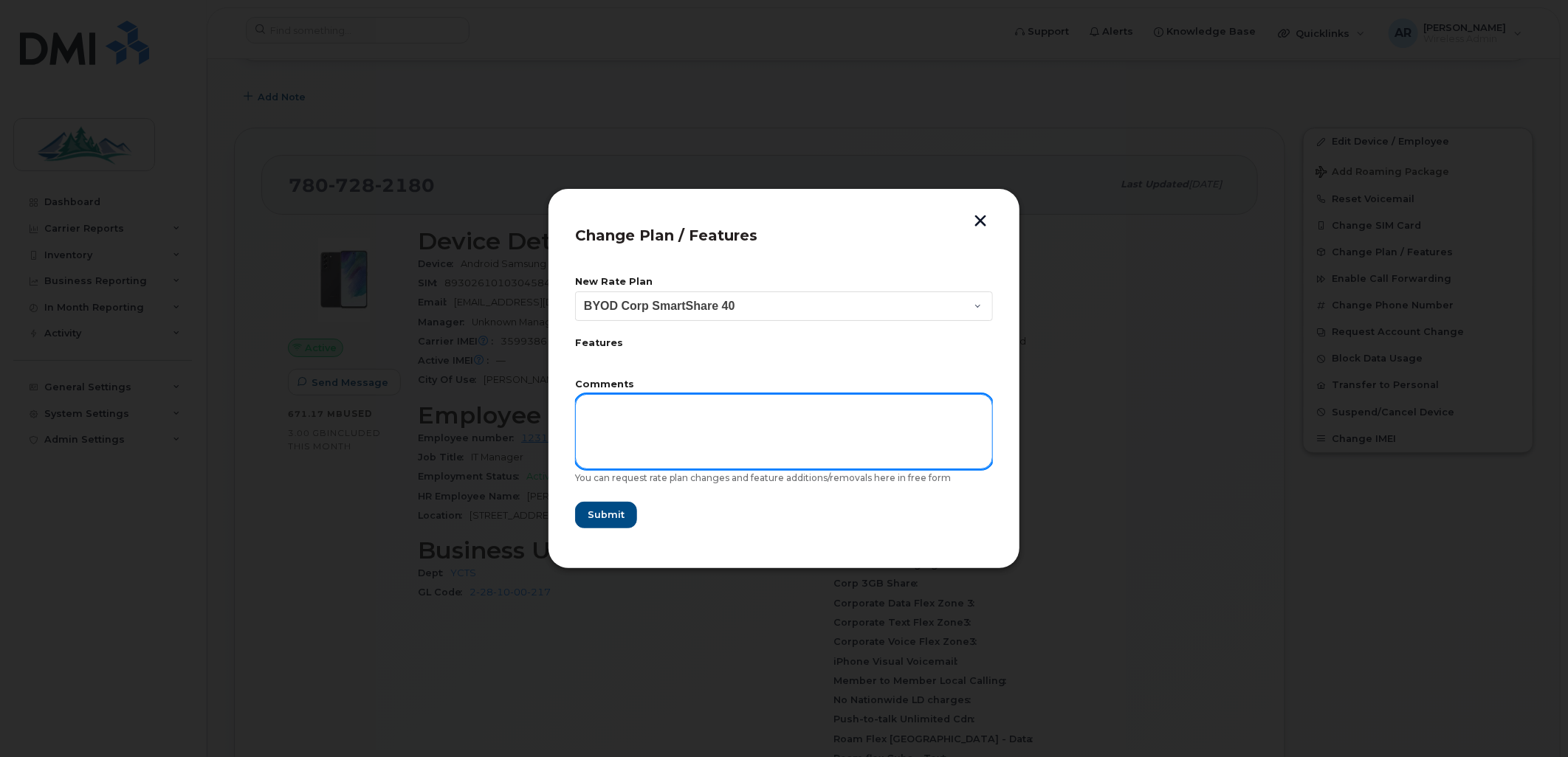
click at [674, 418] on textarea at bounding box center [784, 432] width 418 height 76
type textarea "S"
type textarea "checking to see if"
click at [652, 415] on textarea at bounding box center [784, 432] width 418 height 76
paste textarea "My current mobility plan is tied to a device whose contract term has now expire…"
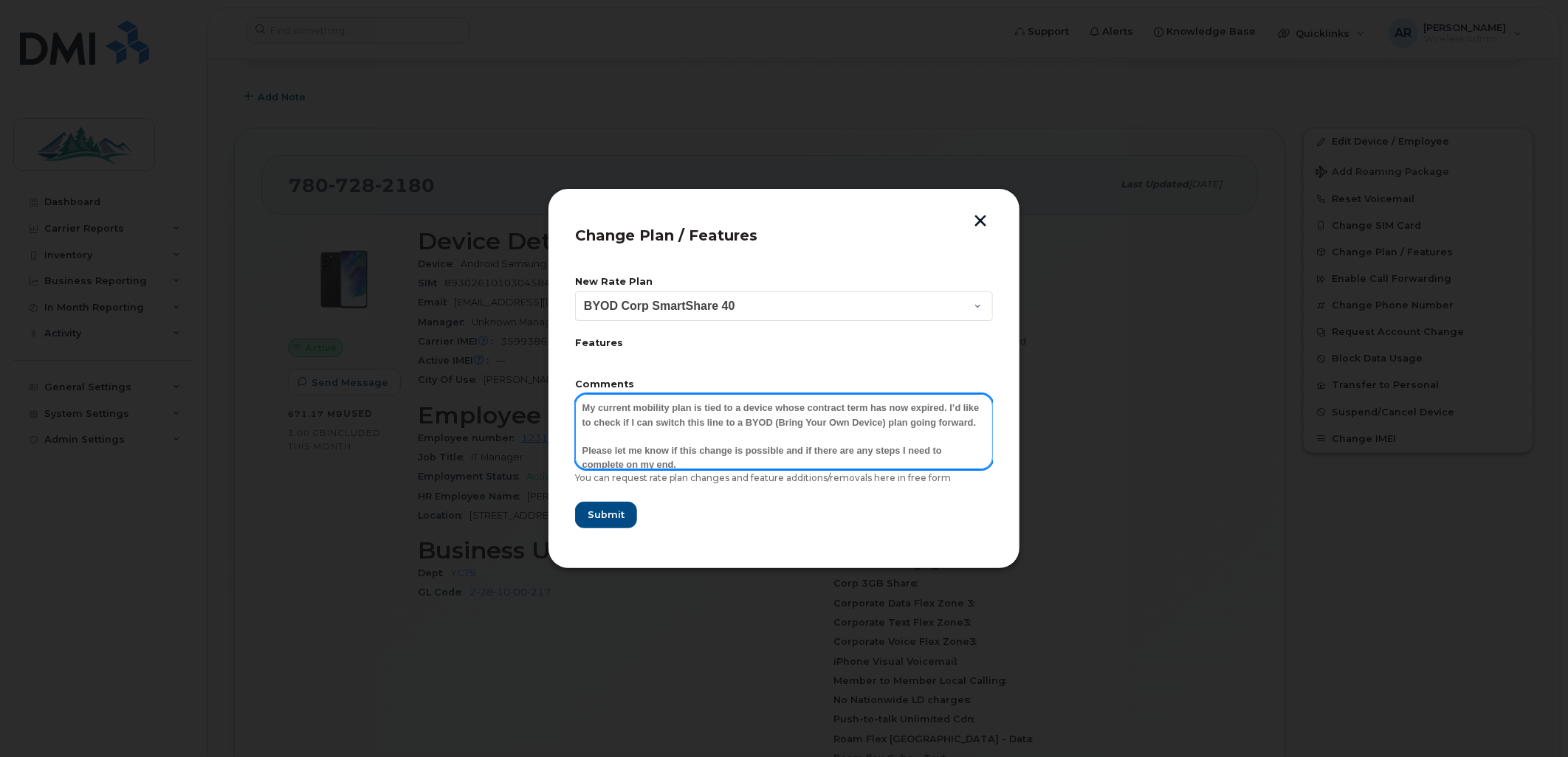
scroll to position [2, 0]
click at [595, 403] on textarea "My current mobility plan is tied to a device whose contract term has now expire…" at bounding box center [784, 432] width 418 height 76
click at [590, 403] on textarea "My current mobility plan is tied to a device whose contract term has now expire…" at bounding box center [784, 432] width 418 height 76
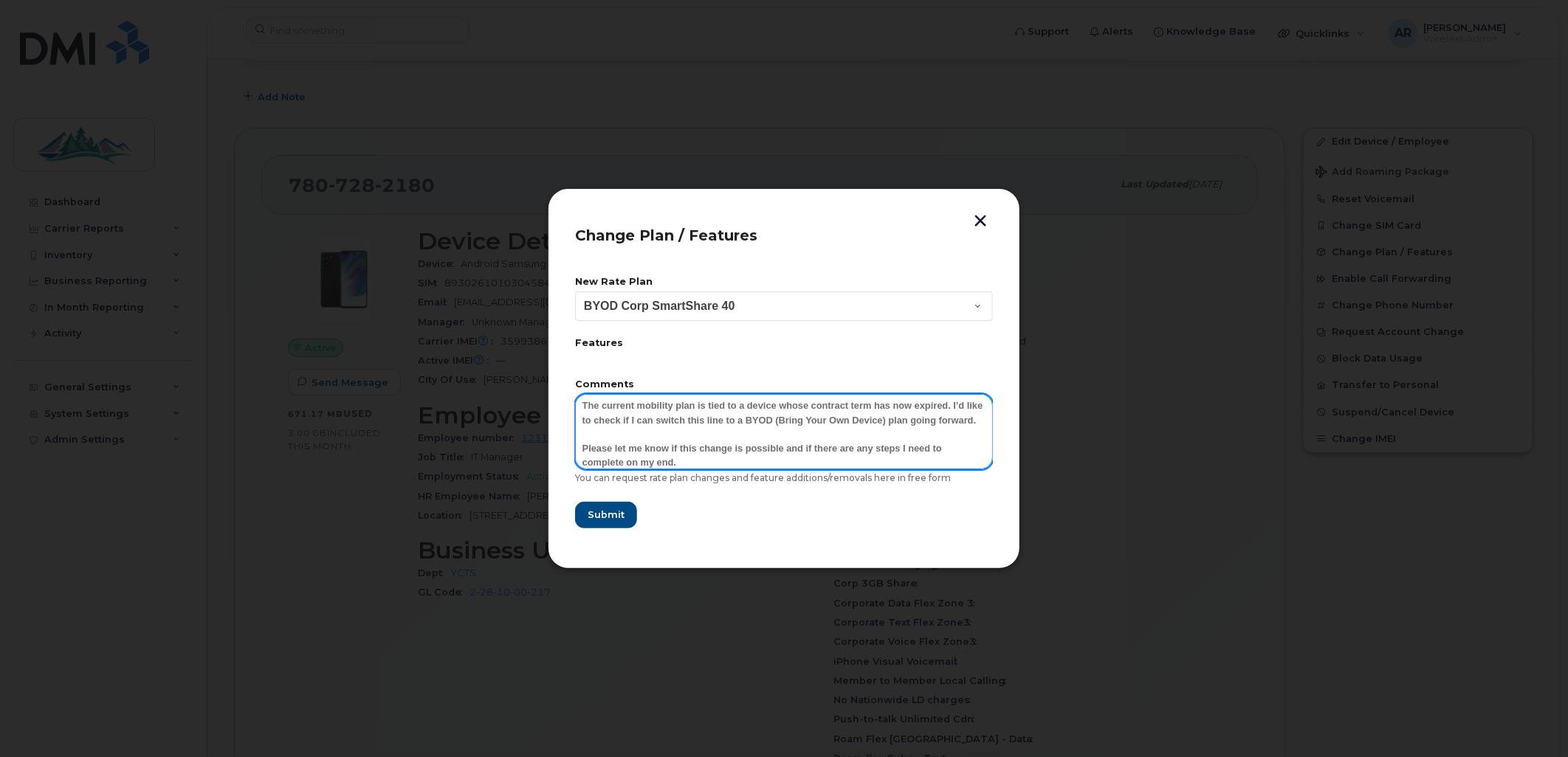
click at [964, 423] on textarea "The current mobility plan is tied to a device whose contract term has now expir…" at bounding box center [784, 432] width 418 height 76
drag, startPoint x: 620, startPoint y: 419, endPoint x: 658, endPoint y: 458, distance: 54.5
click at [619, 419] on textarea "The current mobility plan is tied to a device whose contract term has now expir…" at bounding box center [784, 432] width 418 height 76
click at [639, 433] on textarea "The current mobility plan is tied to a device whose contract term has now expir…" at bounding box center [784, 432] width 418 height 76
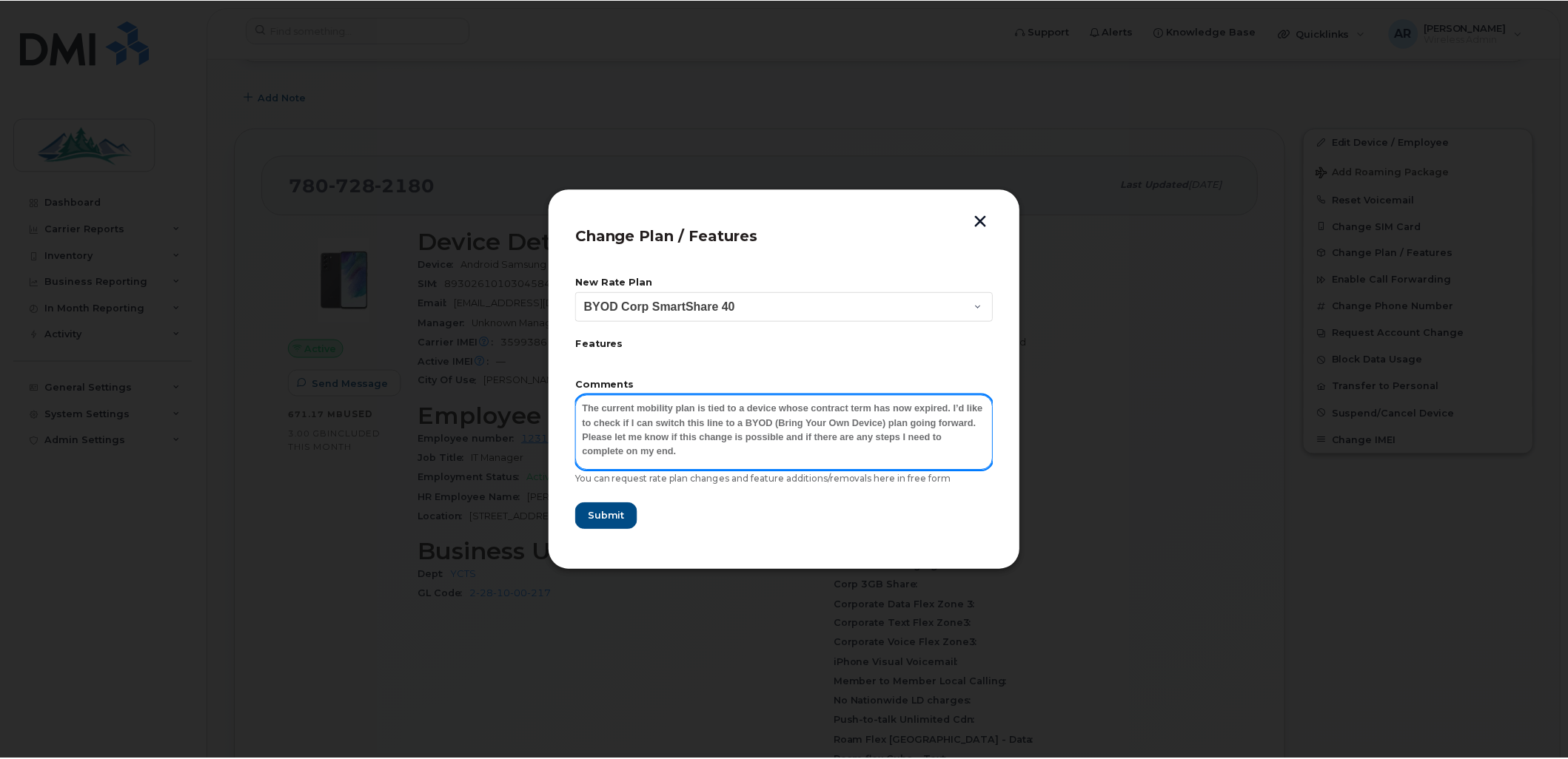
scroll to position [0, 0]
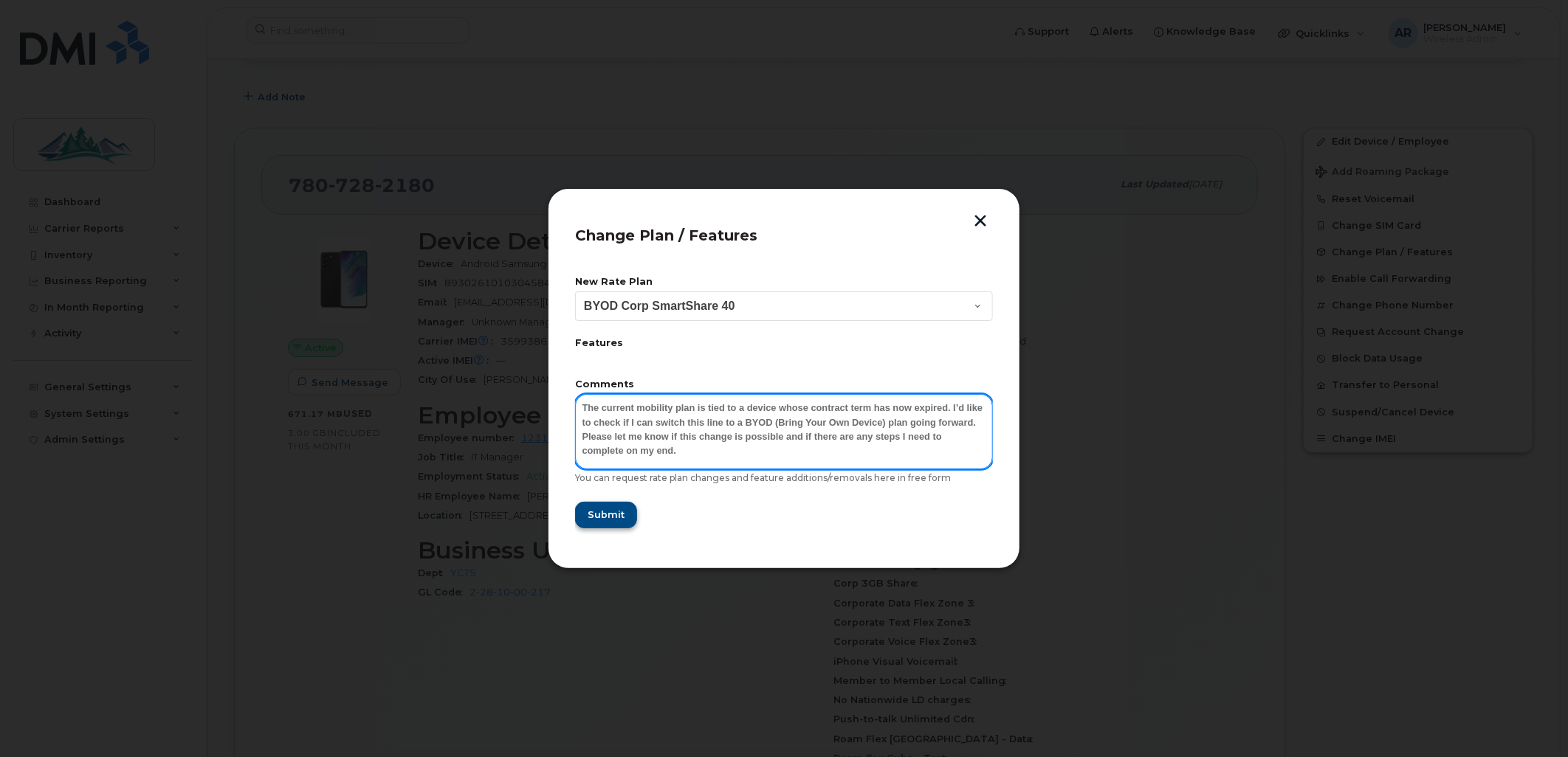
type textarea "The current mobility plan is tied to a device whose contract term has now expir…"
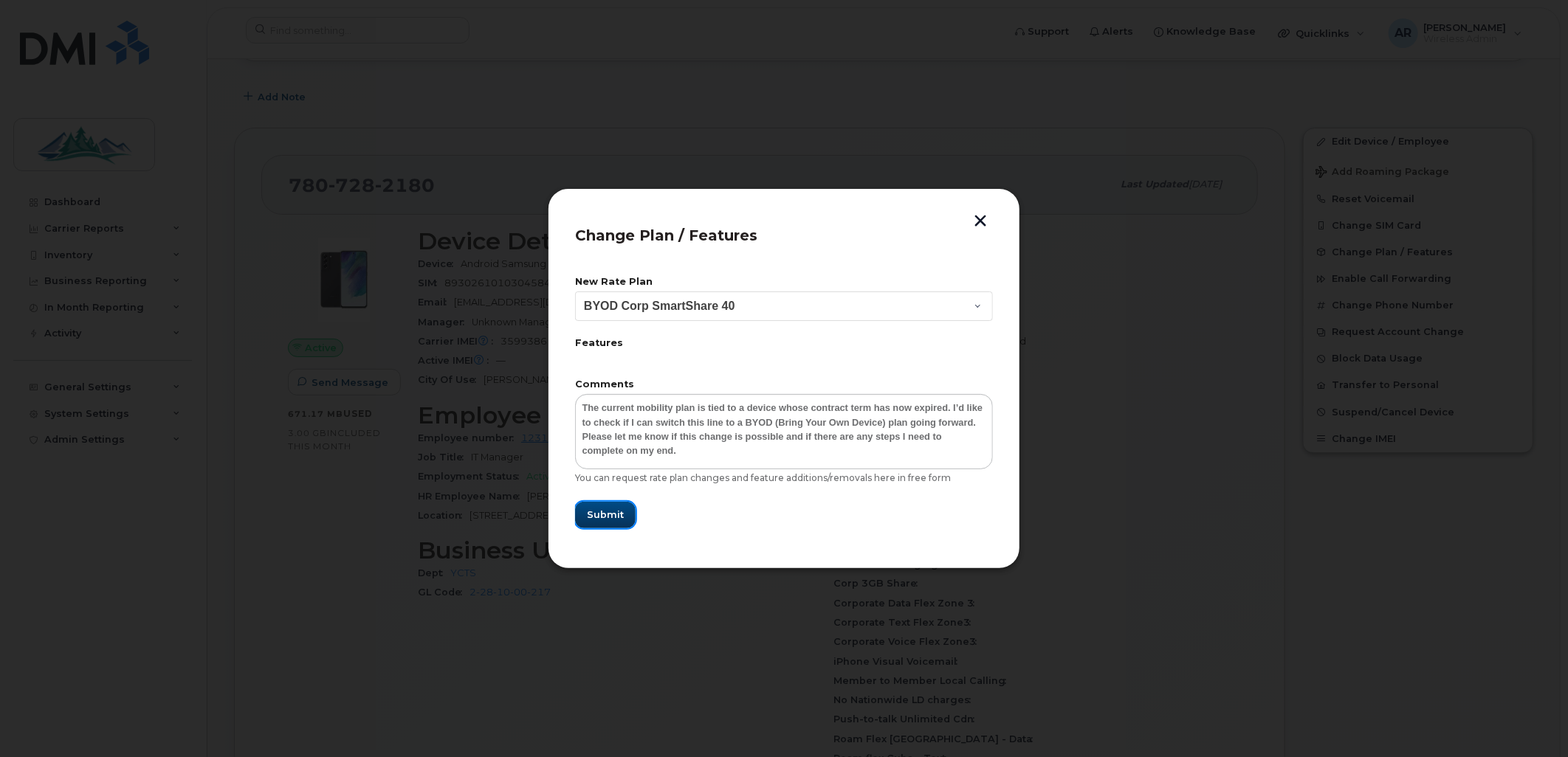
click at [606, 505] on button "Submit" at bounding box center [605, 515] width 61 height 27
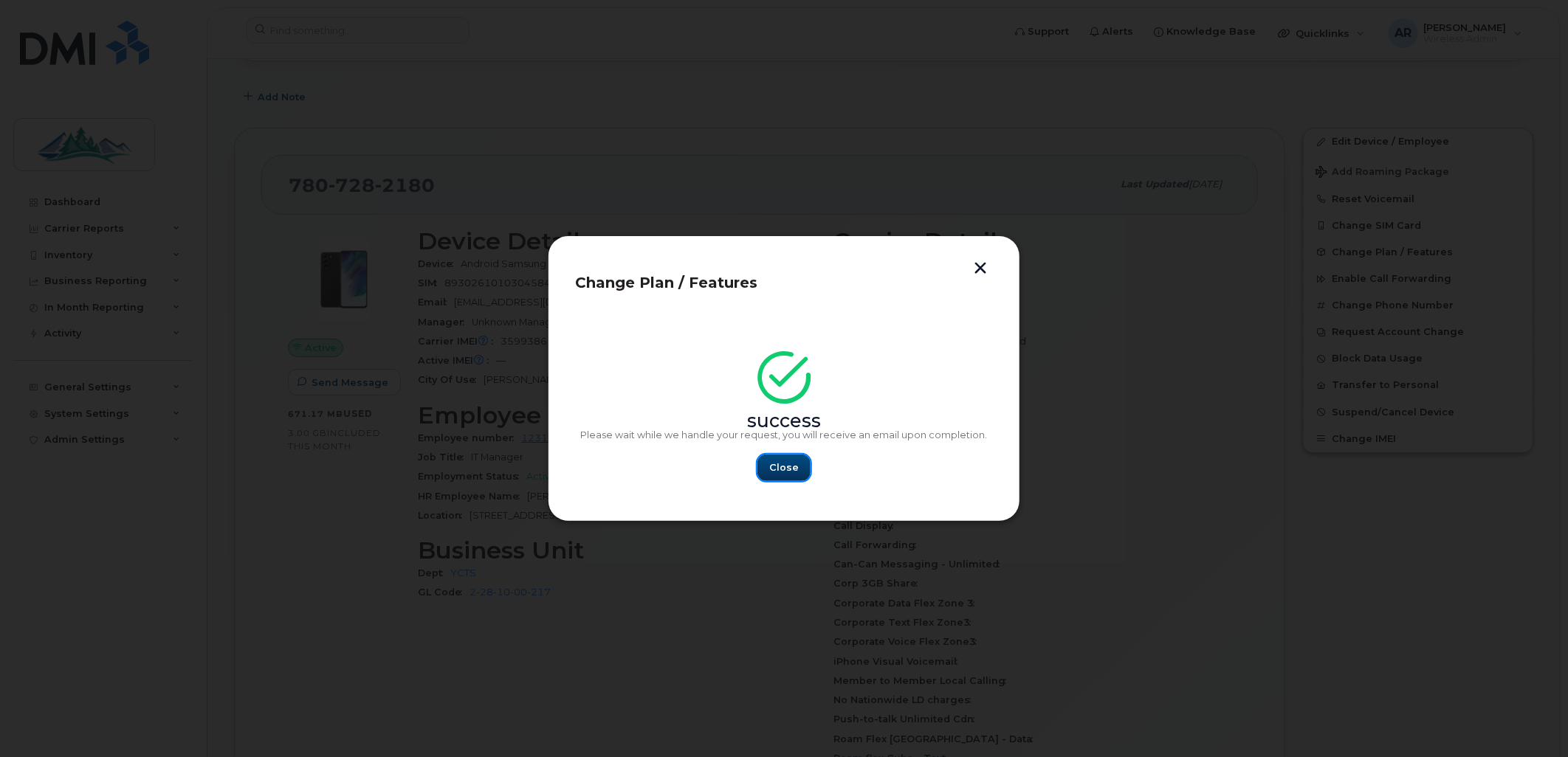
click at [792, 470] on span "Close" at bounding box center [784, 468] width 30 height 14
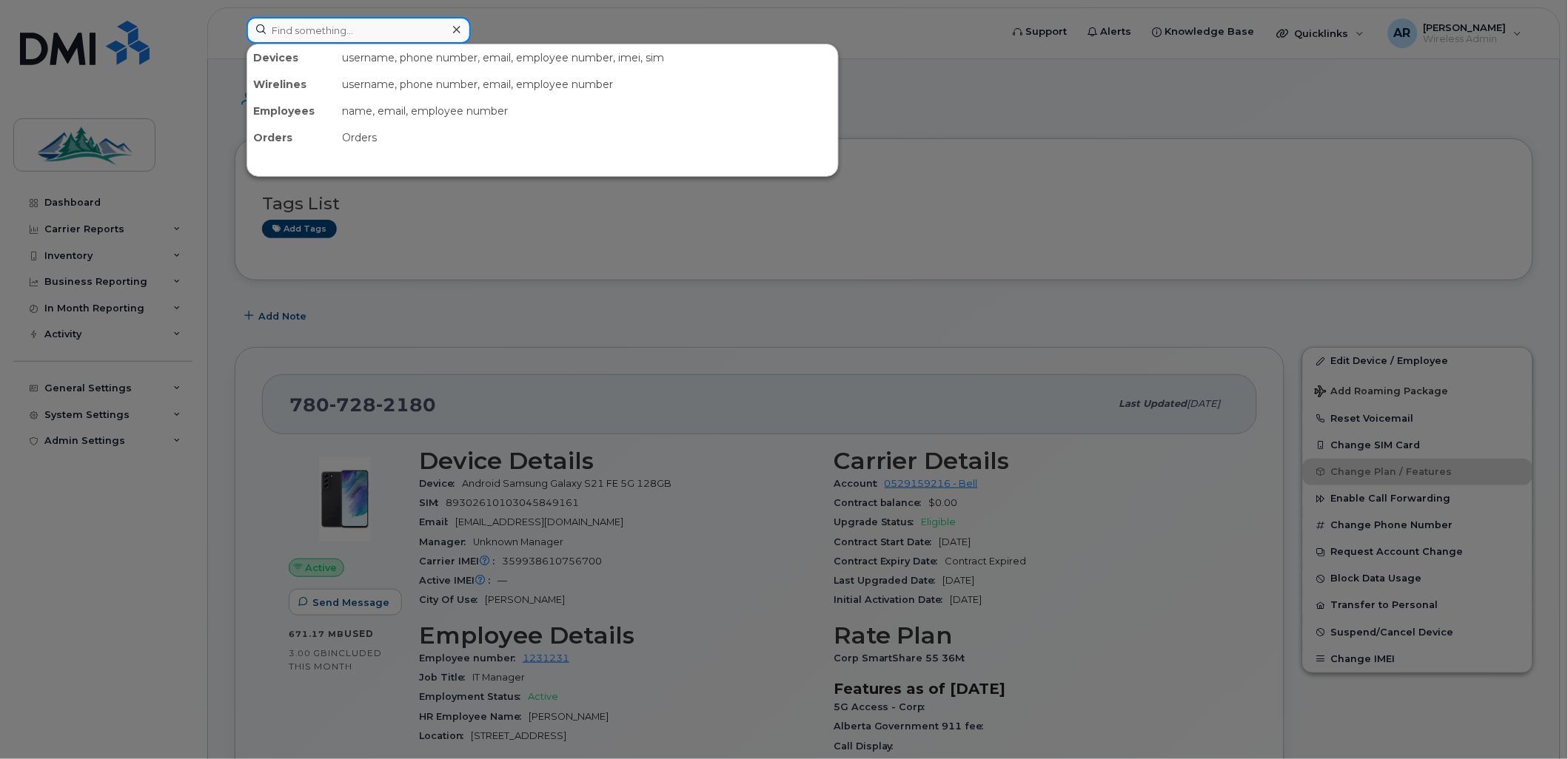
click at [341, 27] on input at bounding box center [358, 30] width 224 height 27
click at [332, 53] on div "Devices" at bounding box center [291, 58] width 89 height 27
click at [336, 31] on input at bounding box center [358, 30] width 224 height 27
paste input "7807282333"
click at [336, 31] on input "7807282333" at bounding box center [358, 30] width 224 height 27
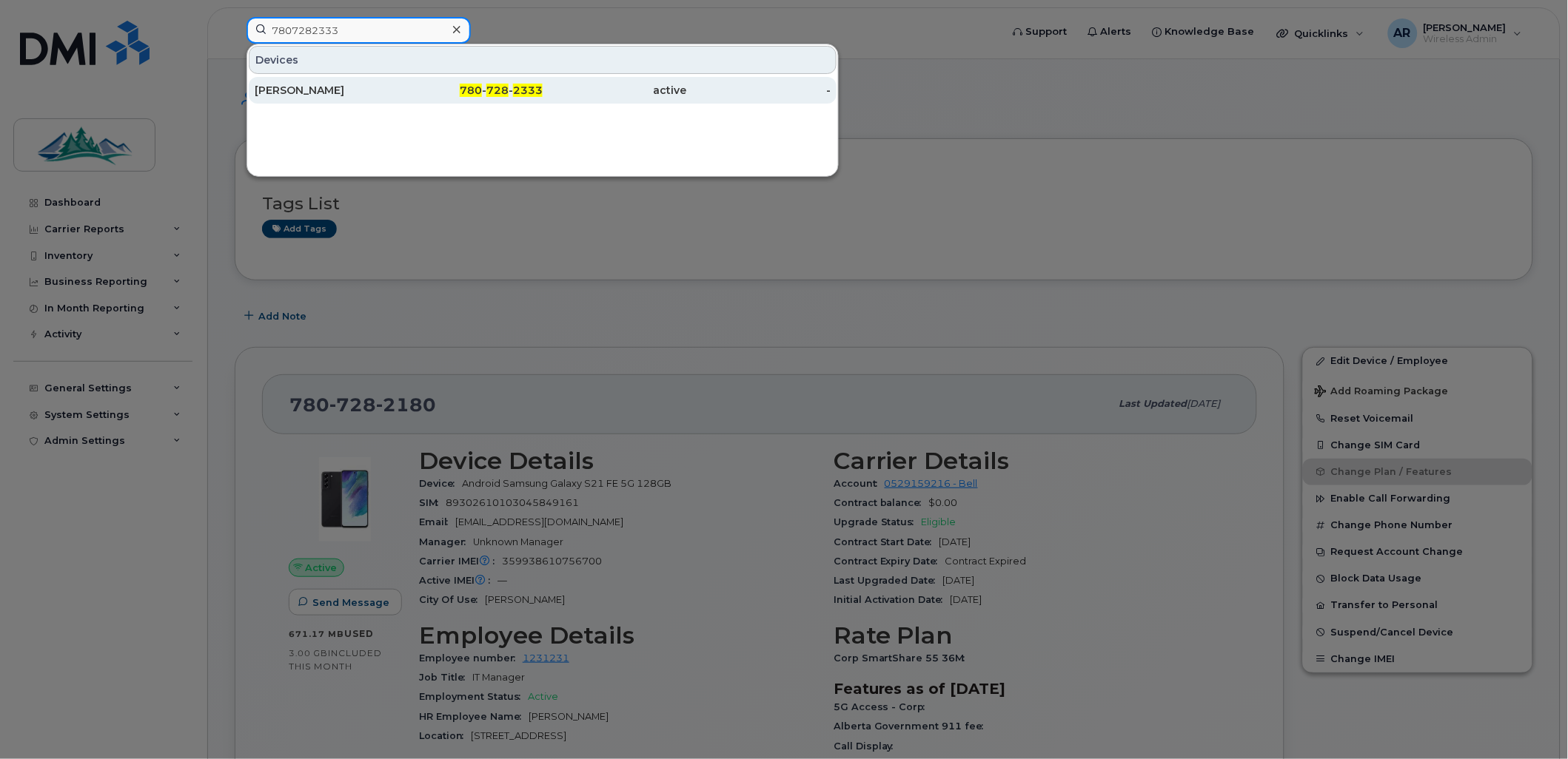
type input "7807282333"
click at [500, 91] on span "728" at bounding box center [497, 90] width 22 height 13
click at [501, 90] on span "728" at bounding box center [497, 90] width 22 height 13
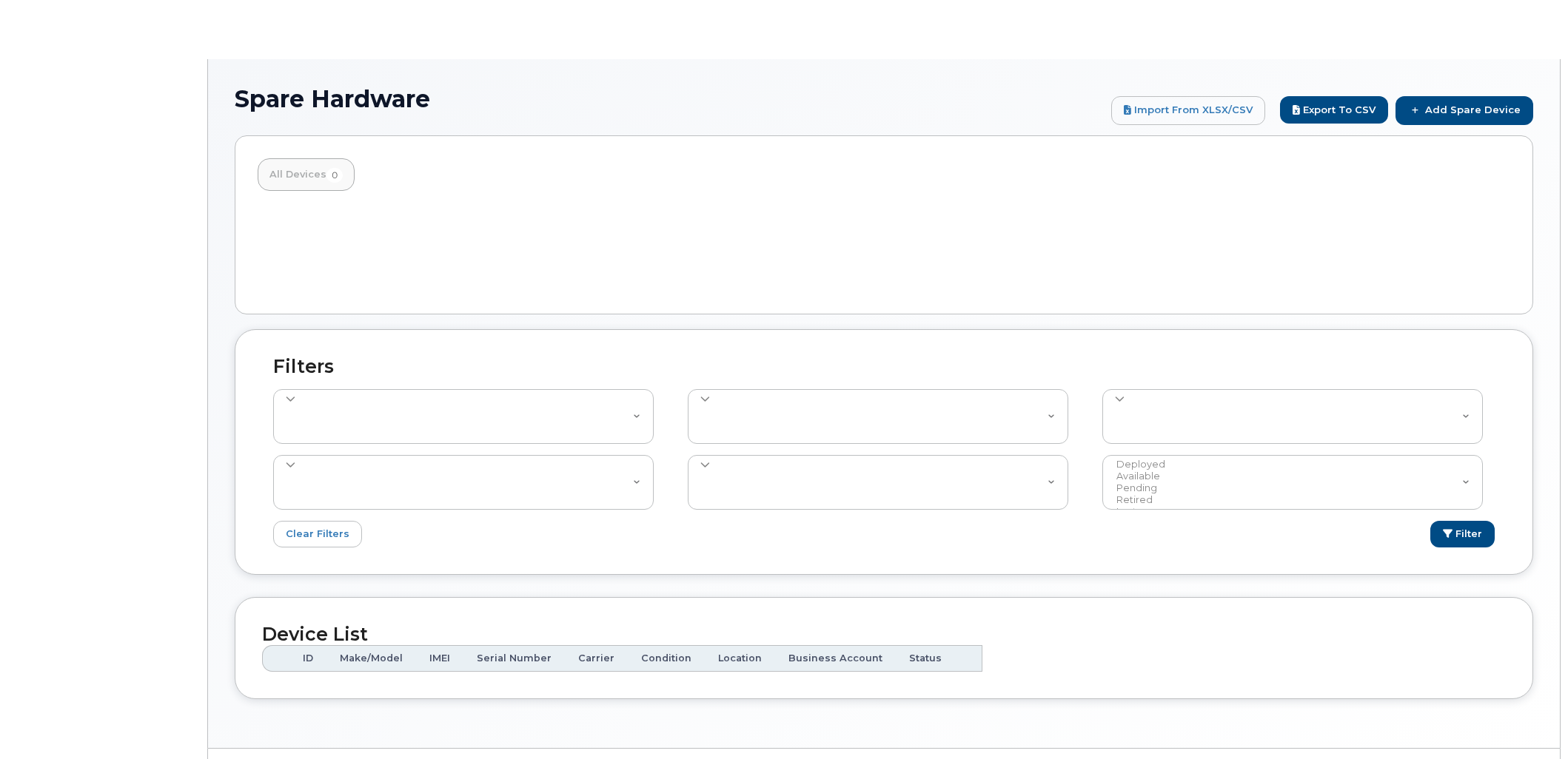
select select
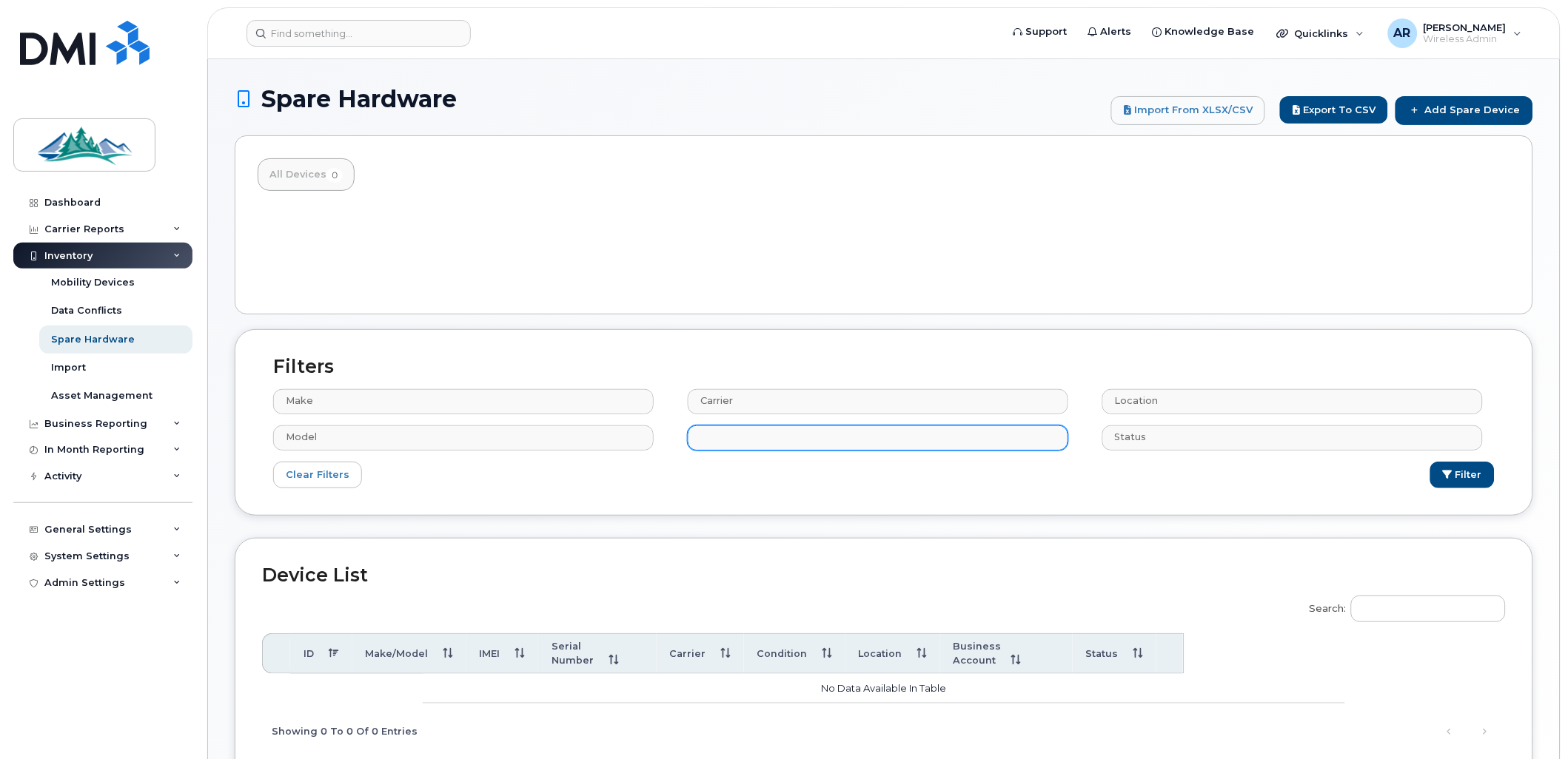
click at [804, 442] on input "text" at bounding box center [880, 437] width 368 height 21
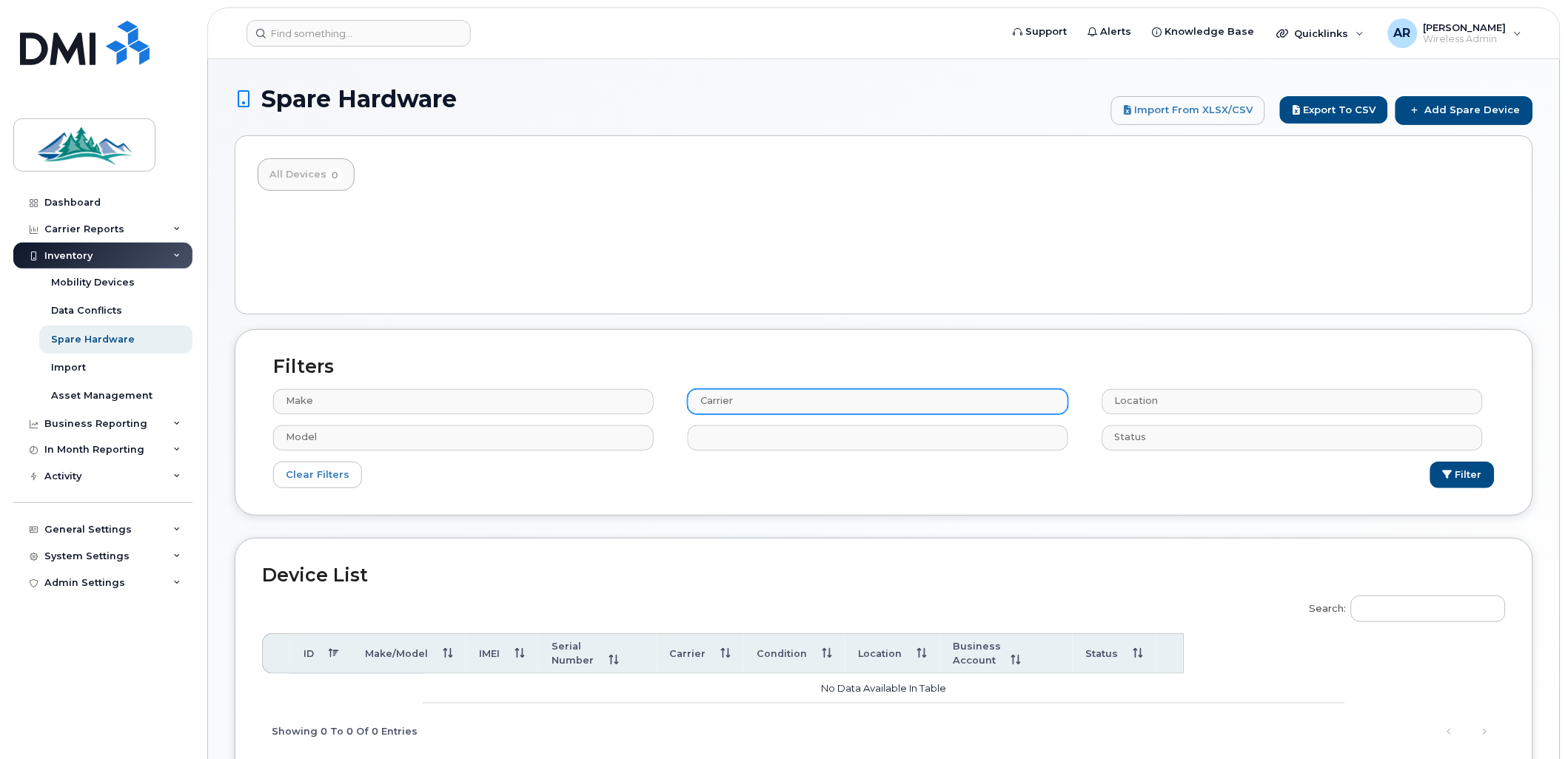
type input "Condition"
click at [817, 410] on input "text" at bounding box center [880, 400] width 368 height 21
type input "Carrier"
click at [1447, 111] on link "Add Spare Device" at bounding box center [1464, 111] width 137 height 28
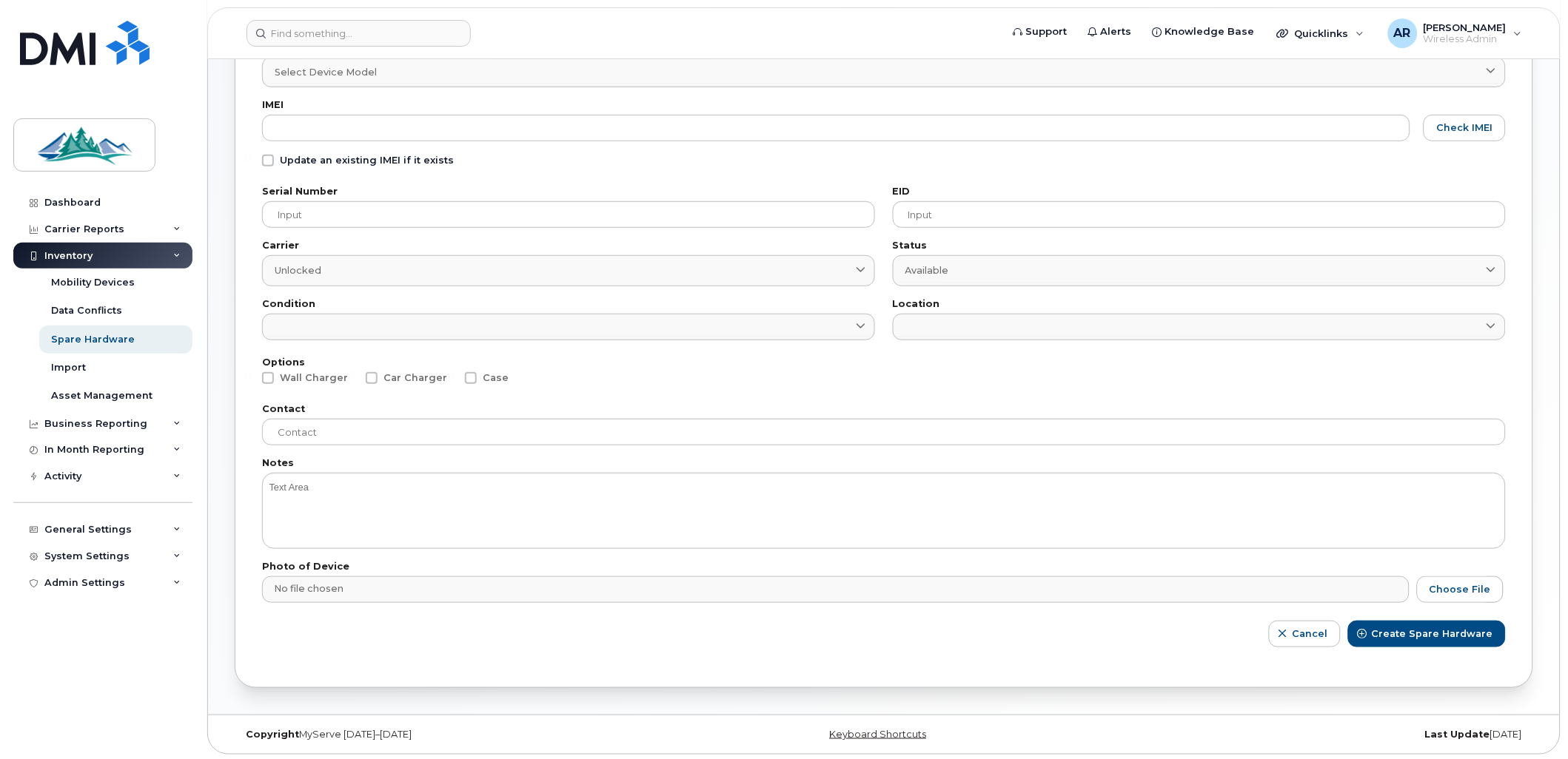
scroll to position [145, 0]
click at [97, 385] on link "Asset Management" at bounding box center [116, 395] width 153 height 28
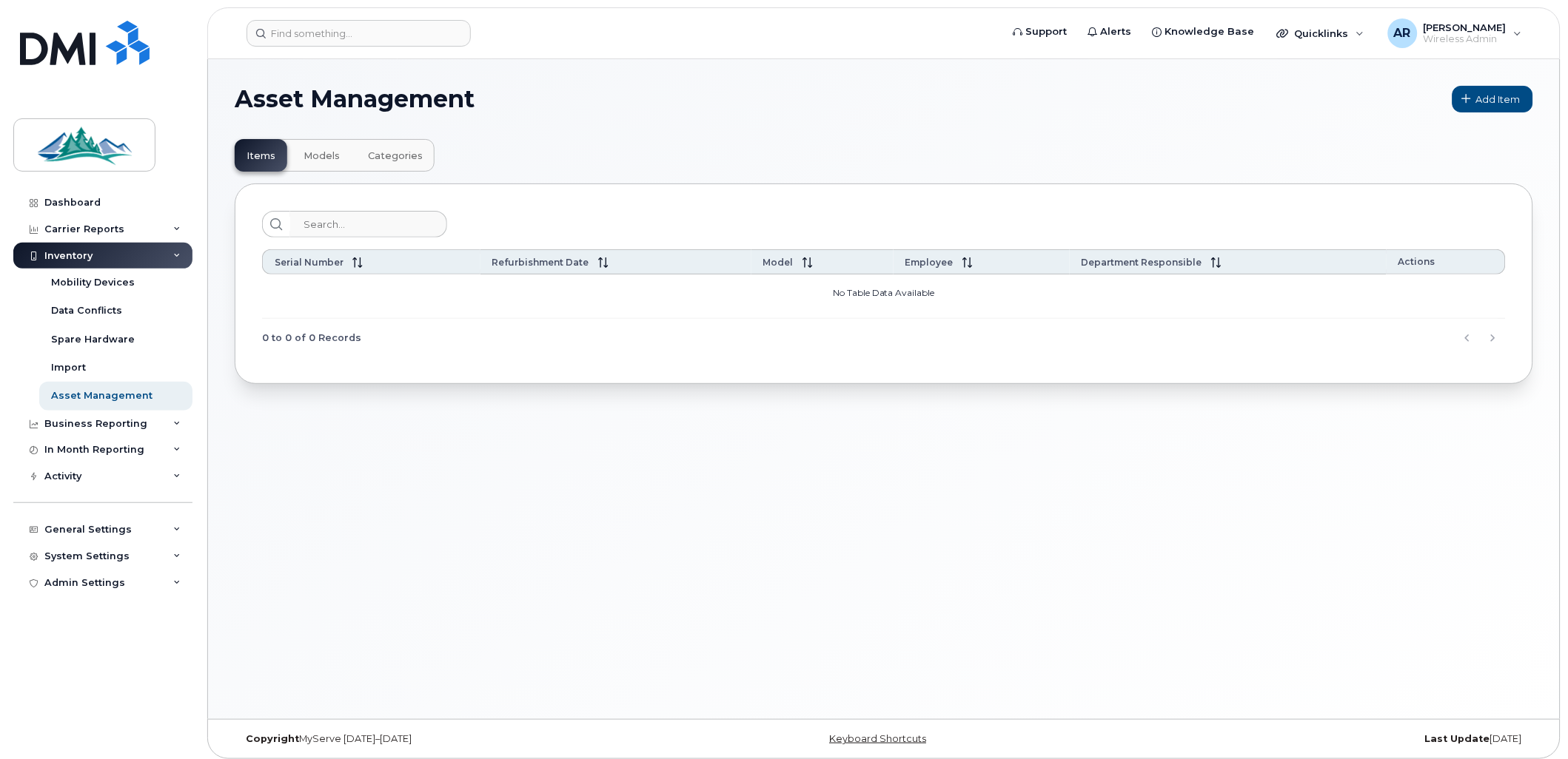
click at [338, 159] on button "Models" at bounding box center [322, 155] width 60 height 33
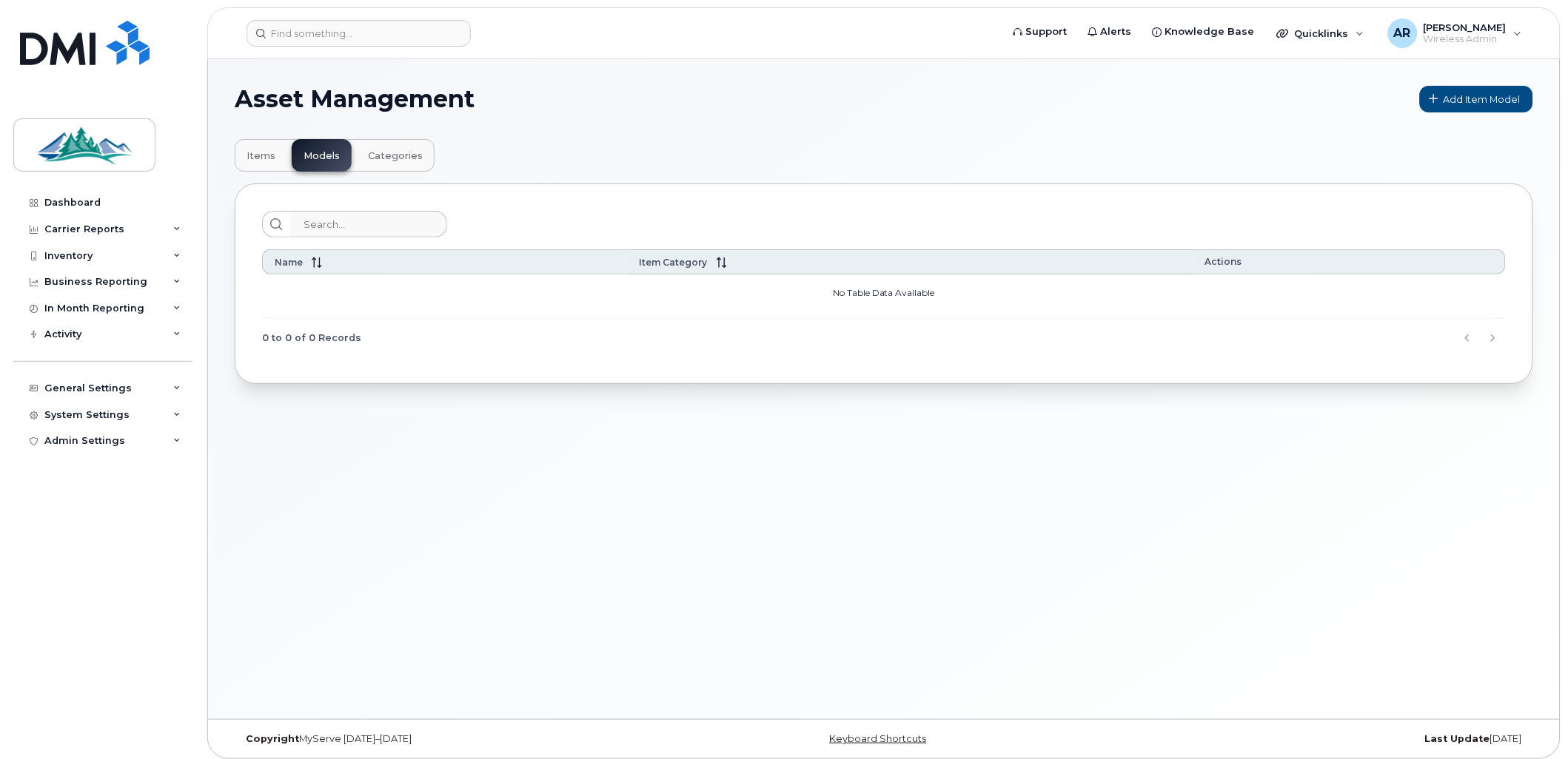
click at [390, 146] on button "Categories" at bounding box center [394, 155] width 79 height 33
click at [275, 164] on button "Items" at bounding box center [261, 155] width 53 height 33
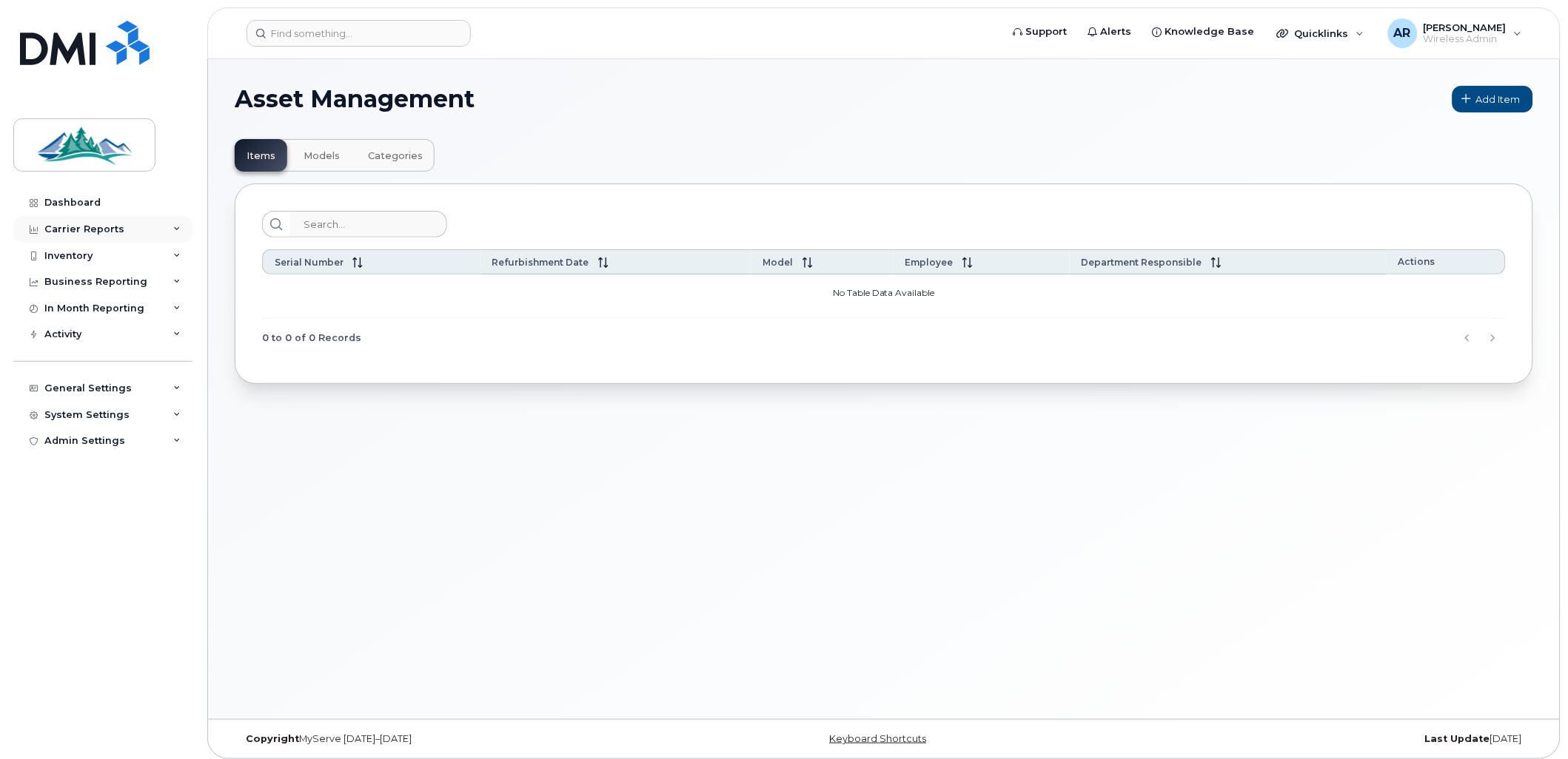
click at [131, 240] on div "Carrier Reports" at bounding box center [103, 229] width 179 height 27
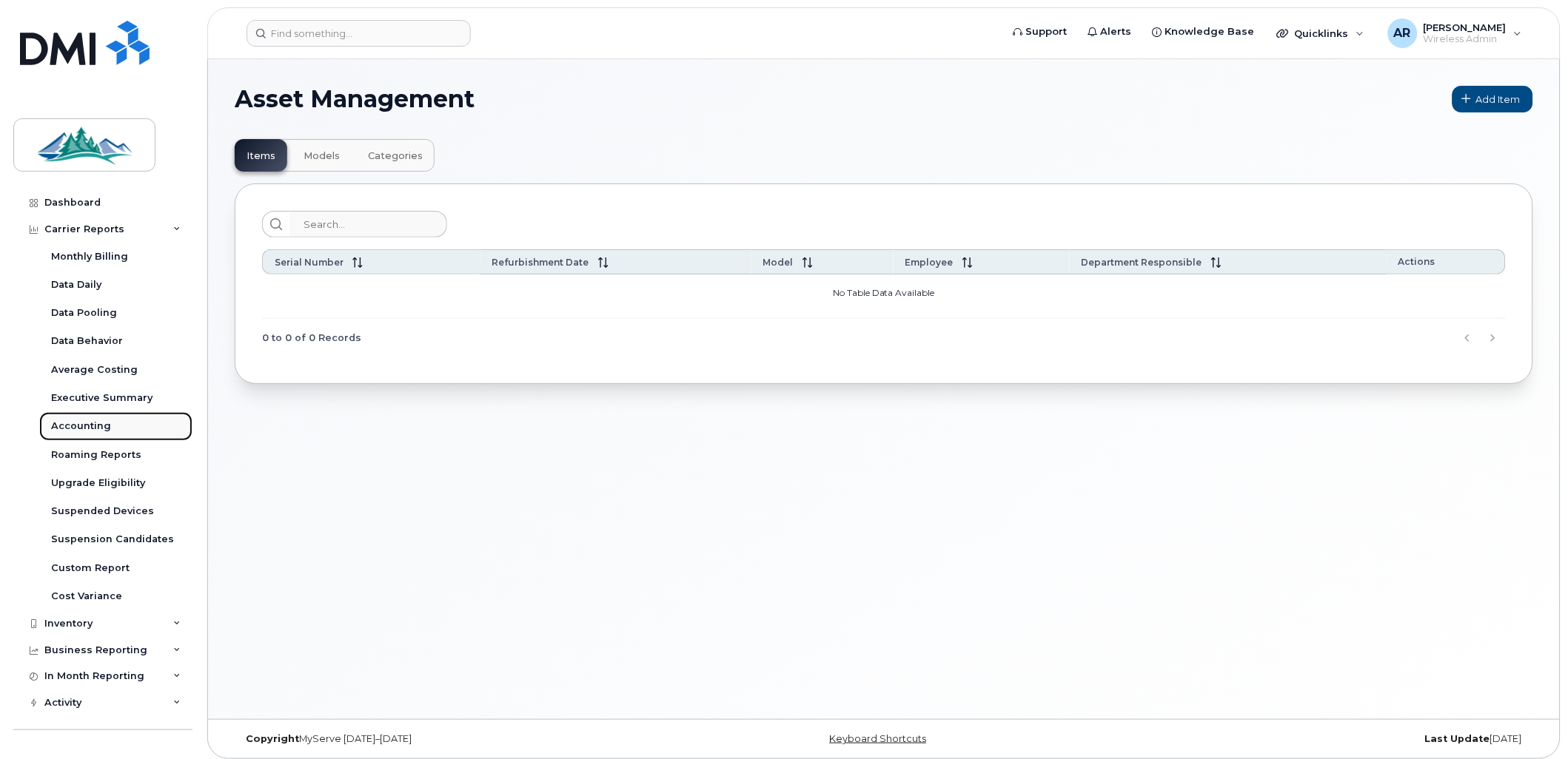
click at [109, 422] on link "Accounting" at bounding box center [116, 426] width 153 height 28
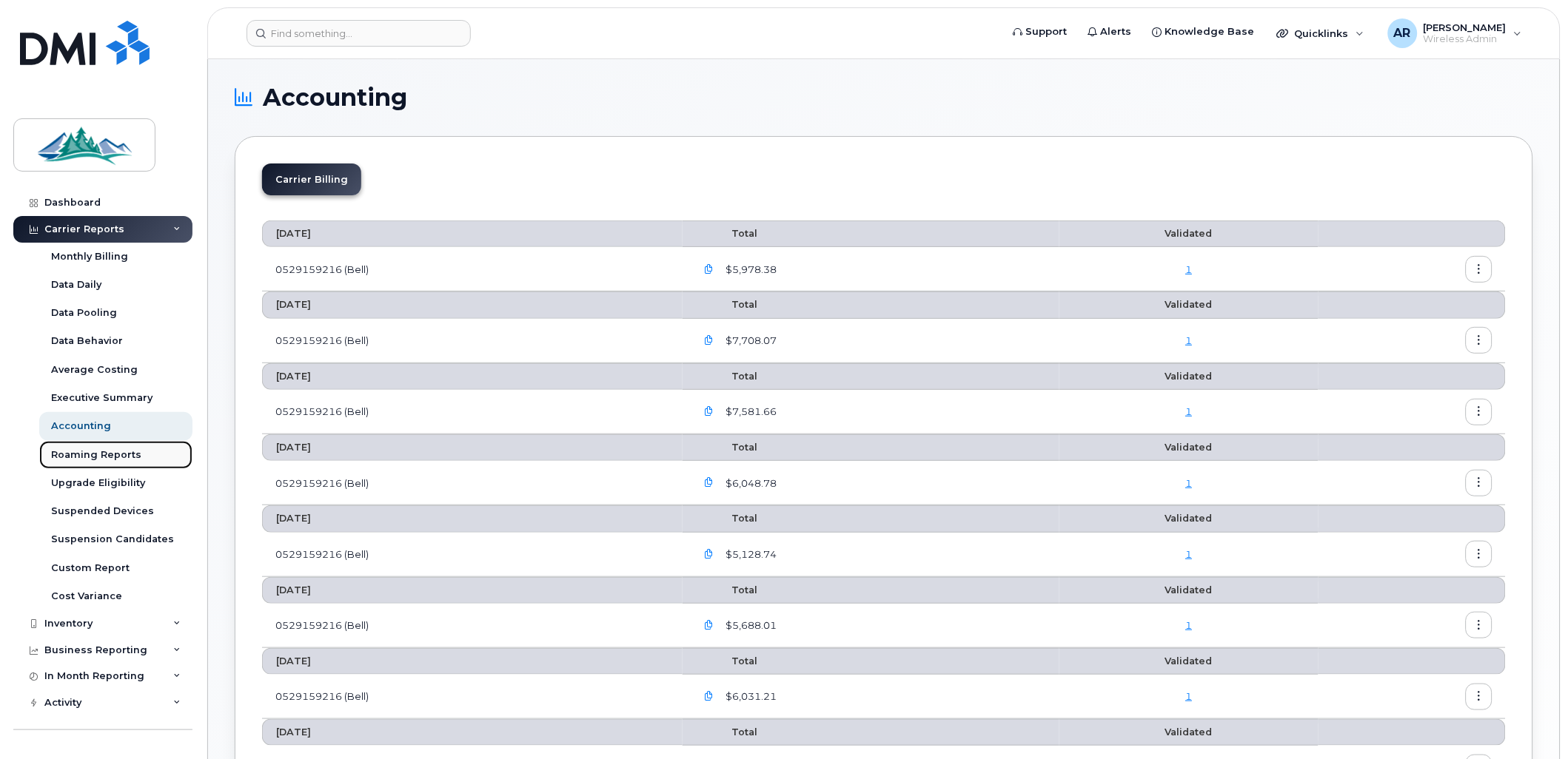
click at [119, 457] on div "Roaming Reports" at bounding box center [96, 454] width 91 height 13
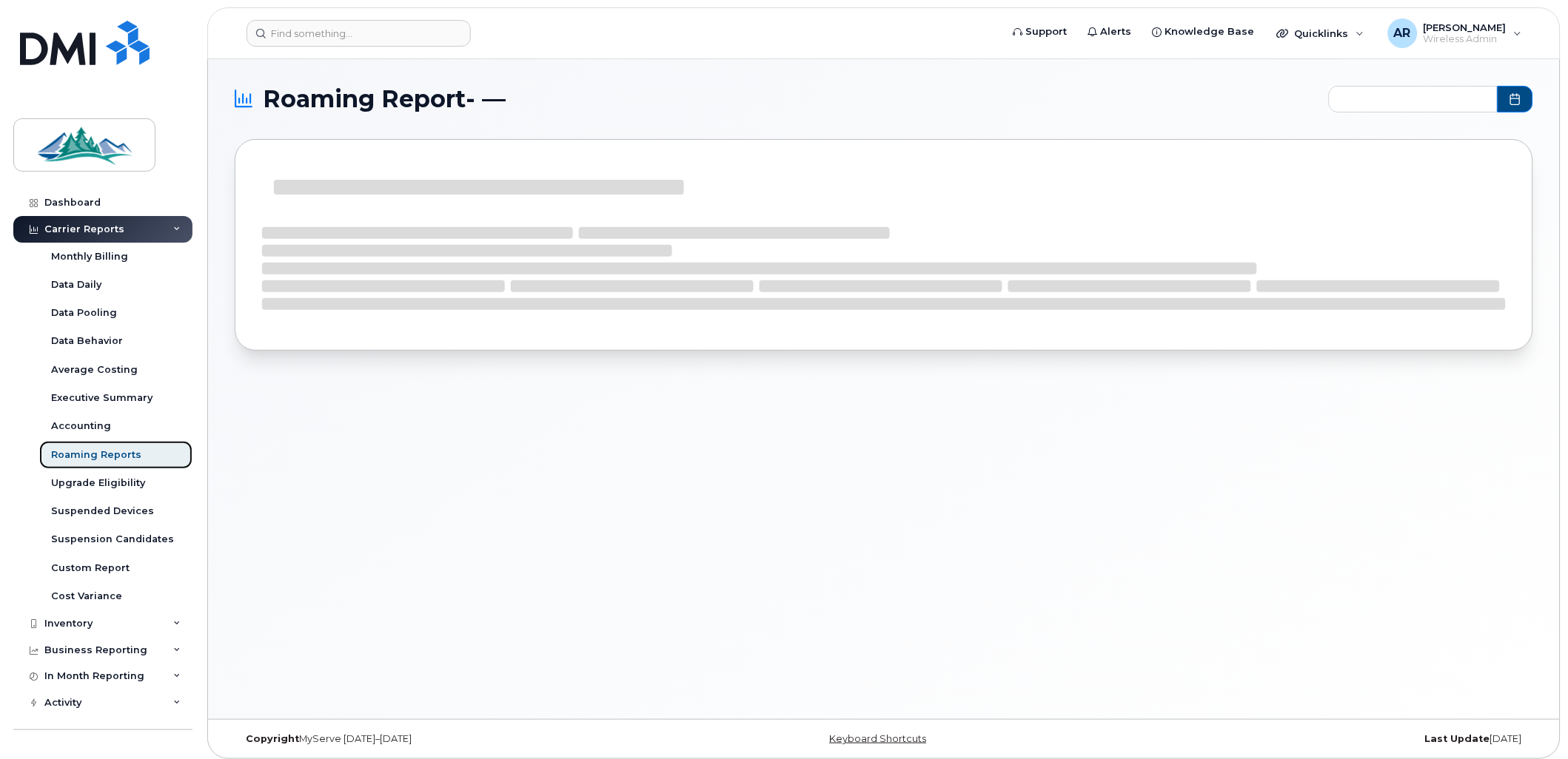
type input "2024-11 - 2025-09"
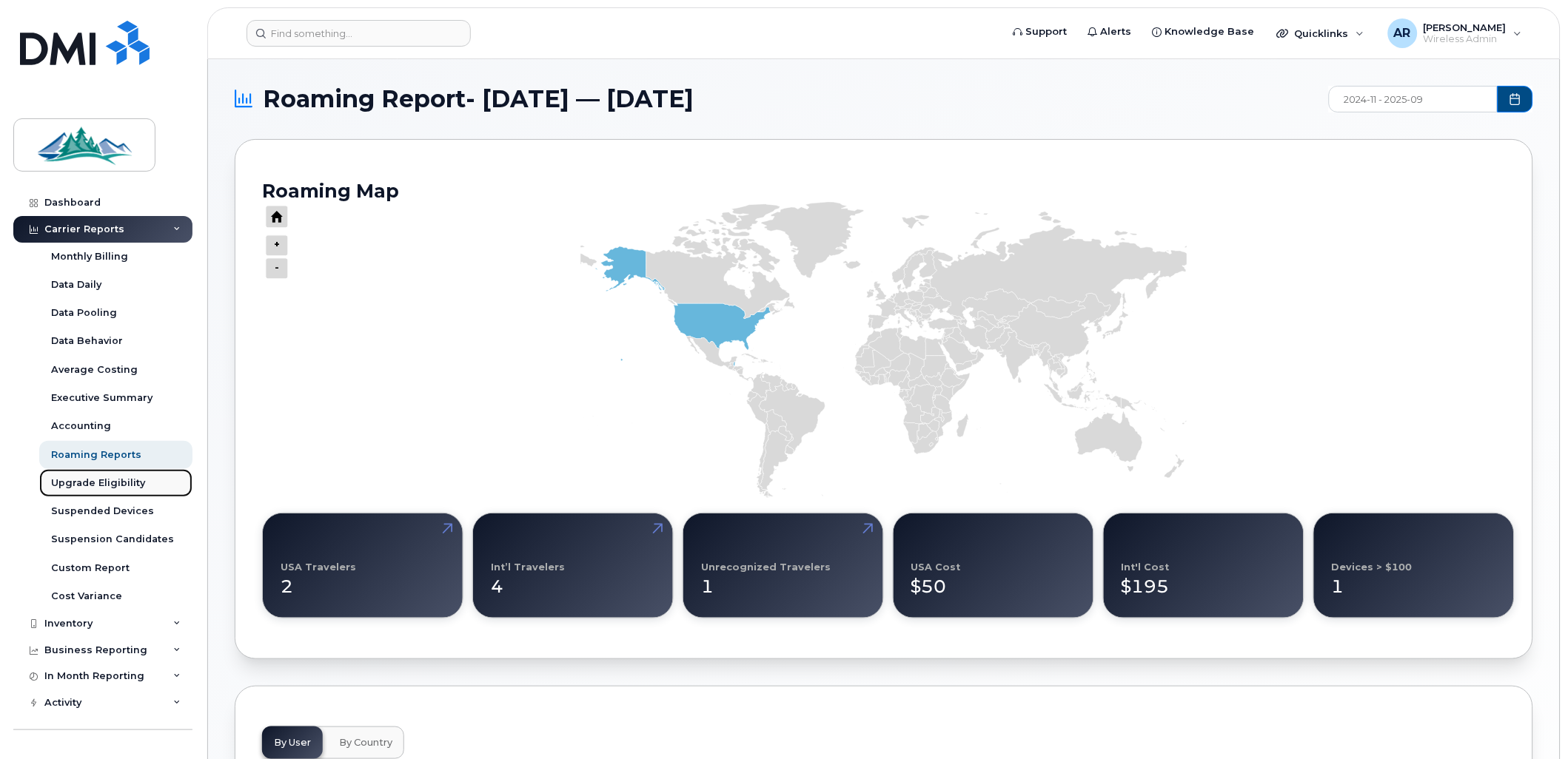
click at [108, 491] on link "Upgrade Eligibility" at bounding box center [116, 483] width 153 height 28
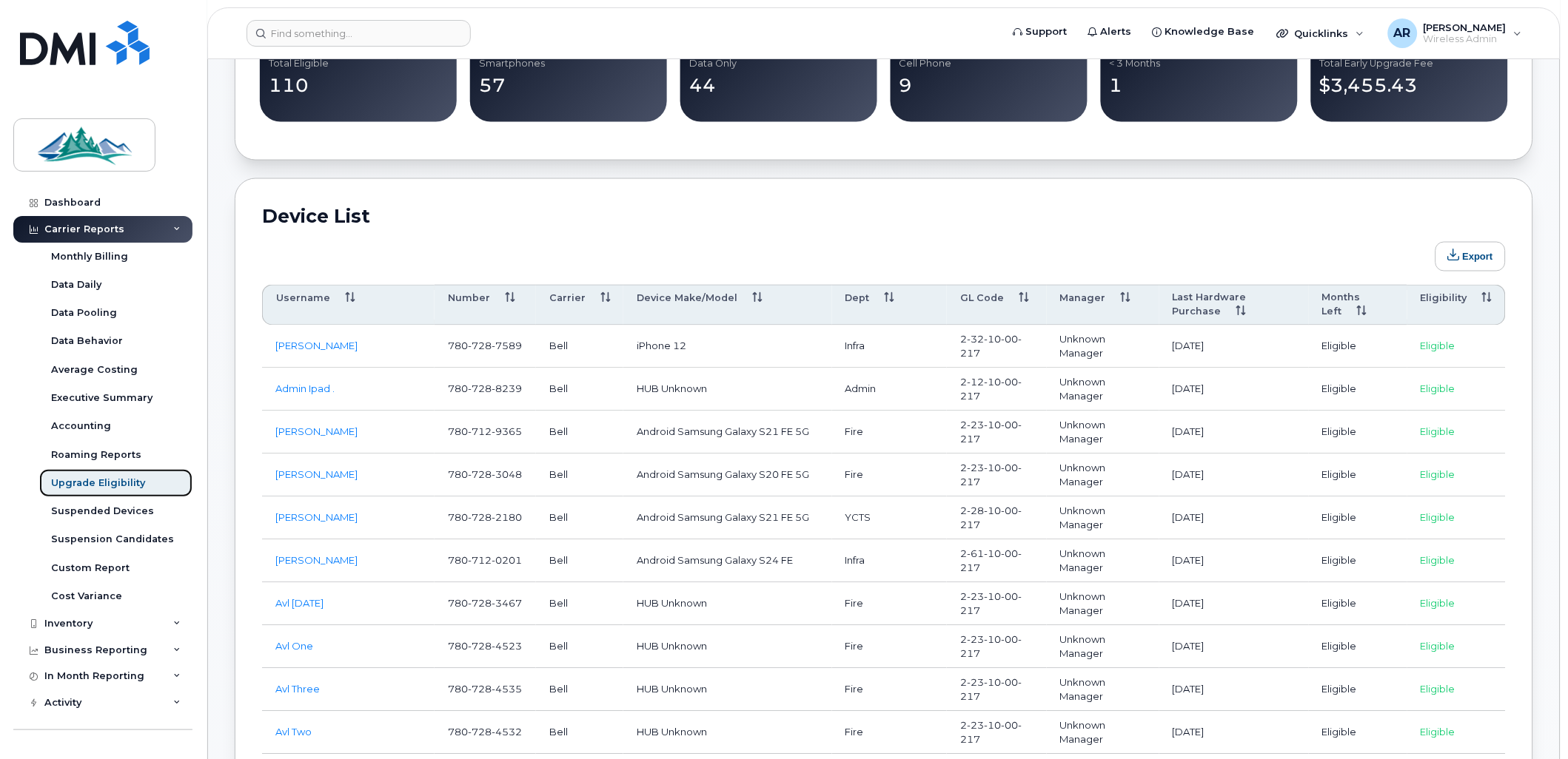
scroll to position [657, 0]
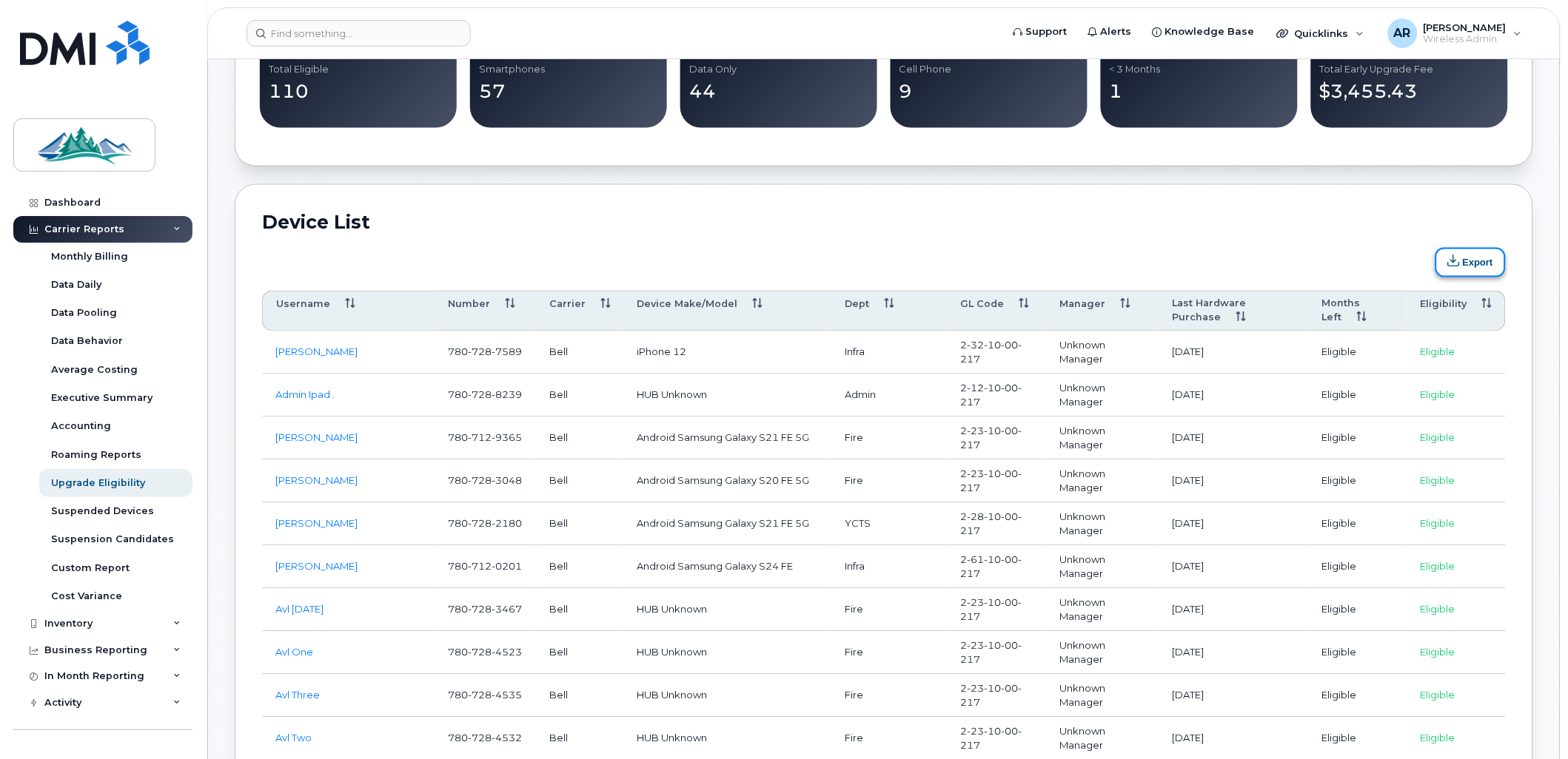
click at [1465, 267] on button "Export" at bounding box center [1470, 263] width 71 height 30
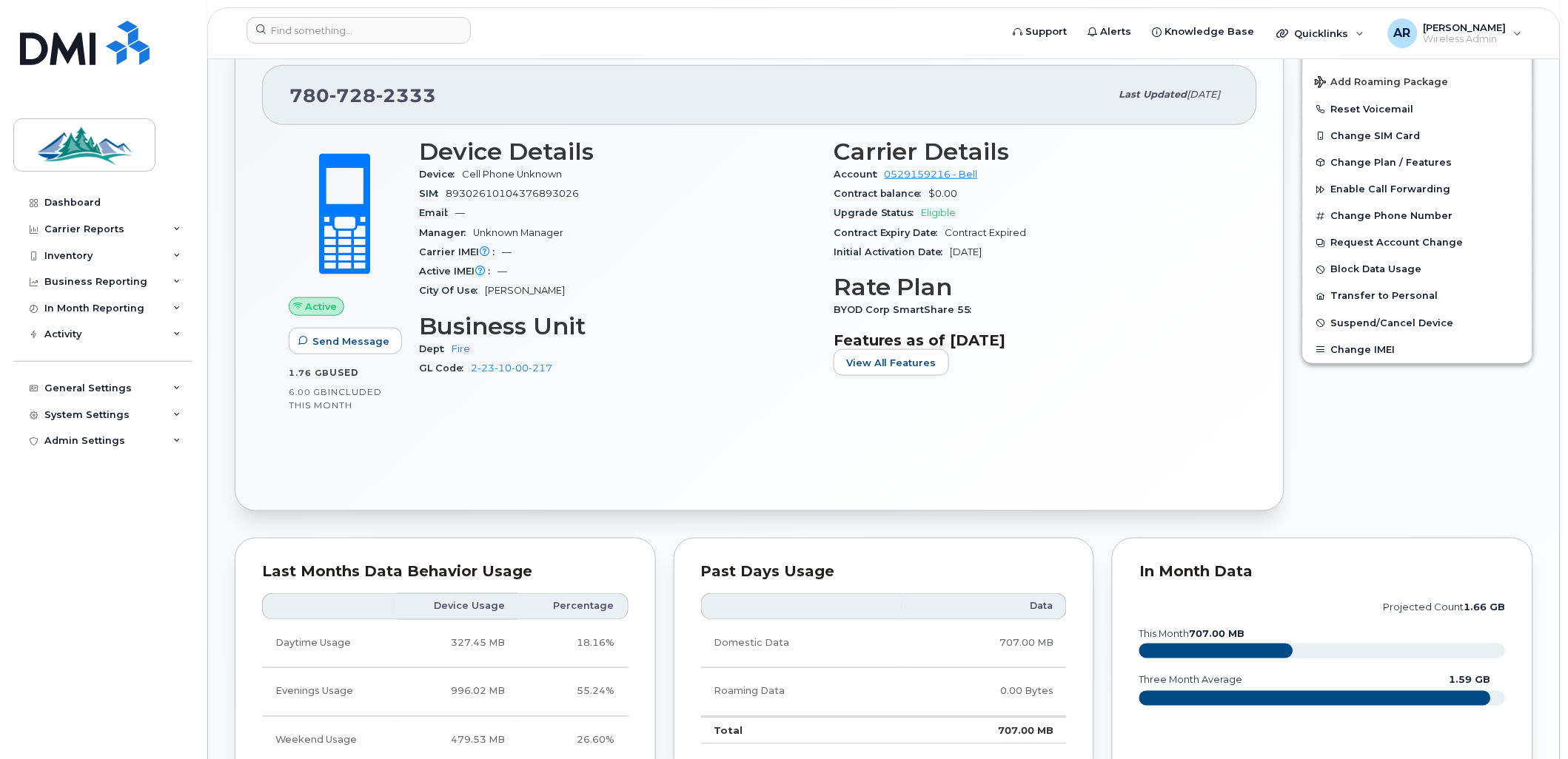
scroll to position [164, 0]
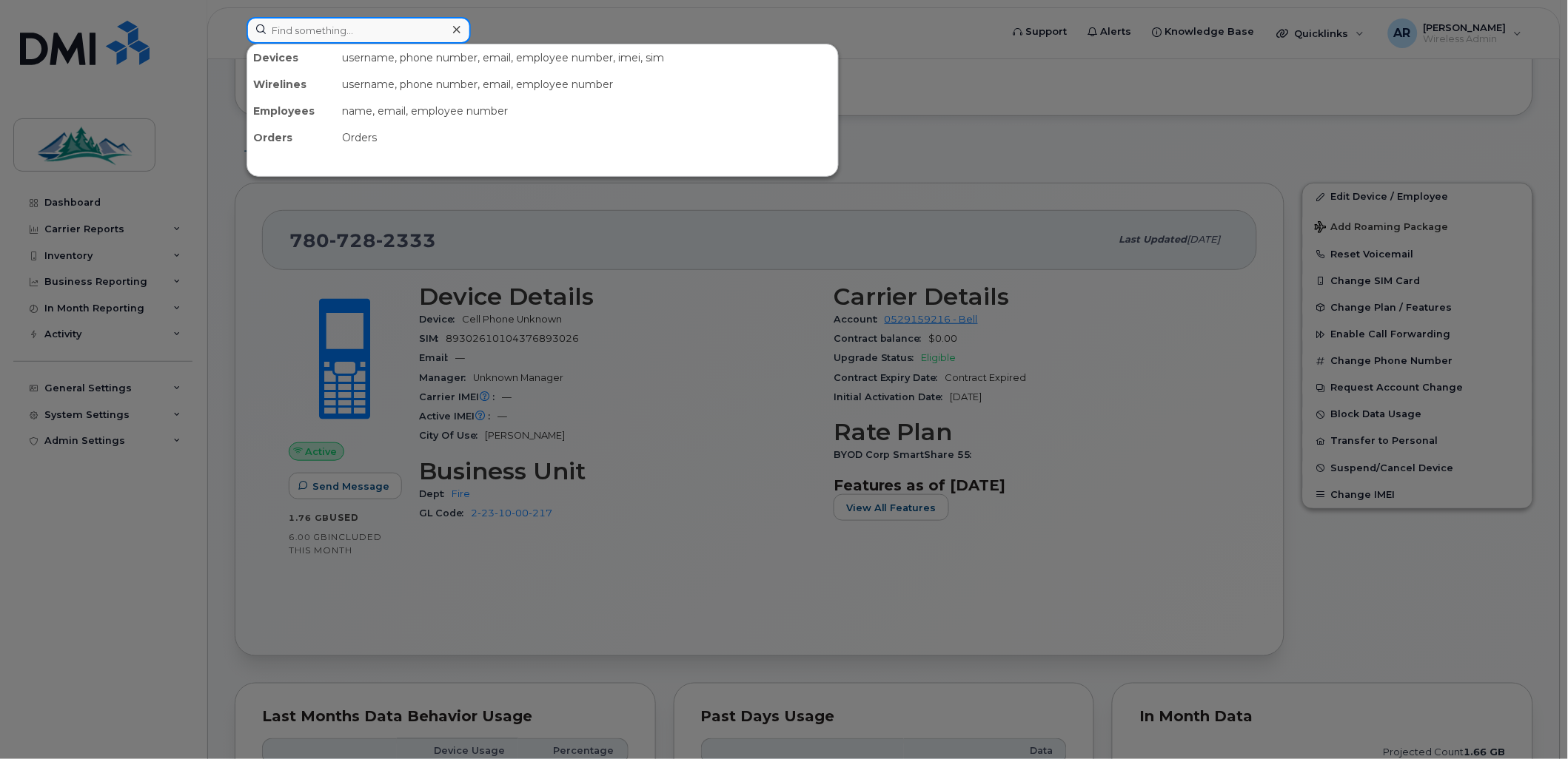
click at [351, 30] on input at bounding box center [358, 30] width 224 height 27
paste input "7807284182"
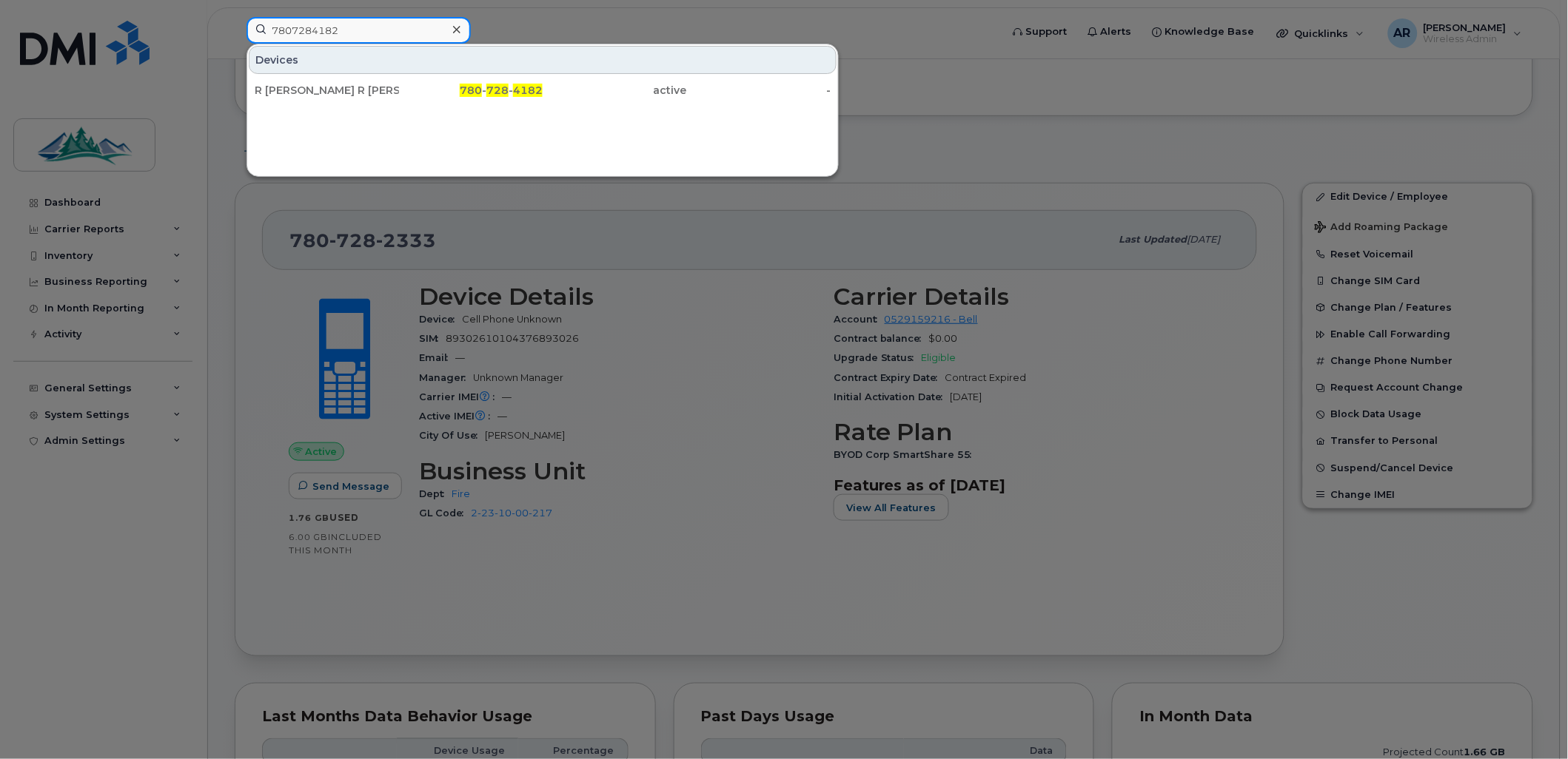
type input "7807284182"
click at [354, 73] on div "Devices" at bounding box center [543, 60] width 588 height 28
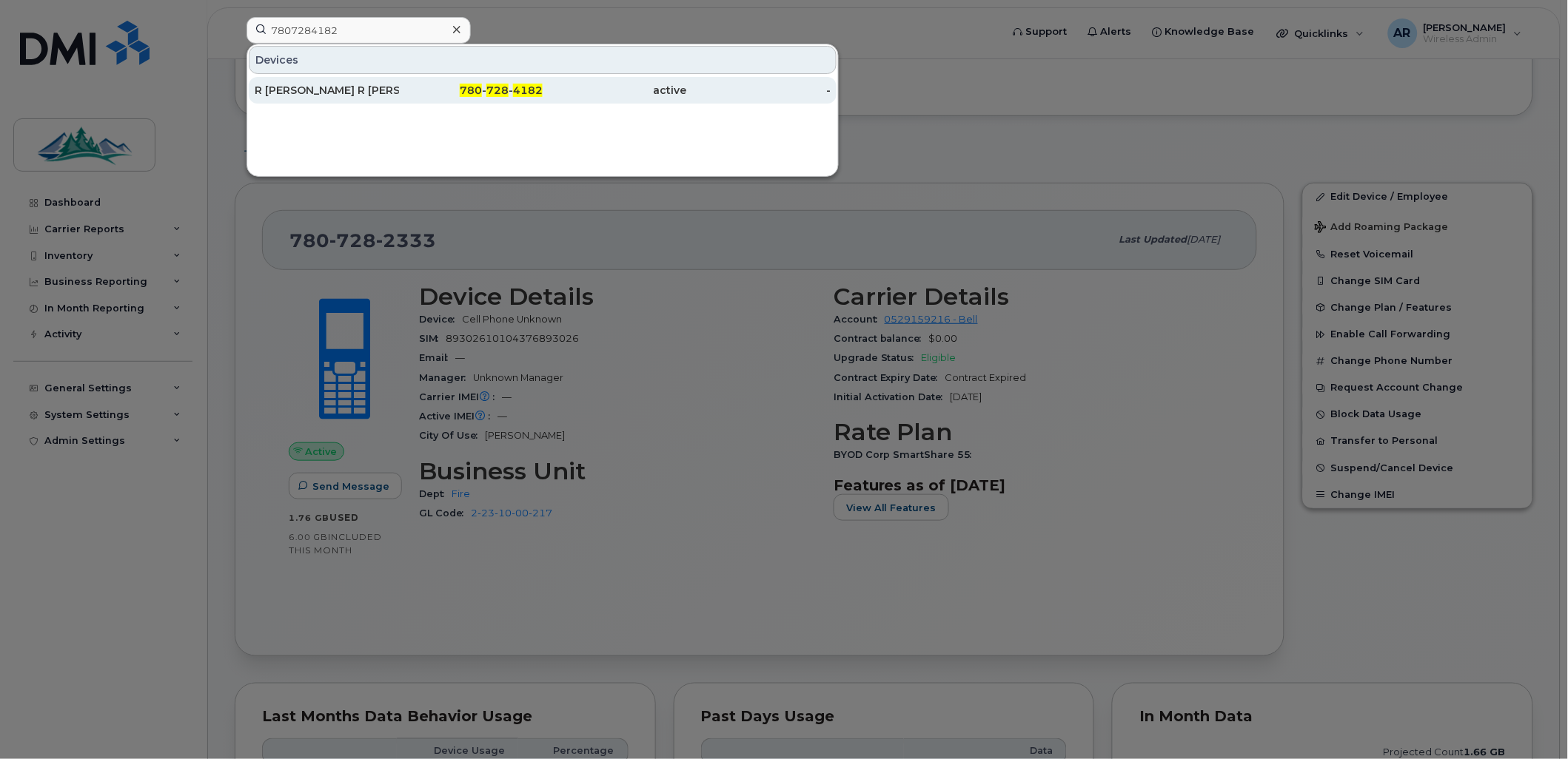
click at [354, 80] on div "R [PERSON_NAME] R [PERSON_NAME]" at bounding box center [327, 90] width 144 height 27
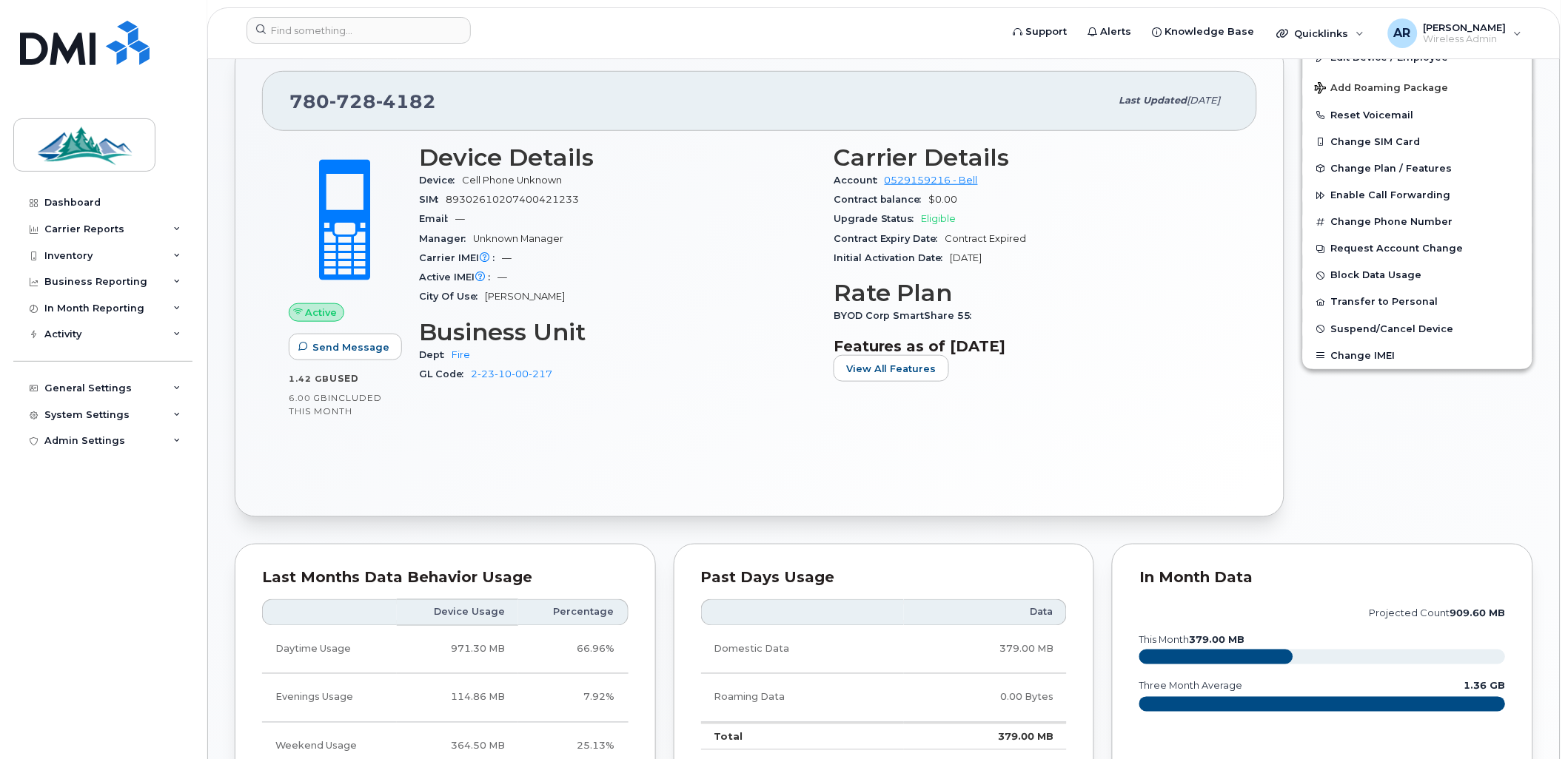
scroll to position [195, 0]
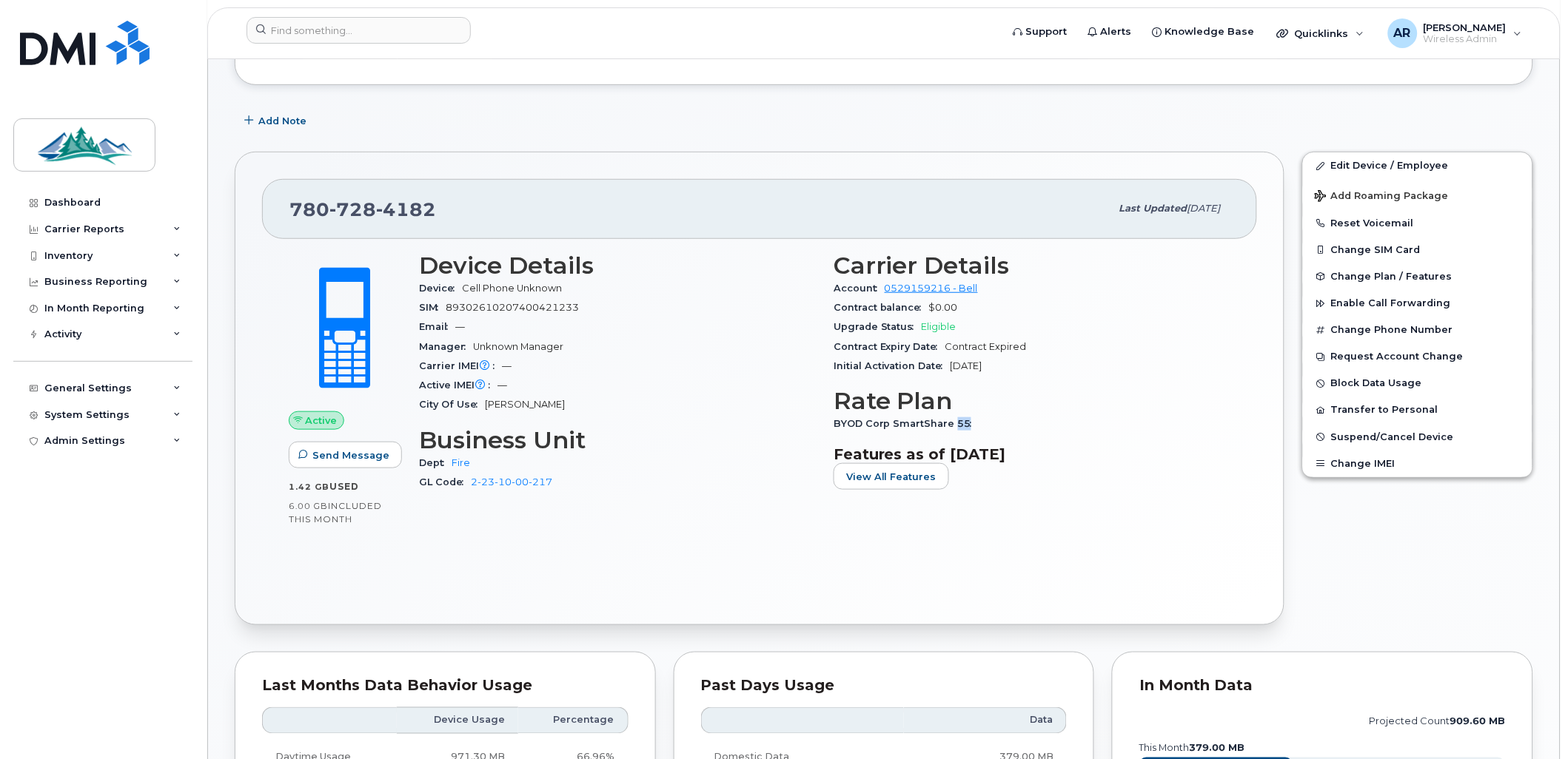
drag, startPoint x: 953, startPoint y: 418, endPoint x: 968, endPoint y: 418, distance: 15.0
click at [968, 418] on span "BYOD Corp SmartShare 55" at bounding box center [907, 423] width 145 height 11
